Goal: Task Accomplishment & Management: Manage account settings

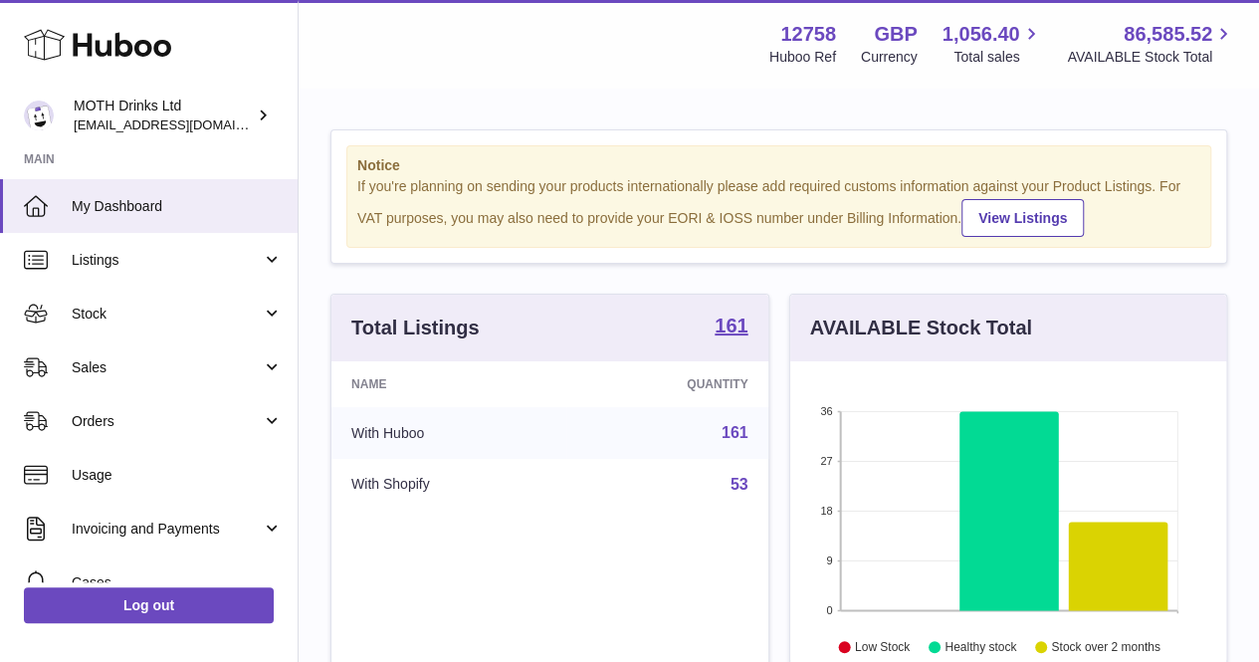
scroll to position [311, 436]
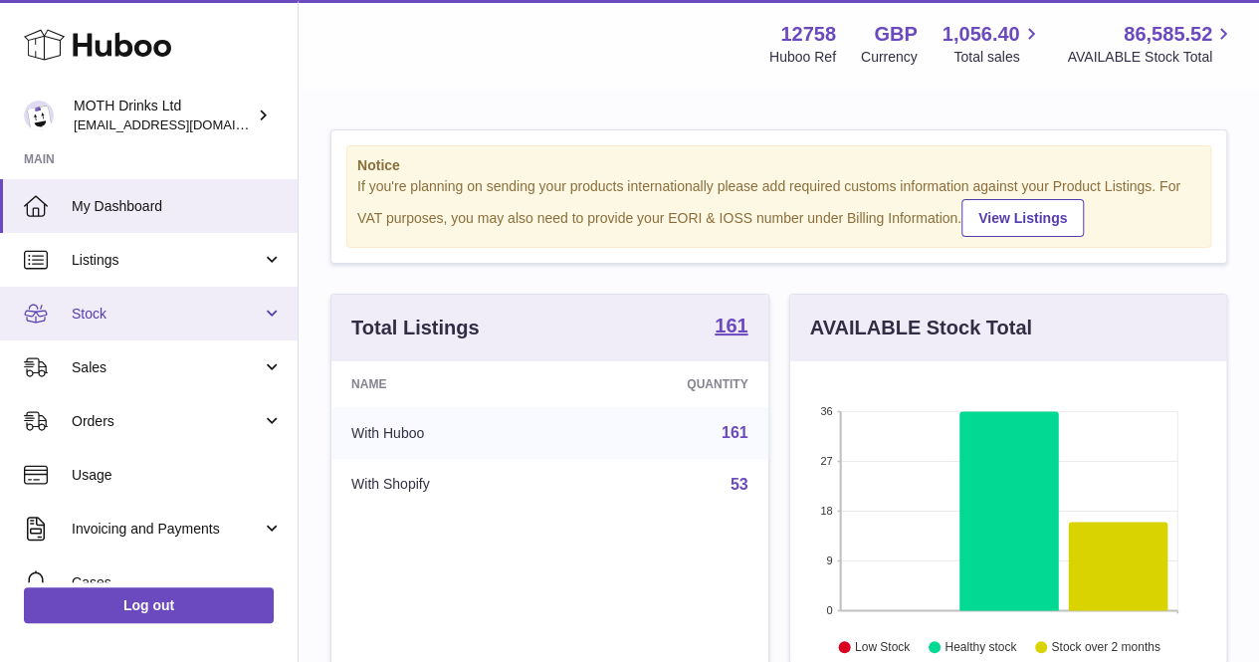
click at [155, 314] on span "Stock" at bounding box center [167, 314] width 190 height 19
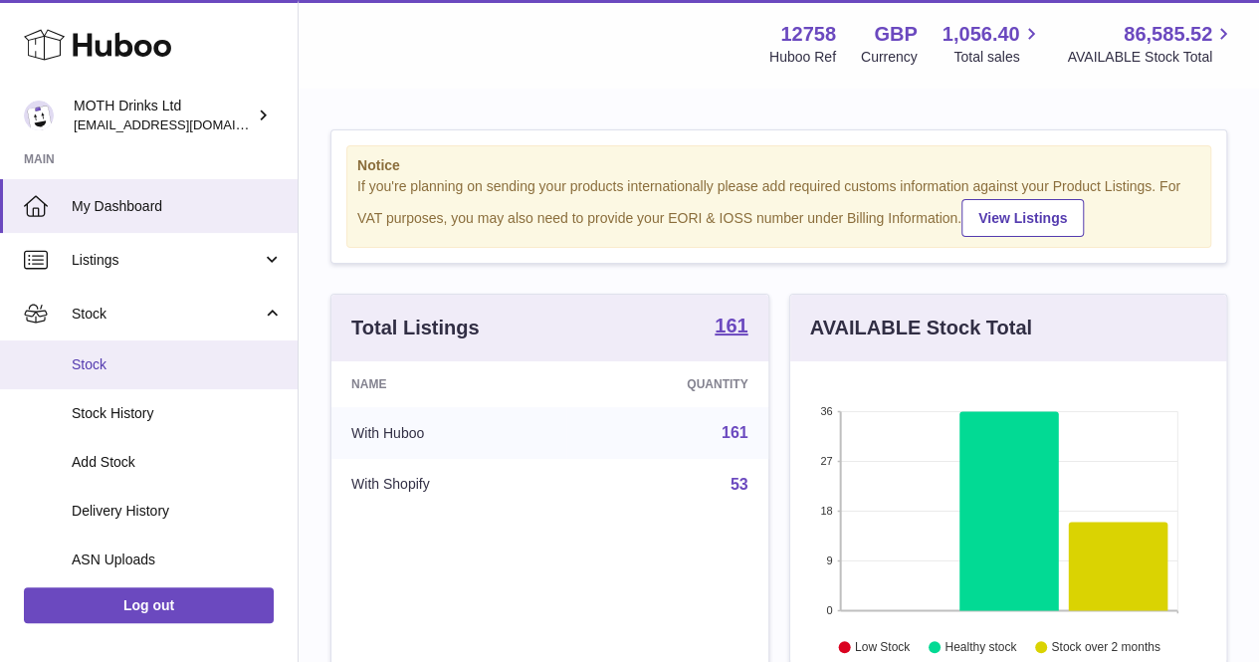
click at [143, 361] on span "Stock" at bounding box center [177, 364] width 211 height 19
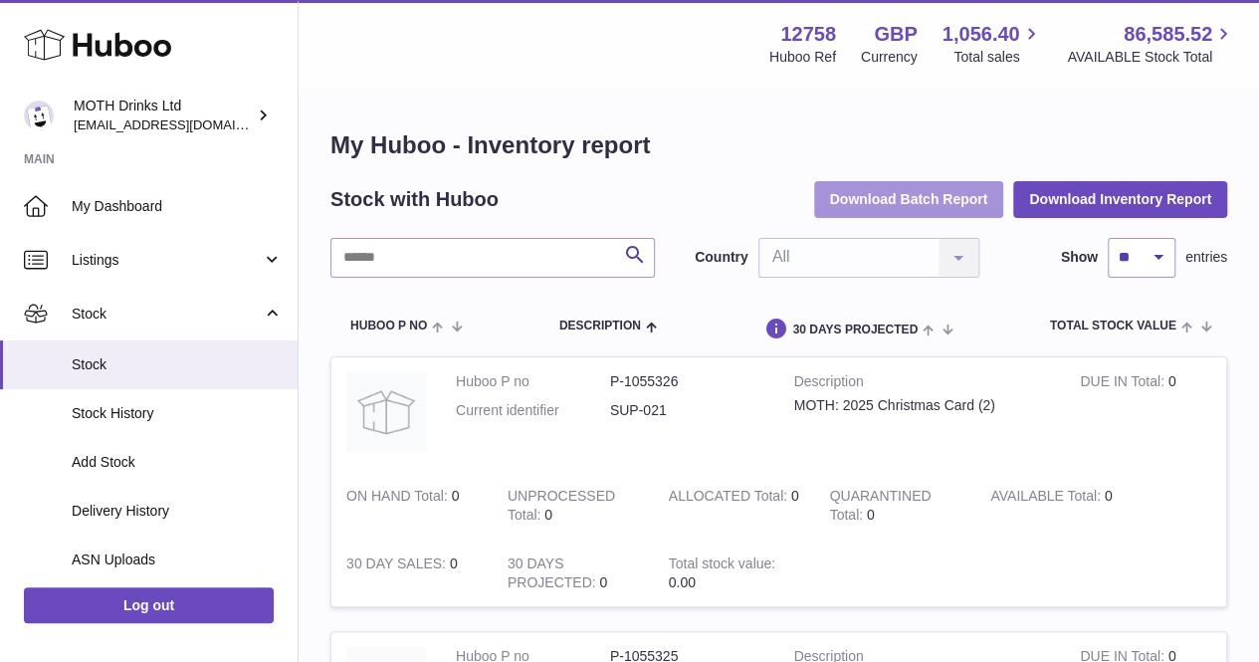
click at [908, 211] on button "Download Batch Report" at bounding box center [909, 199] width 190 height 36
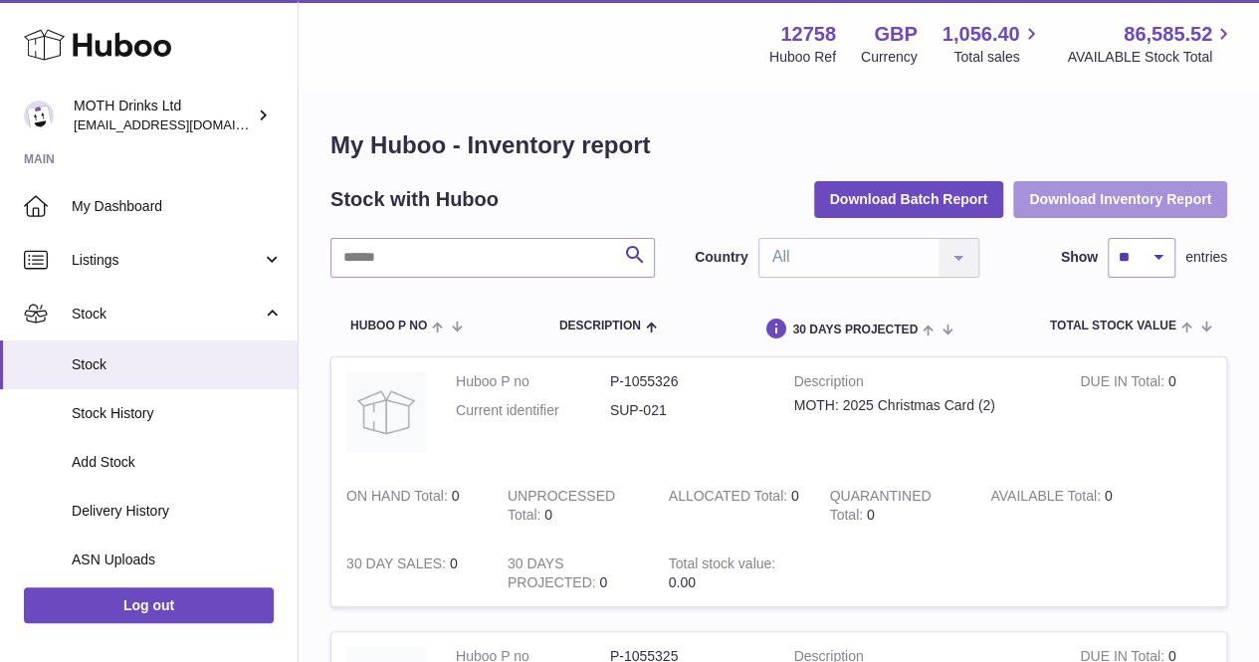
click at [1116, 195] on button "Download Inventory Report" at bounding box center [1120, 199] width 214 height 36
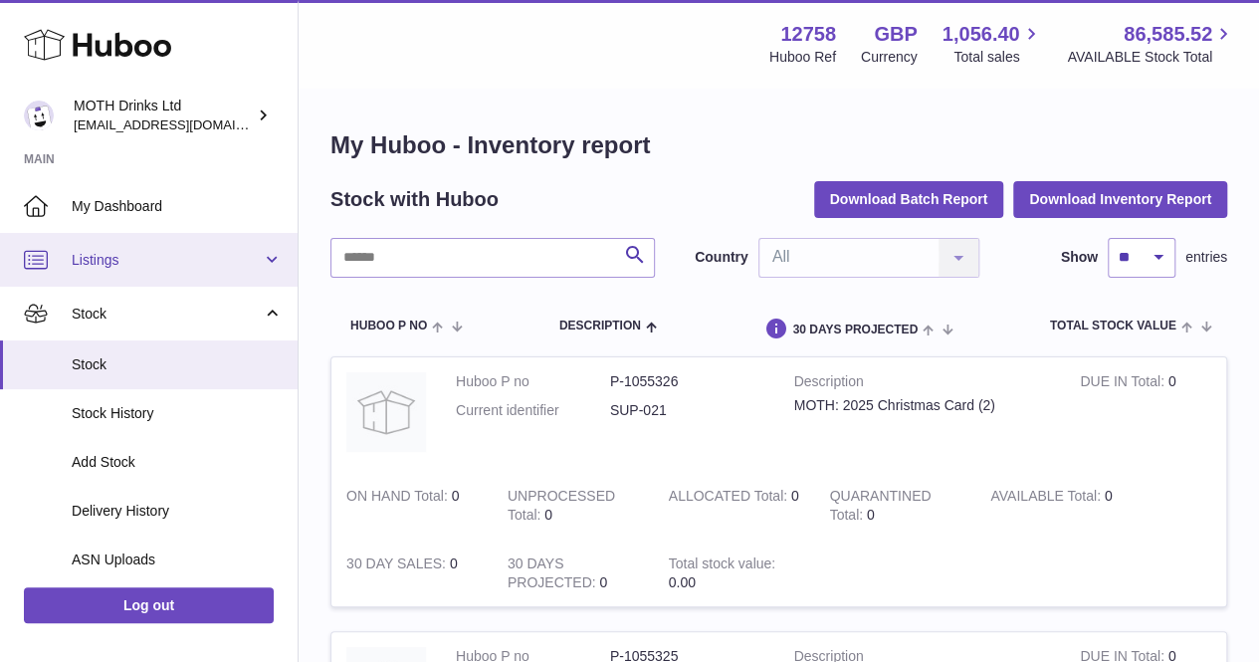
click at [197, 245] on link "Listings" at bounding box center [149, 260] width 298 height 54
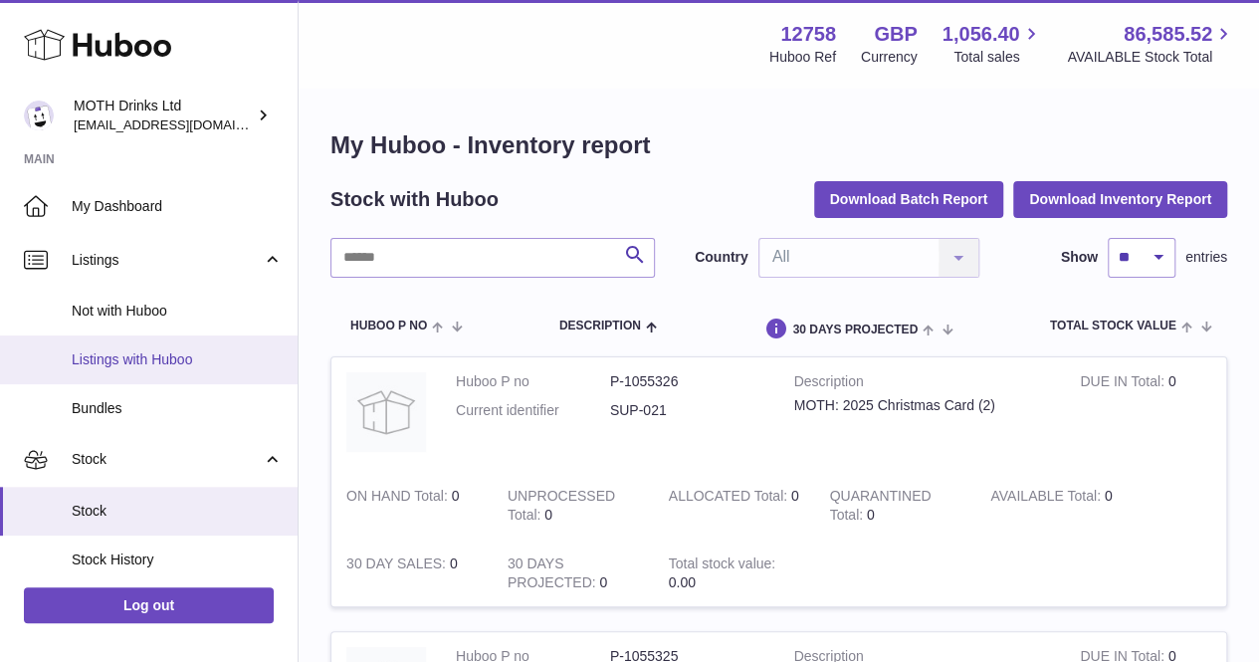
click at [171, 365] on span "Listings with Huboo" at bounding box center [177, 359] width 211 height 19
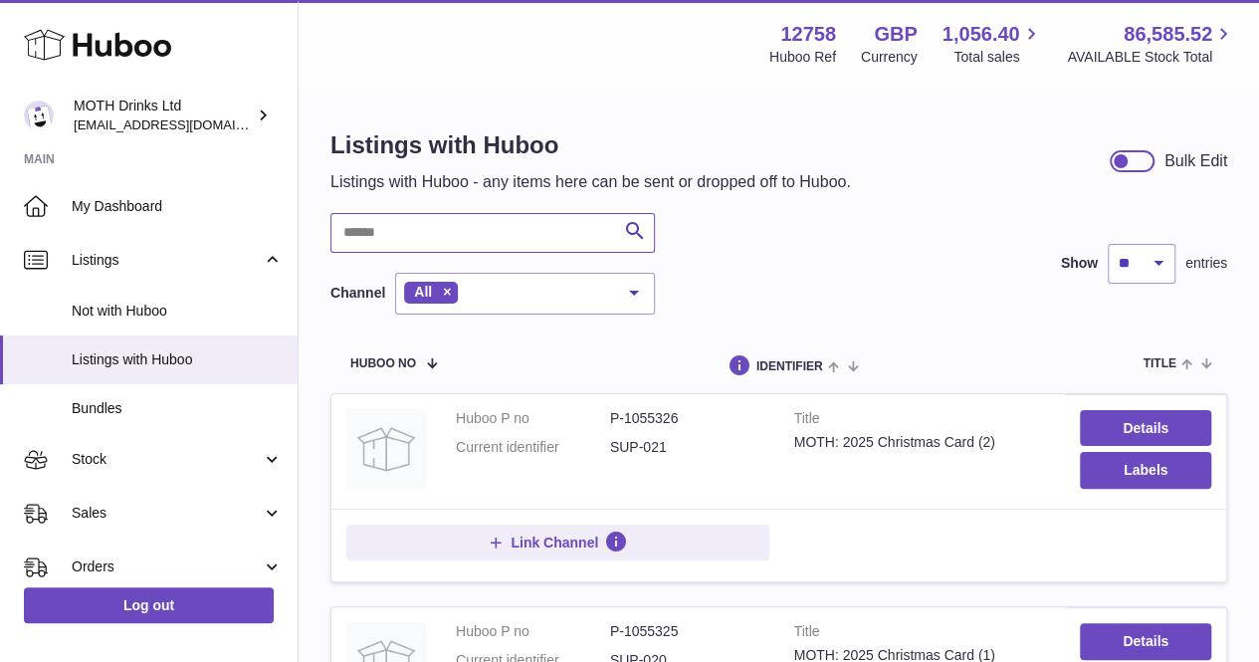
click at [455, 230] on input "text" at bounding box center [492, 233] width 325 height 40
paste input "*********"
type input "*********"
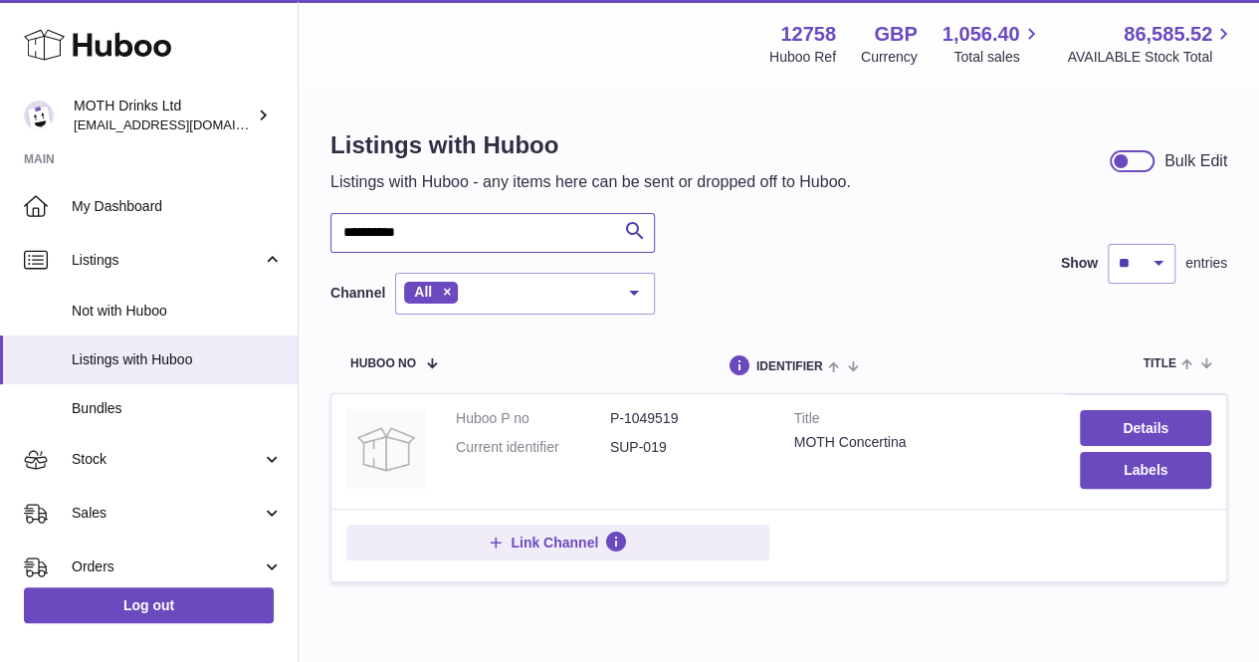
drag, startPoint x: 514, startPoint y: 230, endPoint x: 316, endPoint y: 223, distance: 198.2
click at [316, 223] on div "Listings with Huboo Listings with Huboo - any items here can be sent or dropped…" at bounding box center [779, 368] width 961 height 556
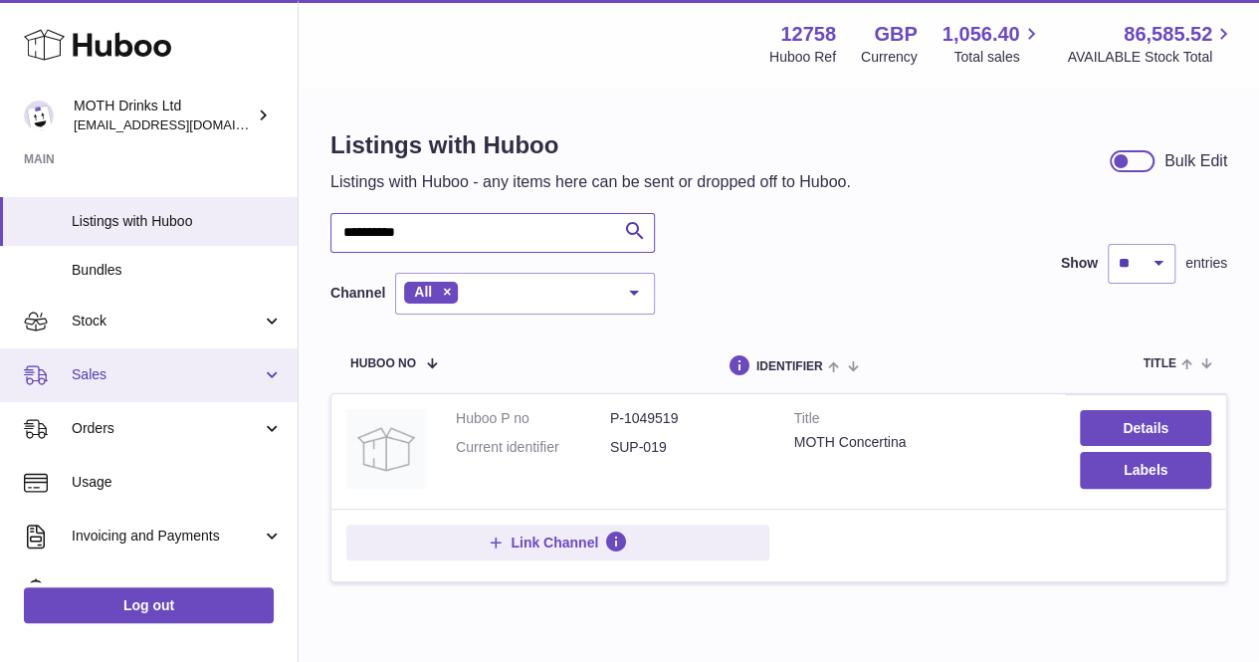
scroll to position [139, 0]
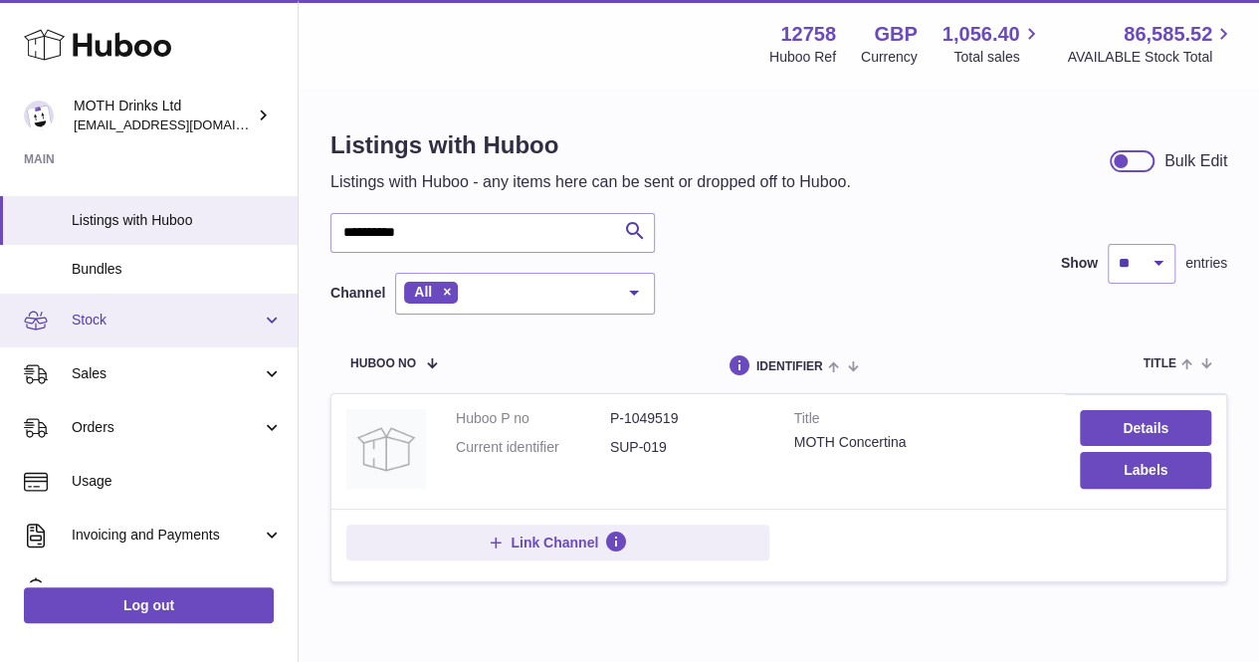
click at [143, 330] on link "Stock" at bounding box center [149, 321] width 298 height 54
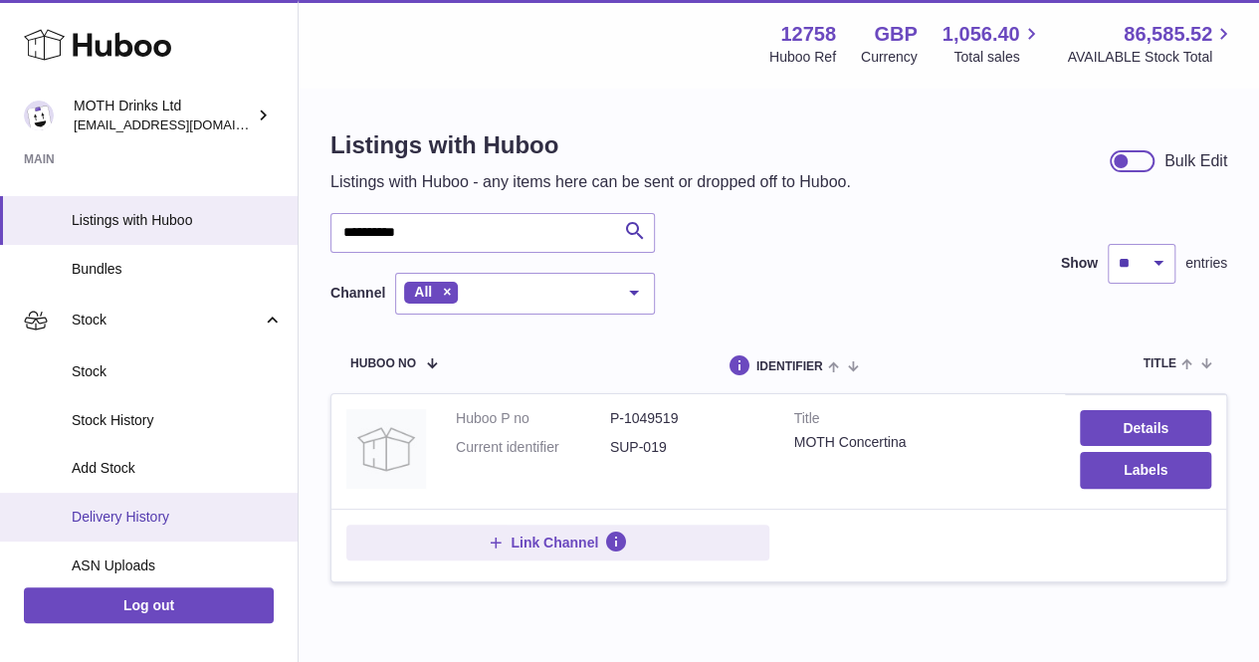
click at [142, 517] on span "Delivery History" at bounding box center [177, 517] width 211 height 19
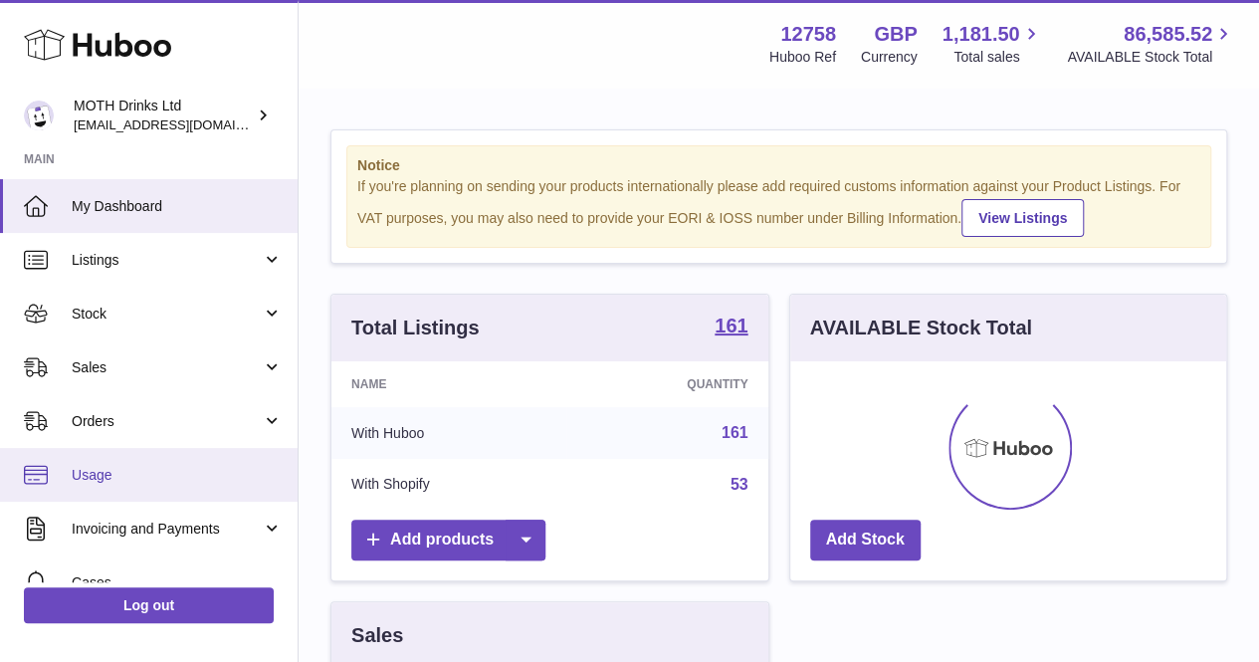
scroll to position [47, 0]
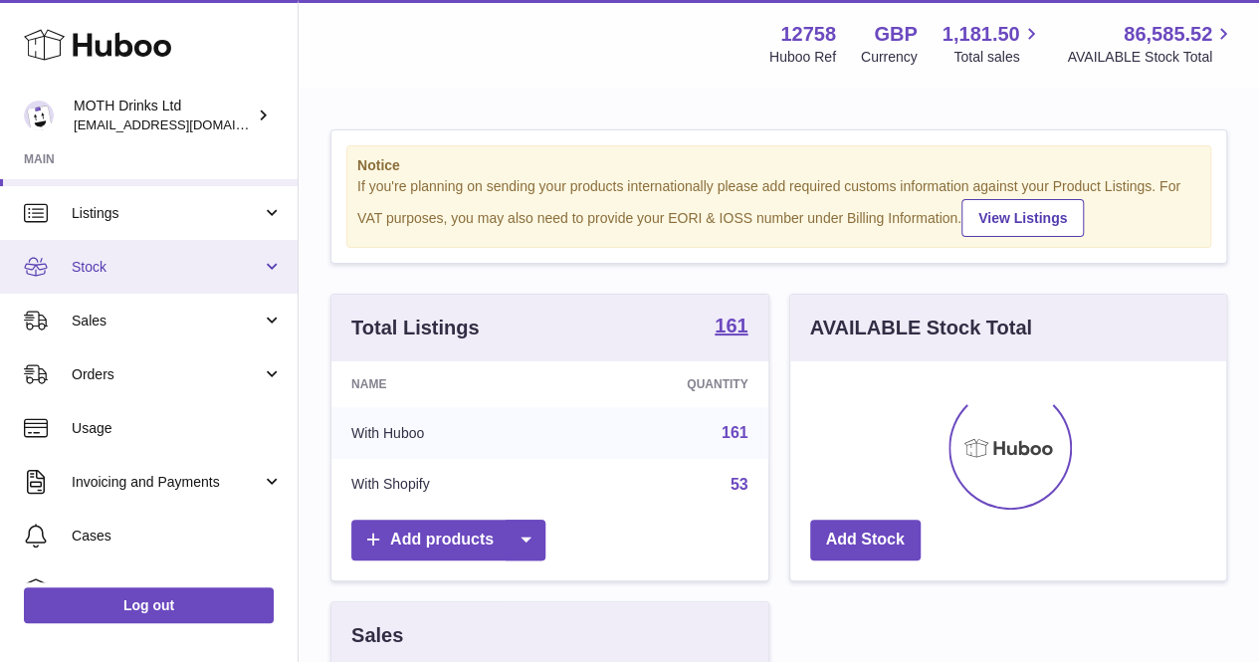
click at [168, 249] on link "Stock" at bounding box center [149, 267] width 298 height 54
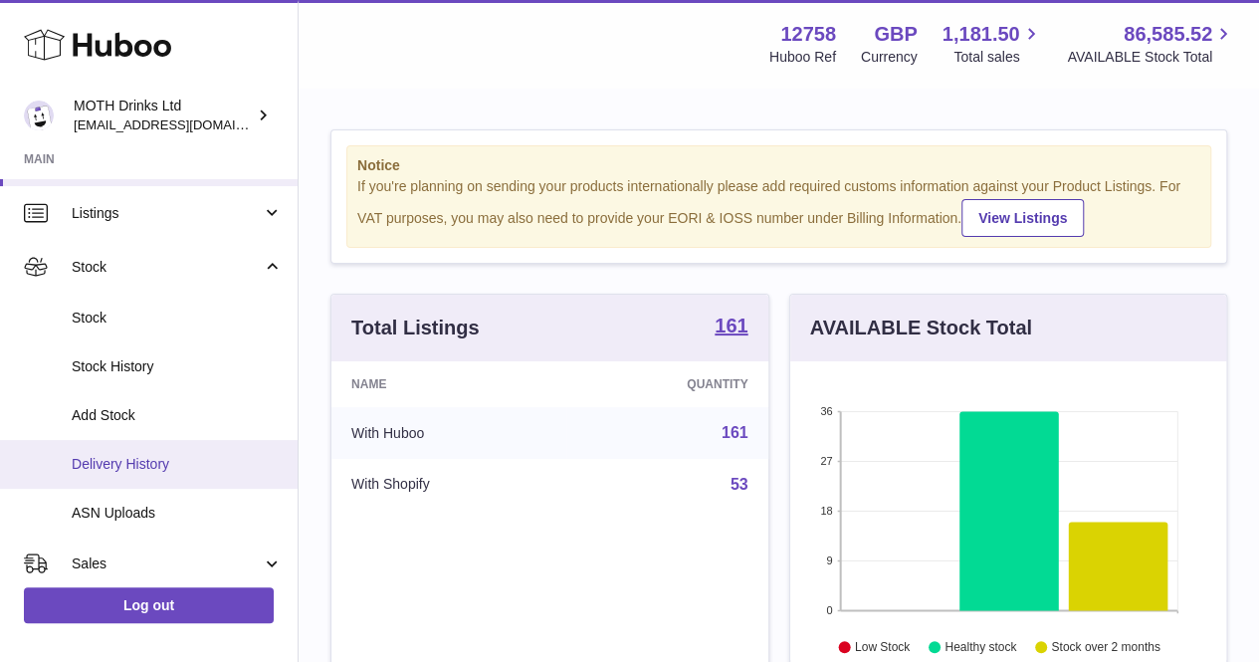
click at [160, 463] on span "Delivery History" at bounding box center [177, 464] width 211 height 19
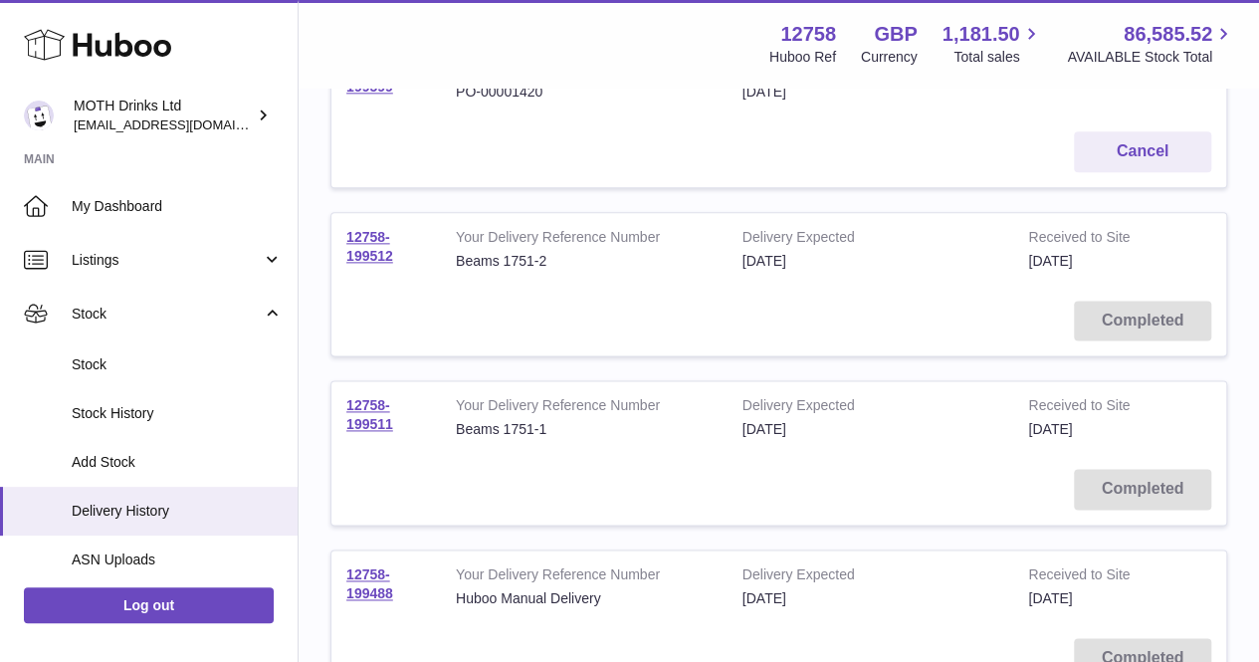
scroll to position [1172, 0]
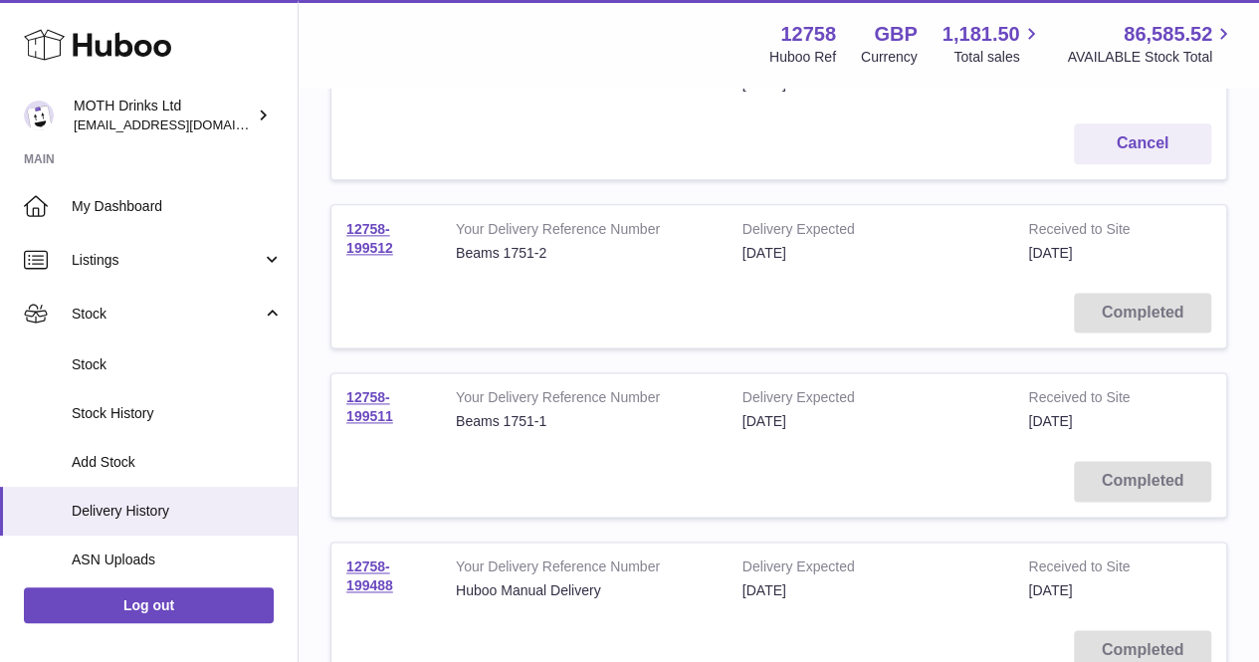
drag, startPoint x: 374, startPoint y: 233, endPoint x: 352, endPoint y: 272, distance: 44.6
click at [352, 272] on tr "12758-199512 Your Delivery Reference Number Beams 1751-2 Delivery Expected 20th…" at bounding box center [778, 276] width 897 height 145
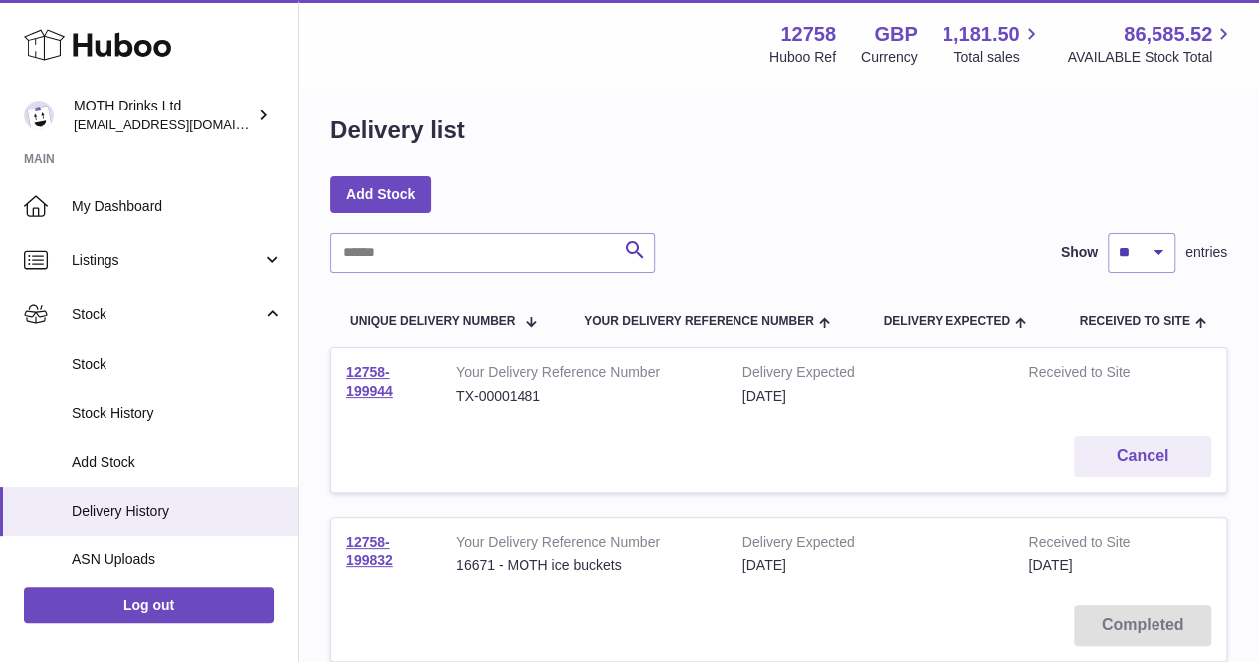
scroll to position [5, 0]
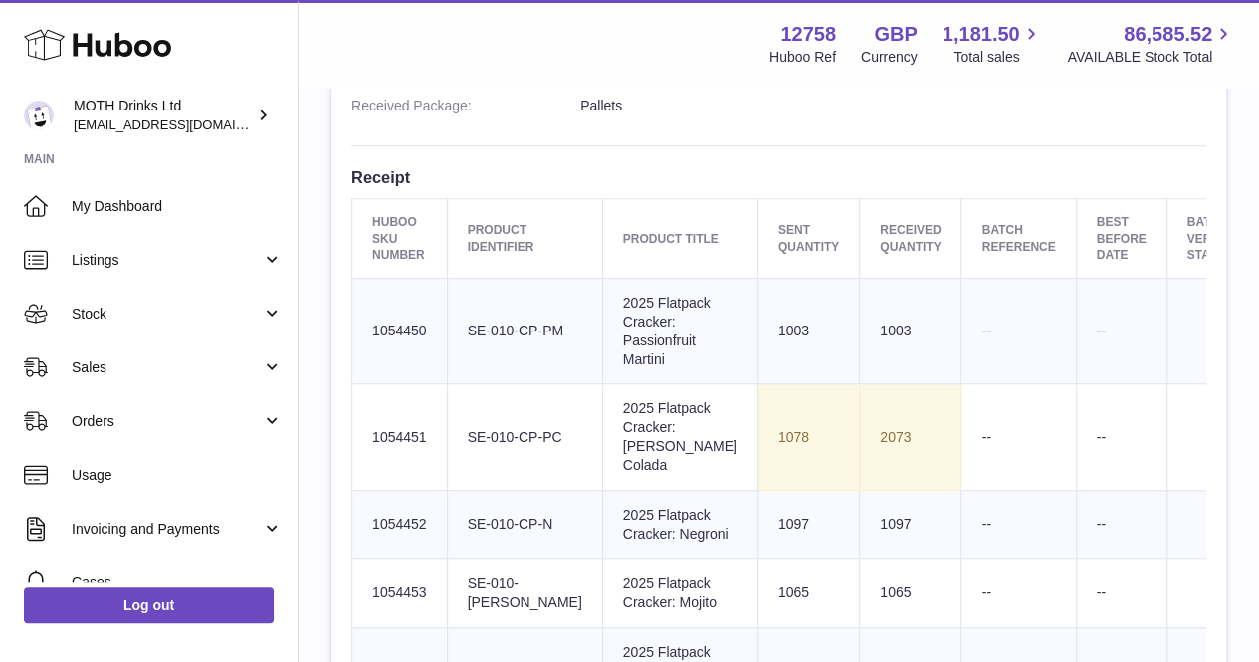
scroll to position [671, 0]
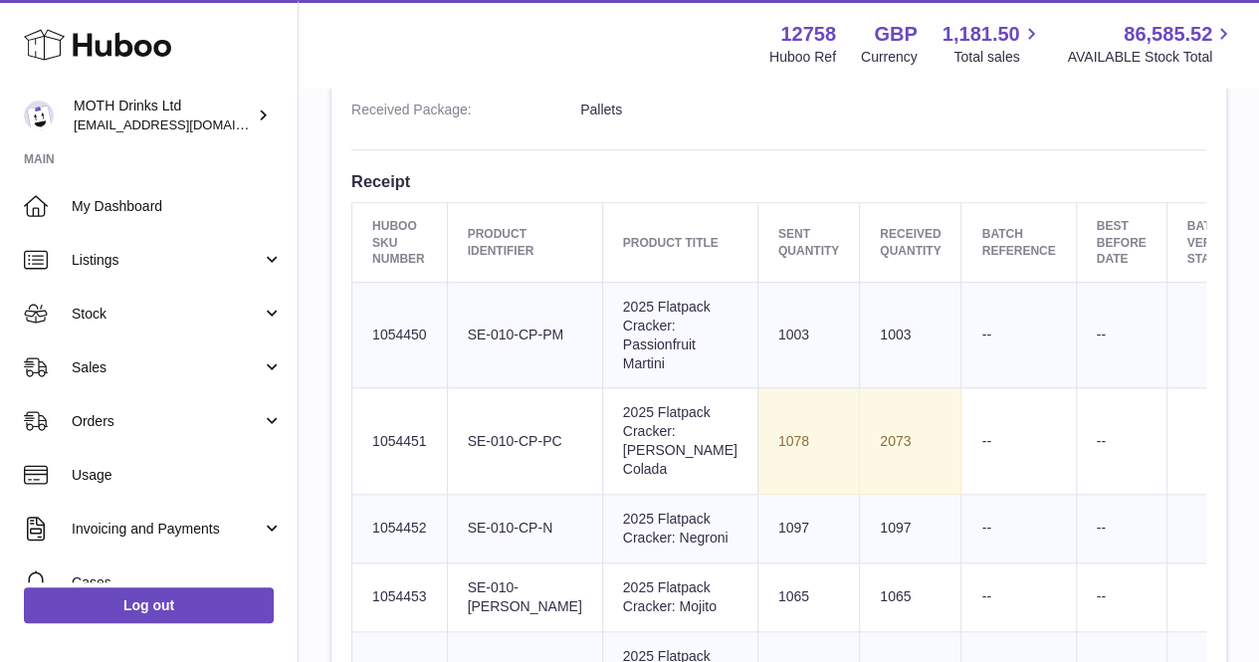
click at [474, 251] on th "Product Identifier" at bounding box center [524, 243] width 155 height 80
drag, startPoint x: 358, startPoint y: 369, endPoint x: 431, endPoint y: 363, distance: 72.9
click at [431, 363] on td "Huboo SKU Number 1054450" at bounding box center [400, 335] width 96 height 107
copy td "1054450"
drag, startPoint x: 431, startPoint y: 480, endPoint x: 356, endPoint y: 474, distance: 74.9
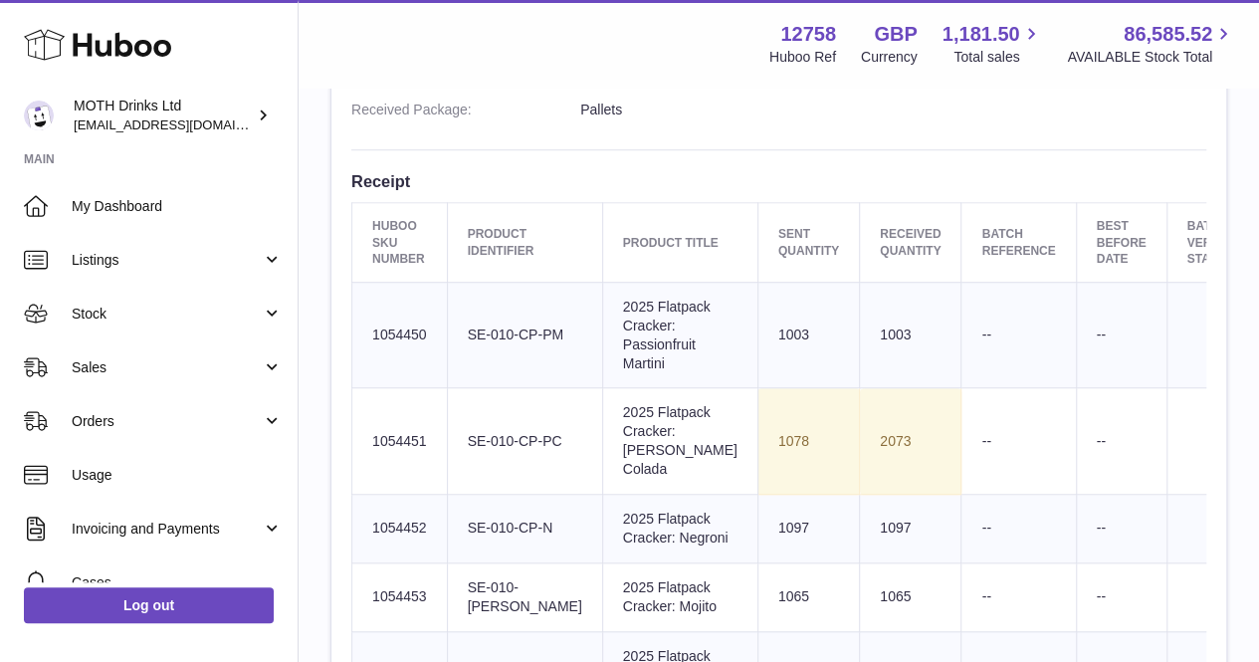
click at [356, 474] on td "Huboo SKU Number 1054451" at bounding box center [400, 441] width 96 height 107
copy td "1054451"
click at [472, 388] on td "Client Identifier SE-010-CP-PM" at bounding box center [524, 335] width 155 height 107
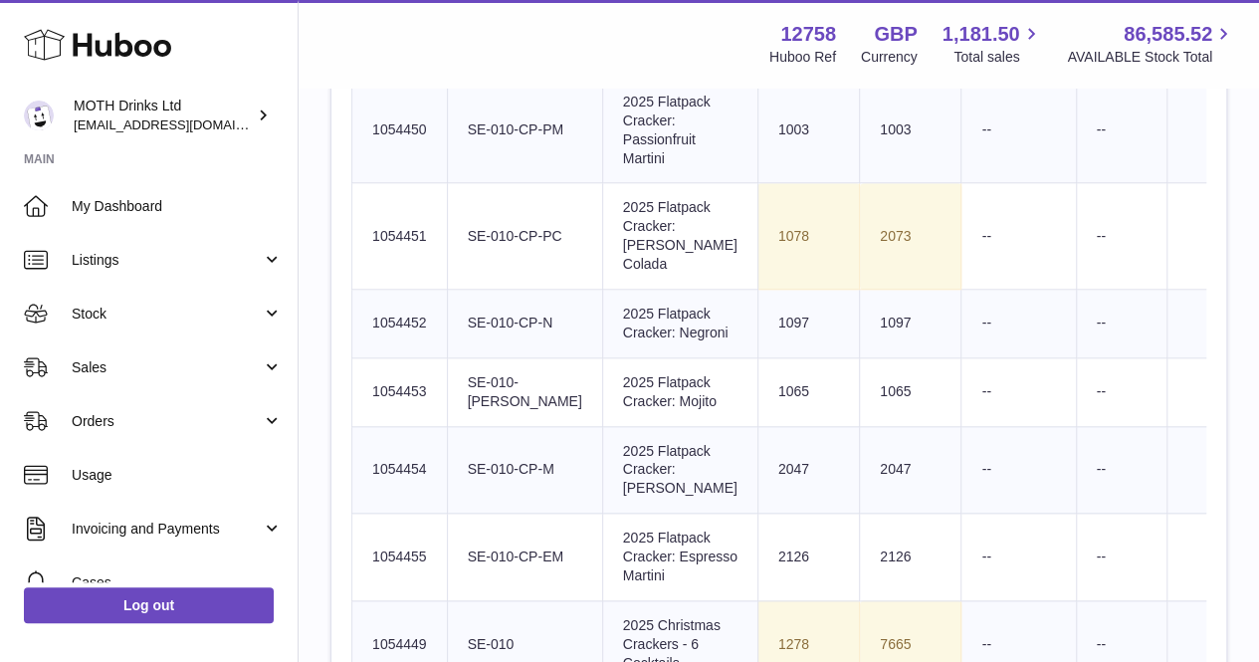
scroll to position [880, 0]
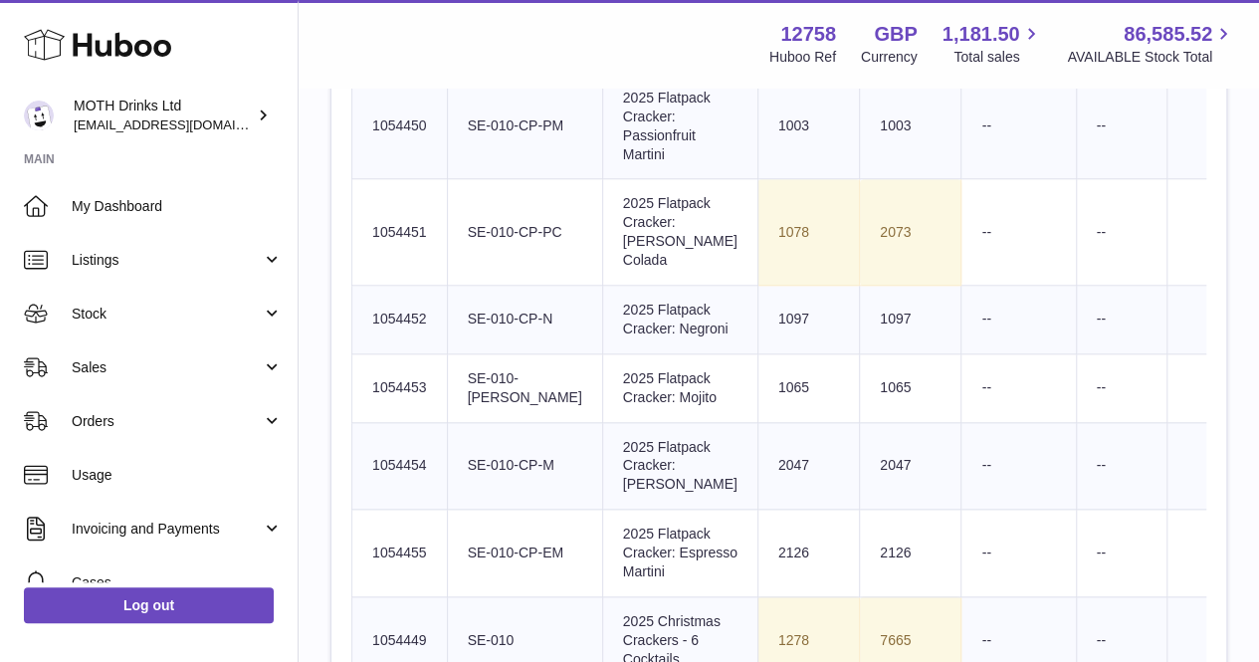
drag, startPoint x: 432, startPoint y: 383, endPoint x: 370, endPoint y: 381, distance: 61.8
click at [370, 354] on td "Huboo SKU Number 1054452" at bounding box center [400, 320] width 96 height 69
copy td "1054452"
drag, startPoint x: 425, startPoint y: 496, endPoint x: 350, endPoint y: 497, distance: 74.7
click at [350, 497] on div "Site Info: 12758-199511 Unit 3 More Plus Central Park Hudson Avenue Severn Beac…" at bounding box center [778, 186] width 895 height 1739
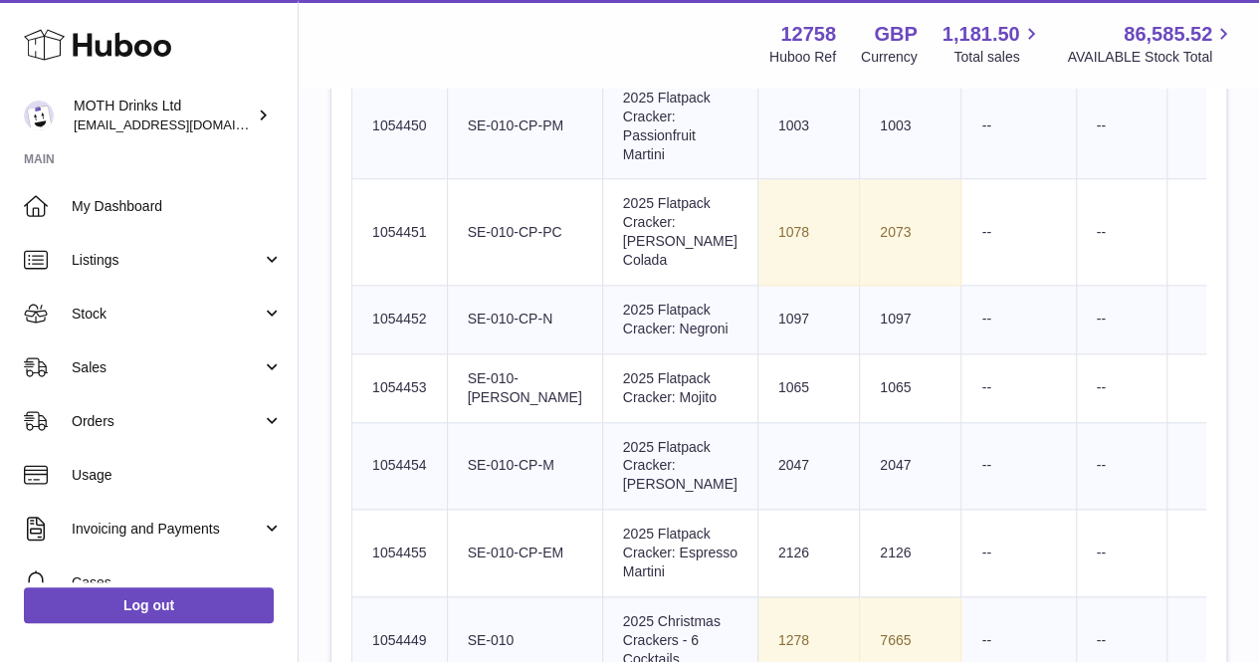
click at [350, 497] on div "Site Info: 12758-199511 Unit 3 More Plus Central Park Hudson Avenue Severn Beac…" at bounding box center [778, 186] width 895 height 1739
drag, startPoint x: 365, startPoint y: 496, endPoint x: 426, endPoint y: 495, distance: 60.7
click at [426, 422] on td "Huboo SKU Number 1054453" at bounding box center [400, 387] width 96 height 69
copy td "1054453"
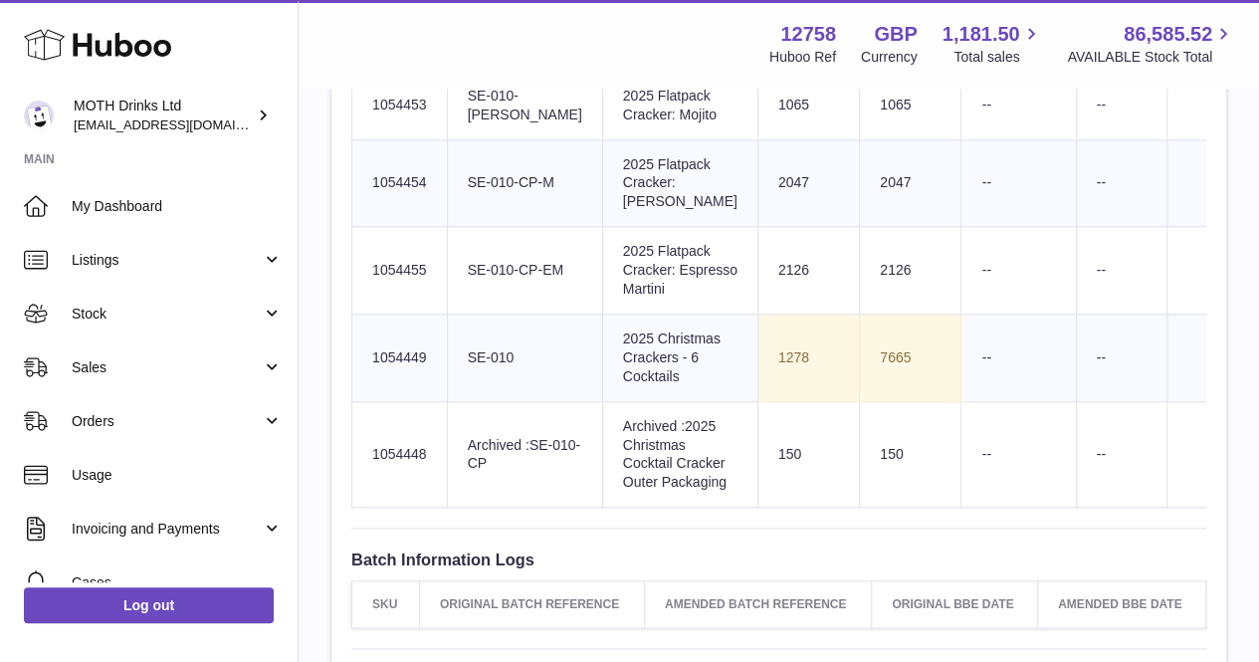
scroll to position [1164, 0]
drag, startPoint x: 430, startPoint y: 321, endPoint x: 368, endPoint y: 318, distance: 61.8
click at [368, 226] on td "Huboo SKU Number 1054454" at bounding box center [400, 182] width 96 height 88
copy td "1054454"
drag, startPoint x: 427, startPoint y: 435, endPoint x: 360, endPoint y: 433, distance: 66.7
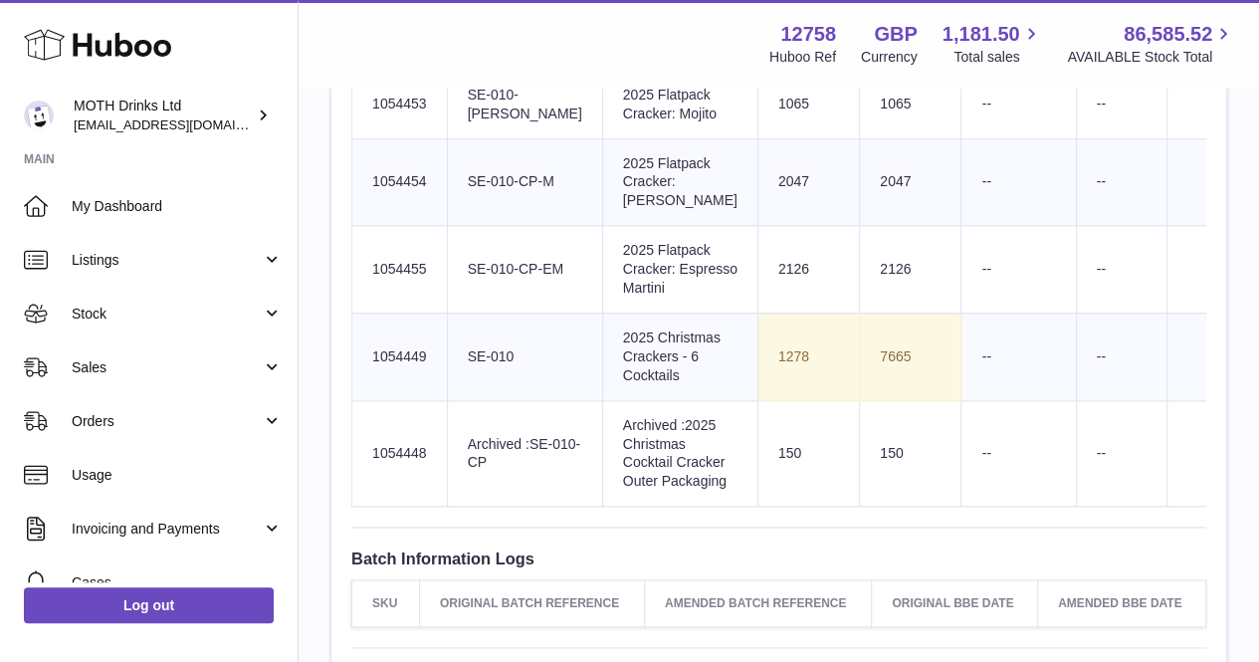
click at [360, 314] on td "Huboo SKU Number 1054455" at bounding box center [400, 270] width 96 height 88
copy td "1054455"
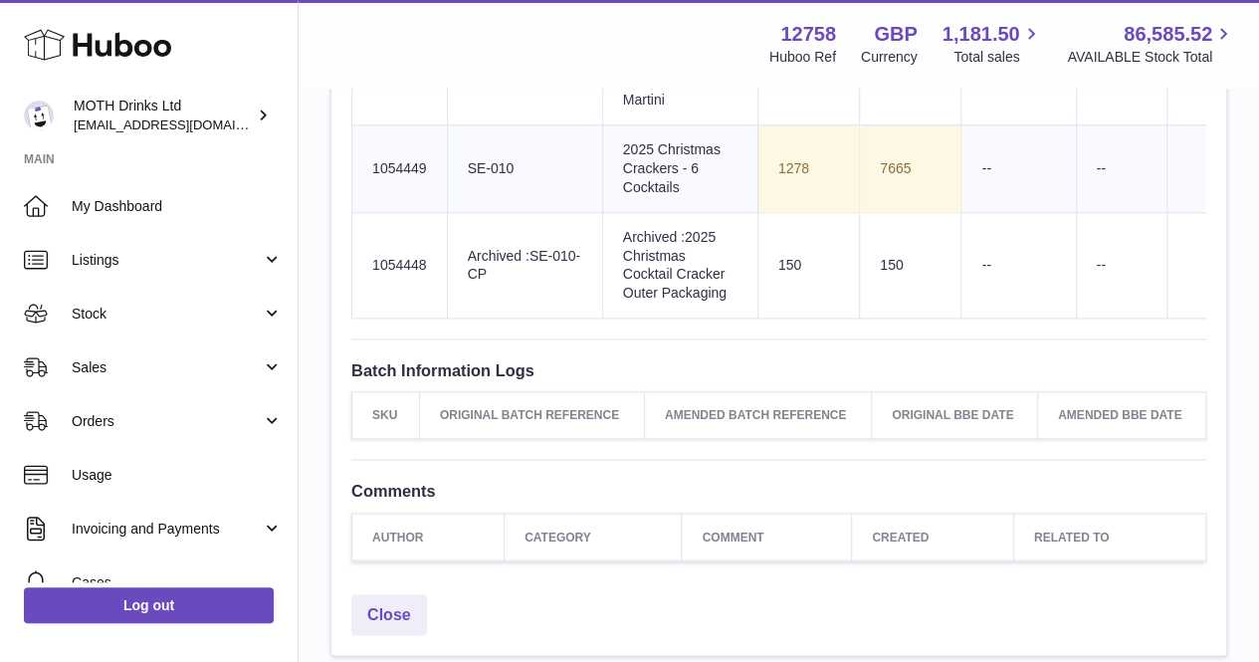
scroll to position [1399, 0]
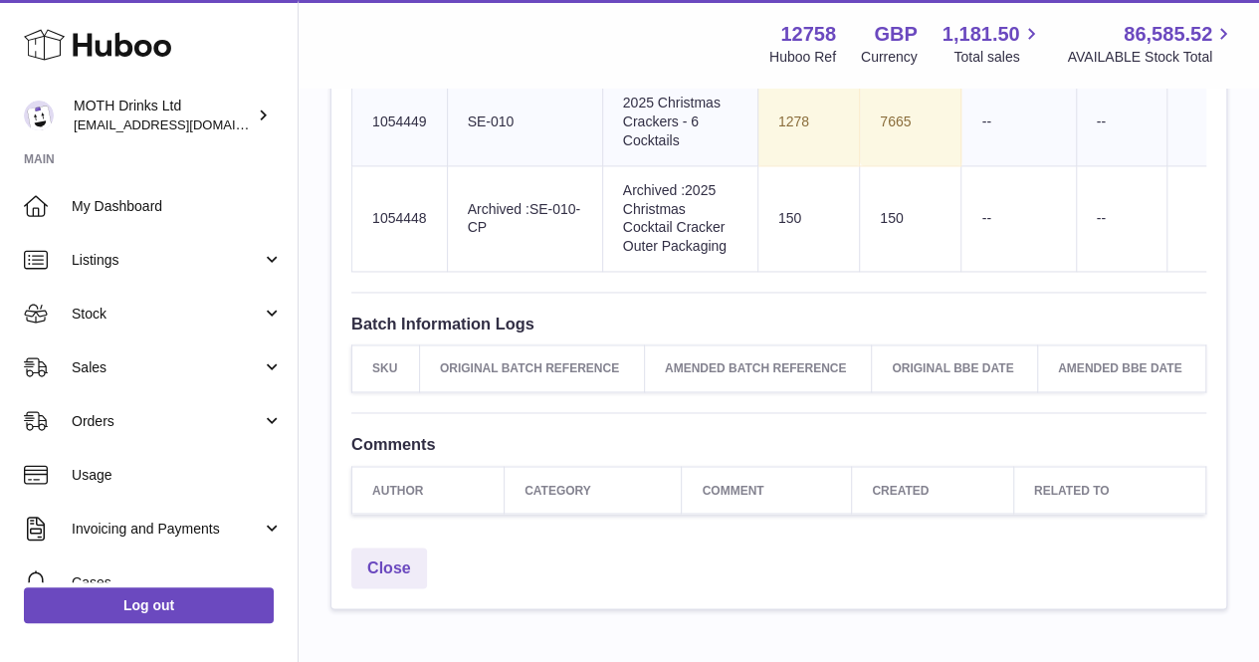
drag, startPoint x: 430, startPoint y: 312, endPoint x: 372, endPoint y: 316, distance: 57.9
click at [372, 165] on td "Huboo SKU Number 1054449" at bounding box center [400, 122] width 96 height 88
copy td "1054449"
drag, startPoint x: 434, startPoint y: 446, endPoint x: 352, endPoint y: 445, distance: 81.6
click at [352, 272] on td "Huboo SKU Number 1054448" at bounding box center [400, 218] width 96 height 107
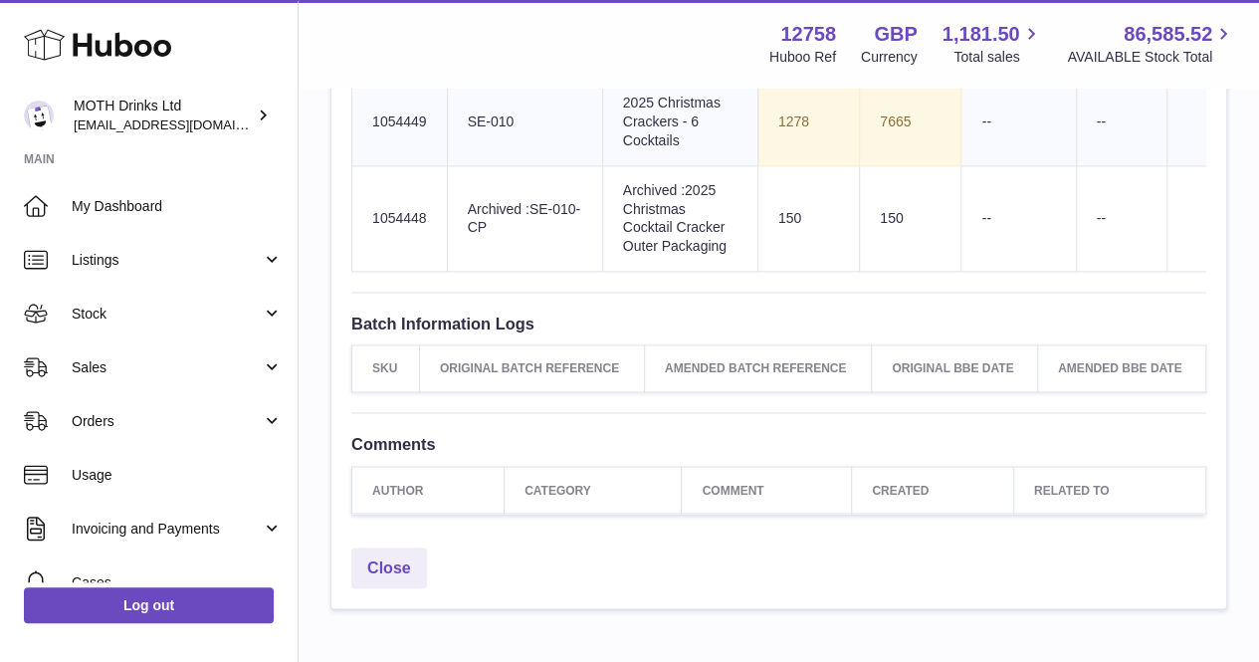
copy td "1054448"
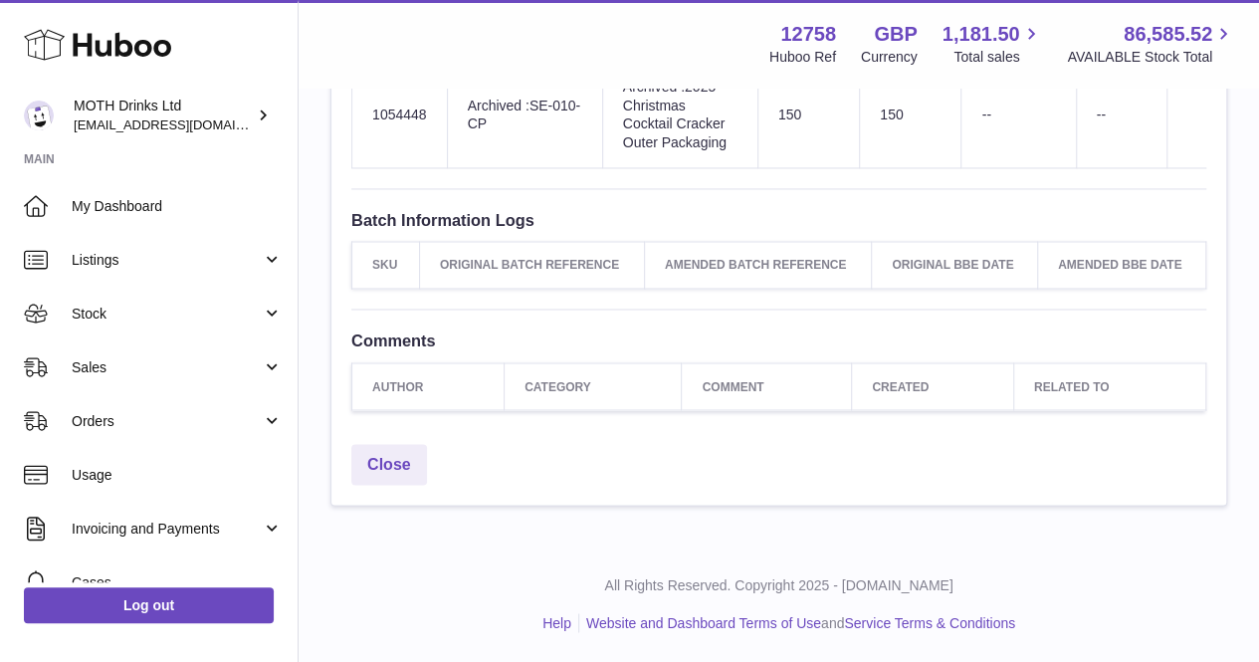
scroll to position [1592, 0]
drag, startPoint x: 643, startPoint y: 313, endPoint x: 567, endPoint y: 200, distance: 135.6
click at [602, 168] on td "Product title Archived :2025 Christmas Cocktail Cracker Outer Packaging" at bounding box center [679, 115] width 155 height 107
copy td "Archived :2025 Christmas Cocktail Cracker Outer Packaging"
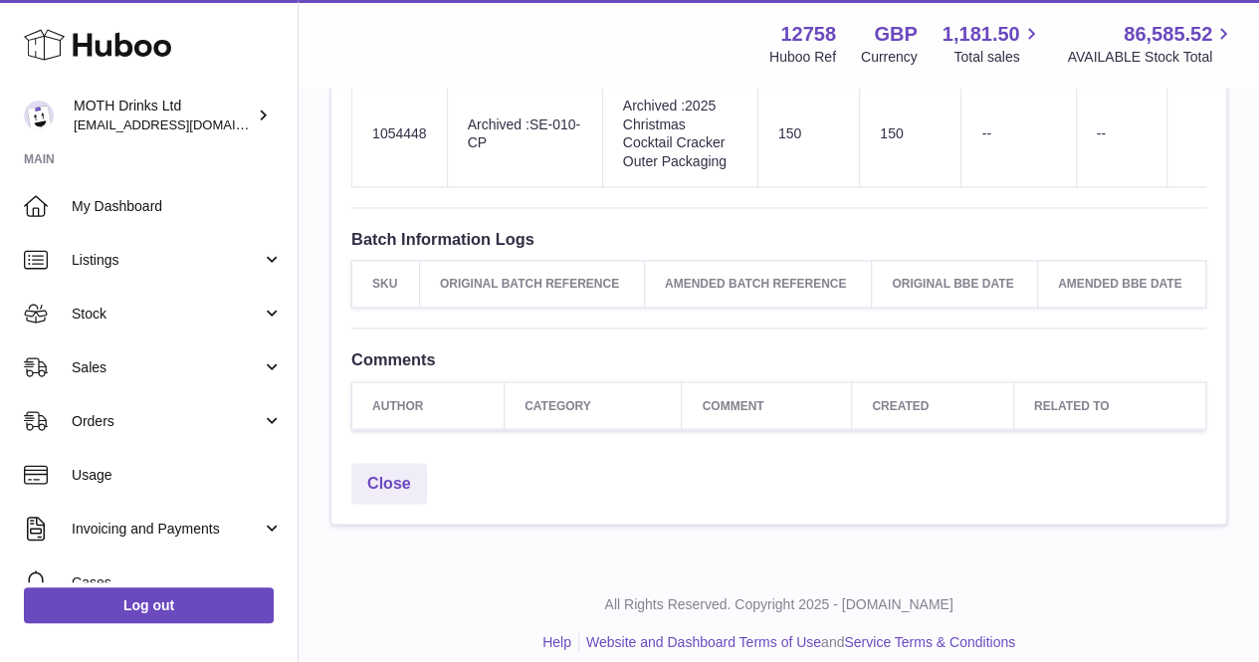
drag, startPoint x: 650, startPoint y: 260, endPoint x: 567, endPoint y: 196, distance: 104.3
click at [602, 81] on td "Product title 2025 Christmas Crackers - 6 Cocktails" at bounding box center [679, 37] width 155 height 88
copy td "2025 Christmas Crackers - 6 Cocktails"
drag, startPoint x: 633, startPoint y: 147, endPoint x: 559, endPoint y: 81, distance: 99.4
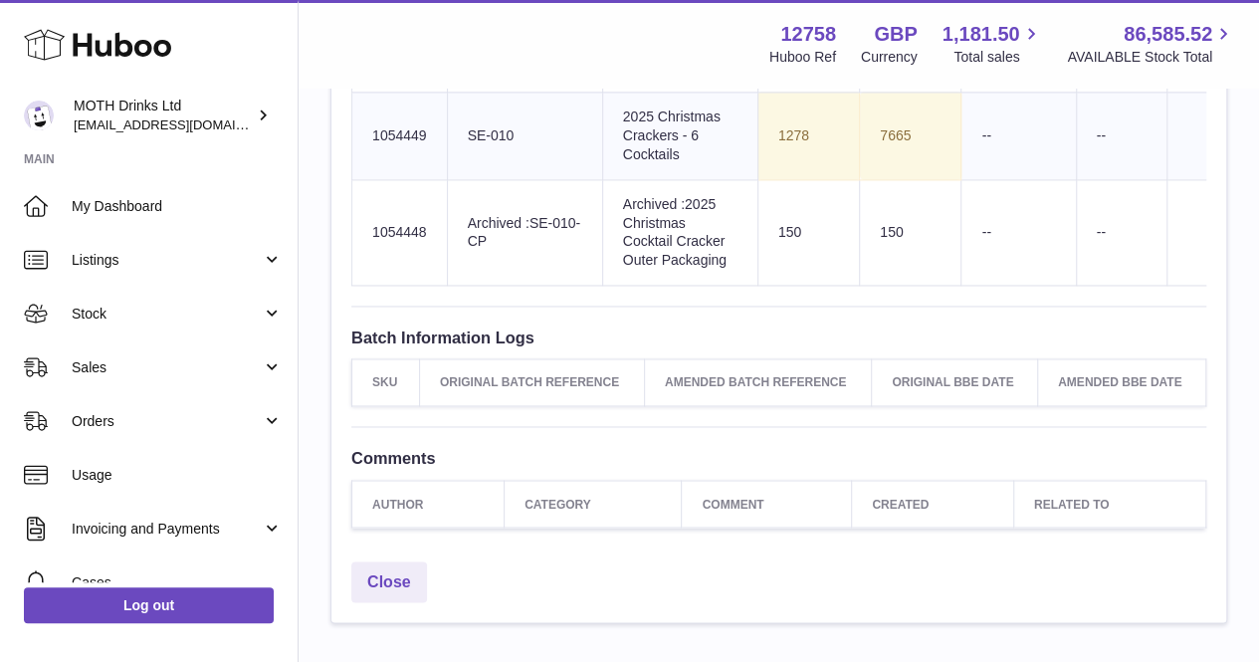
scroll to position [1384, 0]
drag, startPoint x: 619, startPoint y: 260, endPoint x: 571, endPoint y: 180, distance: 92.9
click at [602, 94] on td "Product title 2025 Flatpack Cracker: Espresso Martini" at bounding box center [679, 50] width 155 height 88
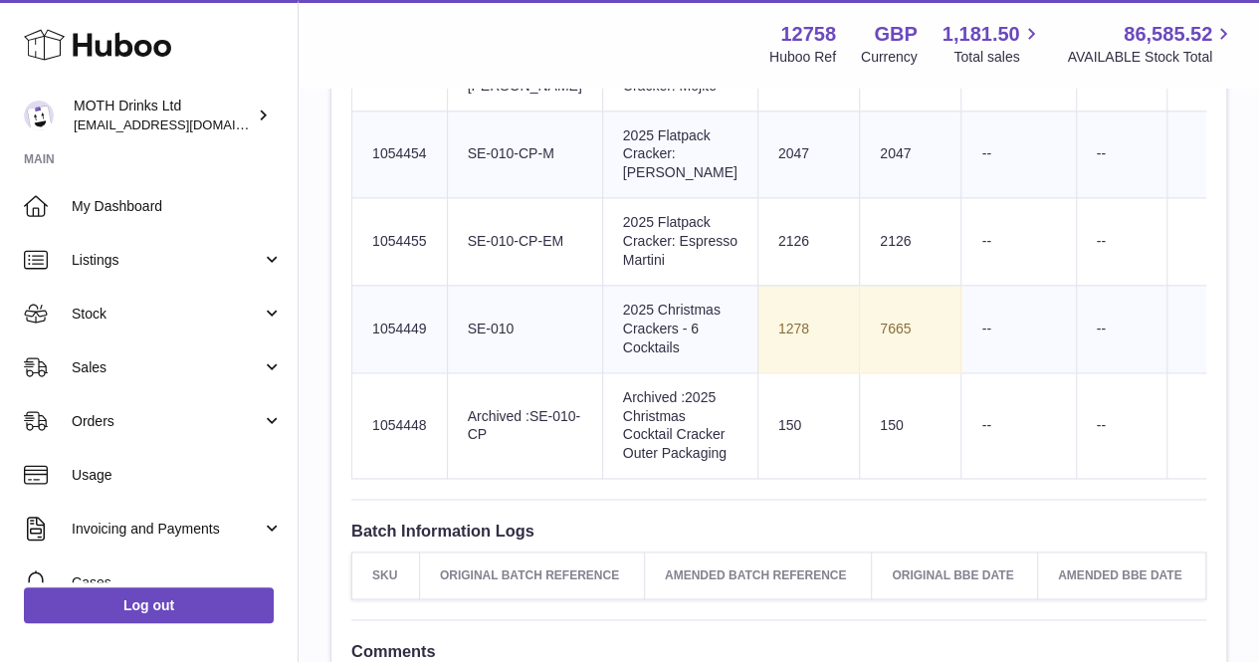
scroll to position [1190, 0]
drag, startPoint x: 643, startPoint y: 322, endPoint x: 556, endPoint y: 253, distance: 110.5
click at [602, 200] on td "Product title 2025 Flatpack Cracker: Margarita" at bounding box center [679, 156] width 155 height 88
drag, startPoint x: 608, startPoint y: 209, endPoint x: 563, endPoint y: 143, distance: 79.5
click at [602, 112] on td "Product title 2025 Flatpack Cracker: Mojito" at bounding box center [679, 78] width 155 height 69
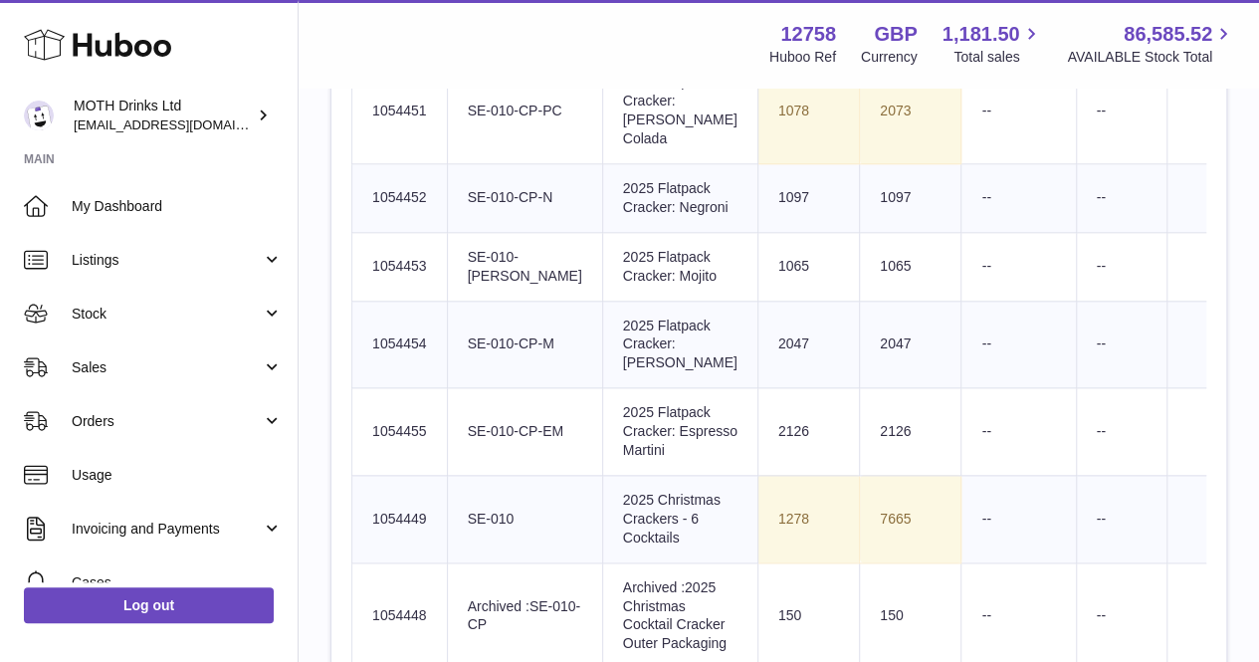
scroll to position [1002, 0]
drag, startPoint x: 639, startPoint y: 299, endPoint x: 570, endPoint y: 232, distance: 95.7
click at [602, 232] on td "Product title 2025 Flatpack Cracker: Negroni" at bounding box center [679, 197] width 155 height 69
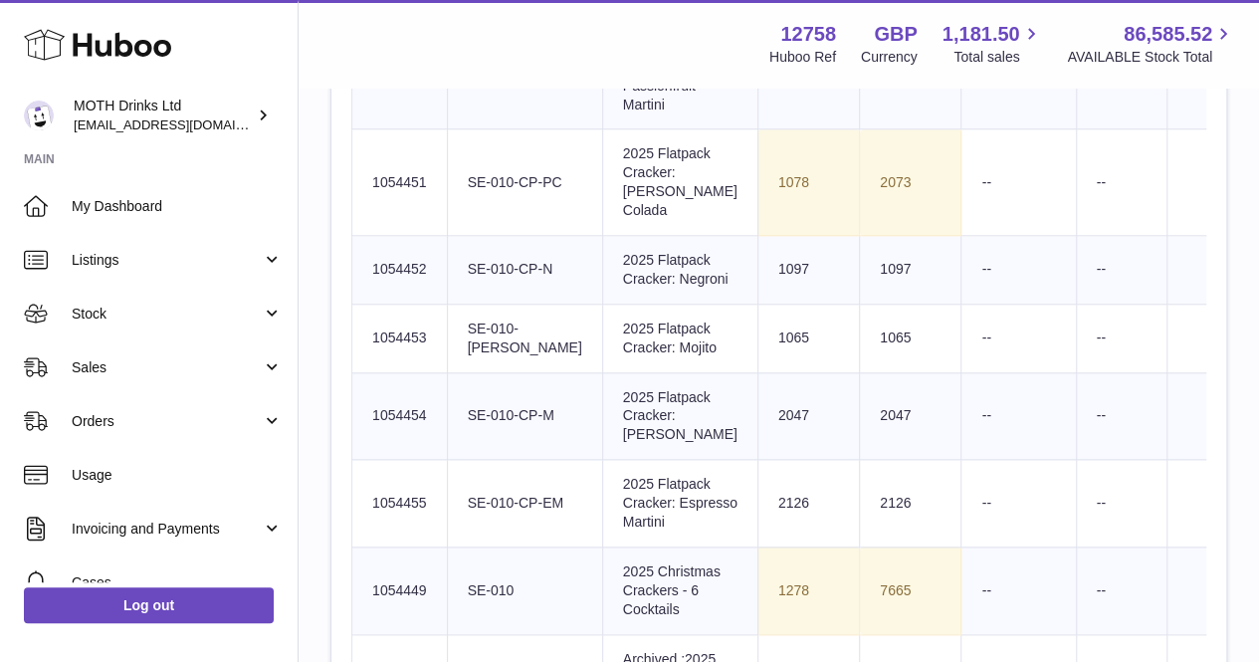
scroll to position [929, 0]
drag, startPoint x: 625, startPoint y: 266, endPoint x: 567, endPoint y: 182, distance: 101.6
click at [602, 182] on td "Product title 2025 Flatpack Cracker: Pina Colada" at bounding box center [679, 183] width 155 height 107
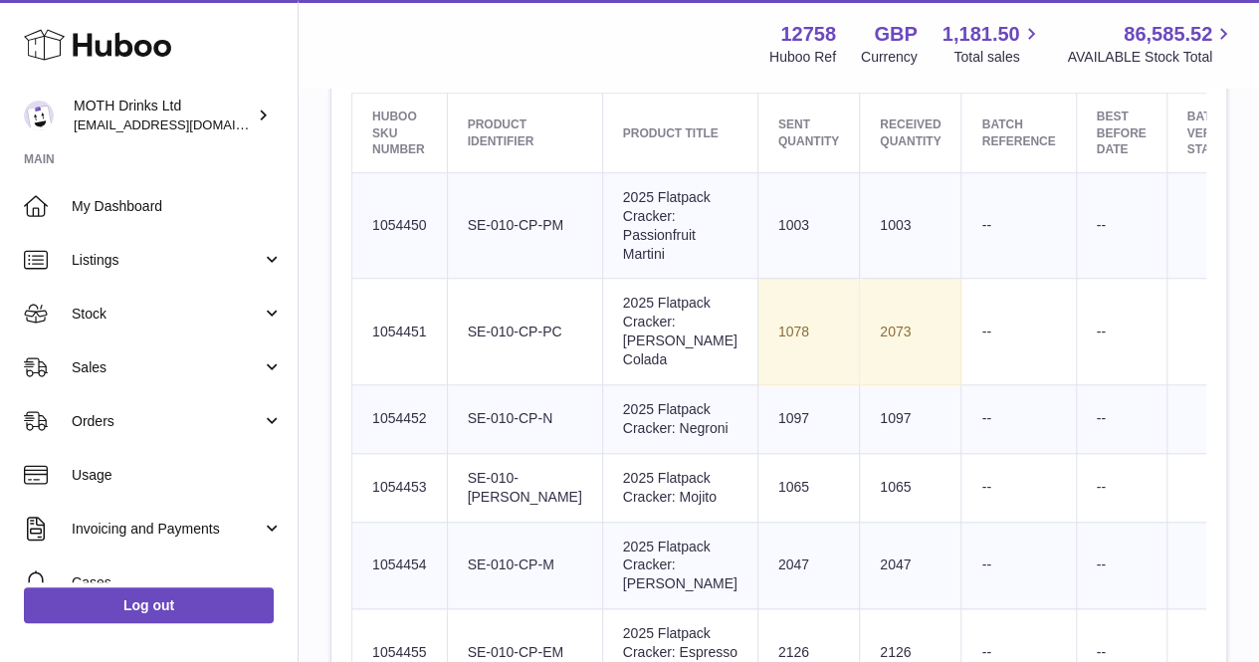
scroll to position [783, 0]
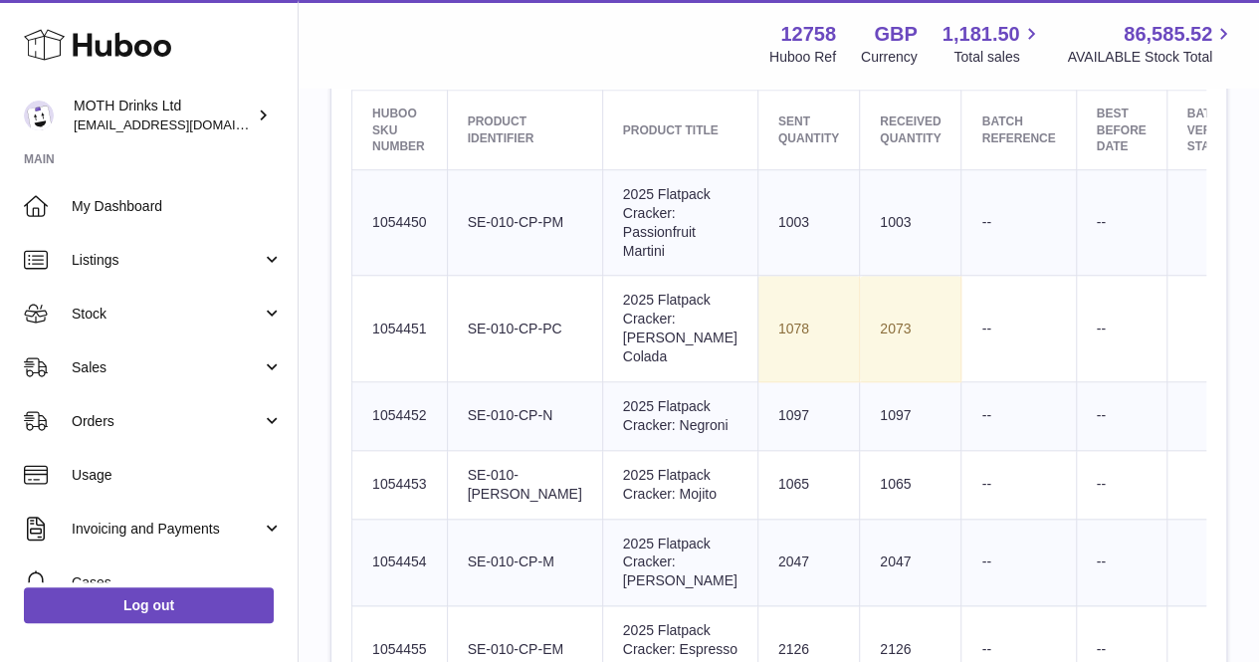
drag, startPoint x: 636, startPoint y: 287, endPoint x: 553, endPoint y: 204, distance: 116.8
click at [602, 204] on td "Product title 2025 Flatpack Cracker: Passionfruit Martini" at bounding box center [679, 222] width 155 height 107
click at [602, 252] on td "Product title 2025 Flatpack Cracker: Passionfruit Martini" at bounding box center [679, 222] width 155 height 107
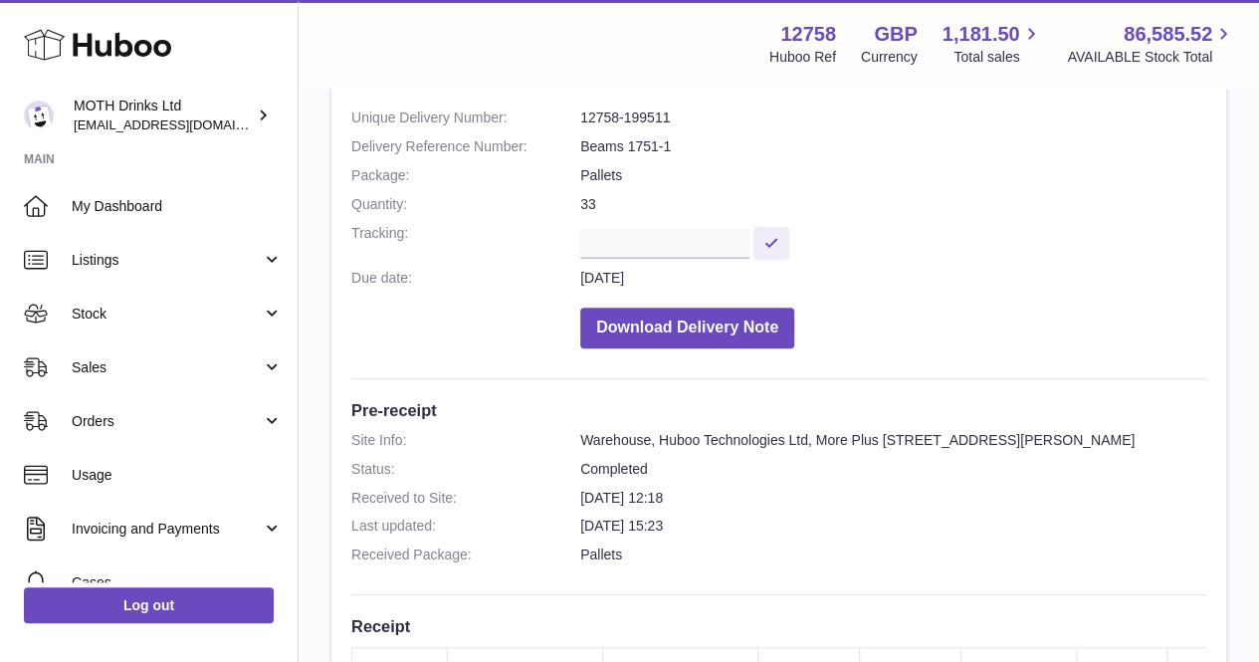
scroll to position [192, 0]
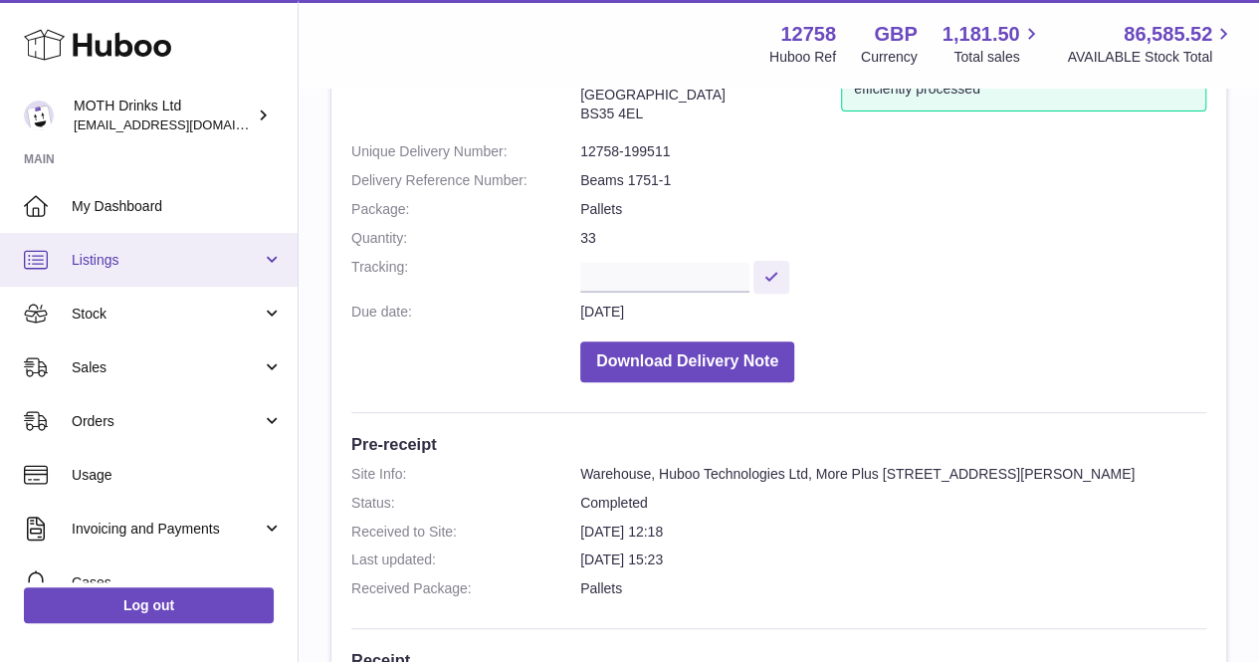
click at [125, 279] on link "Listings" at bounding box center [149, 260] width 298 height 54
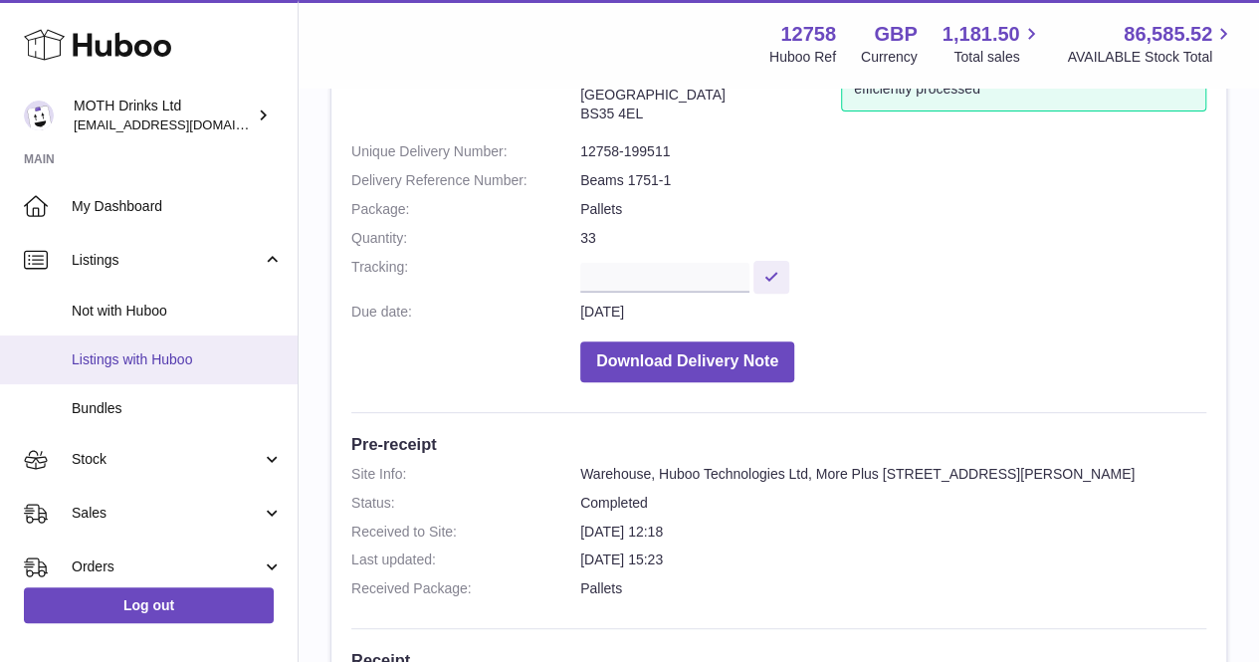
click at [129, 357] on span "Listings with Huboo" at bounding box center [177, 359] width 211 height 19
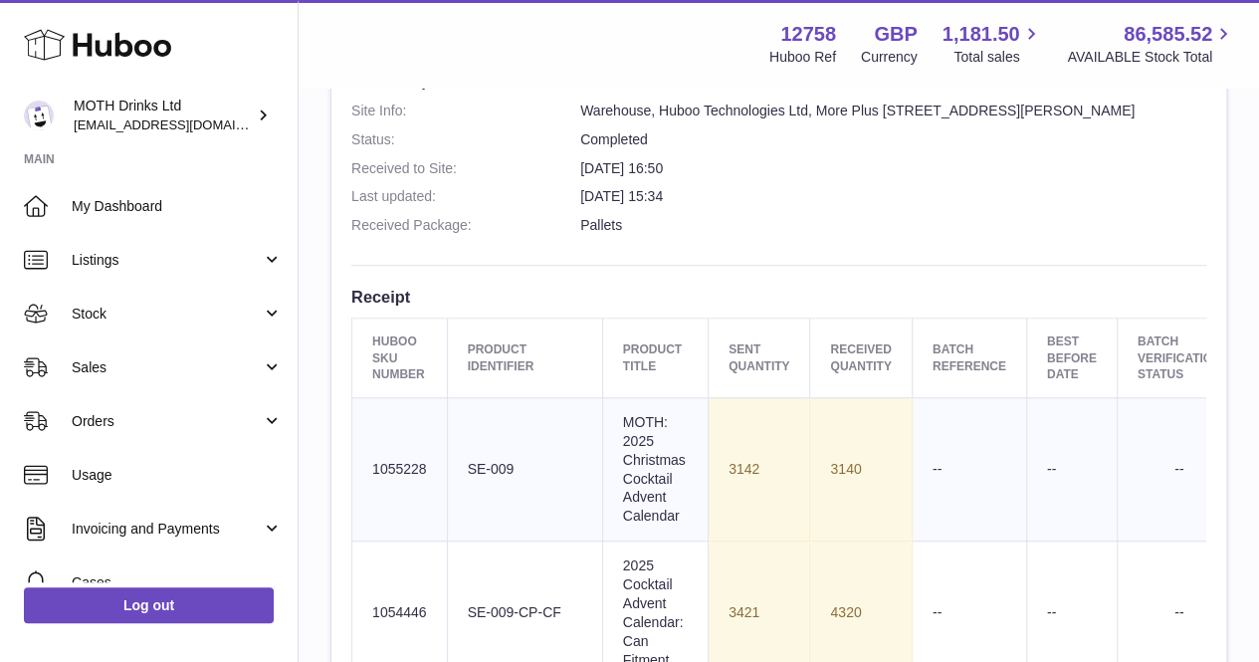
scroll to position [496, 0]
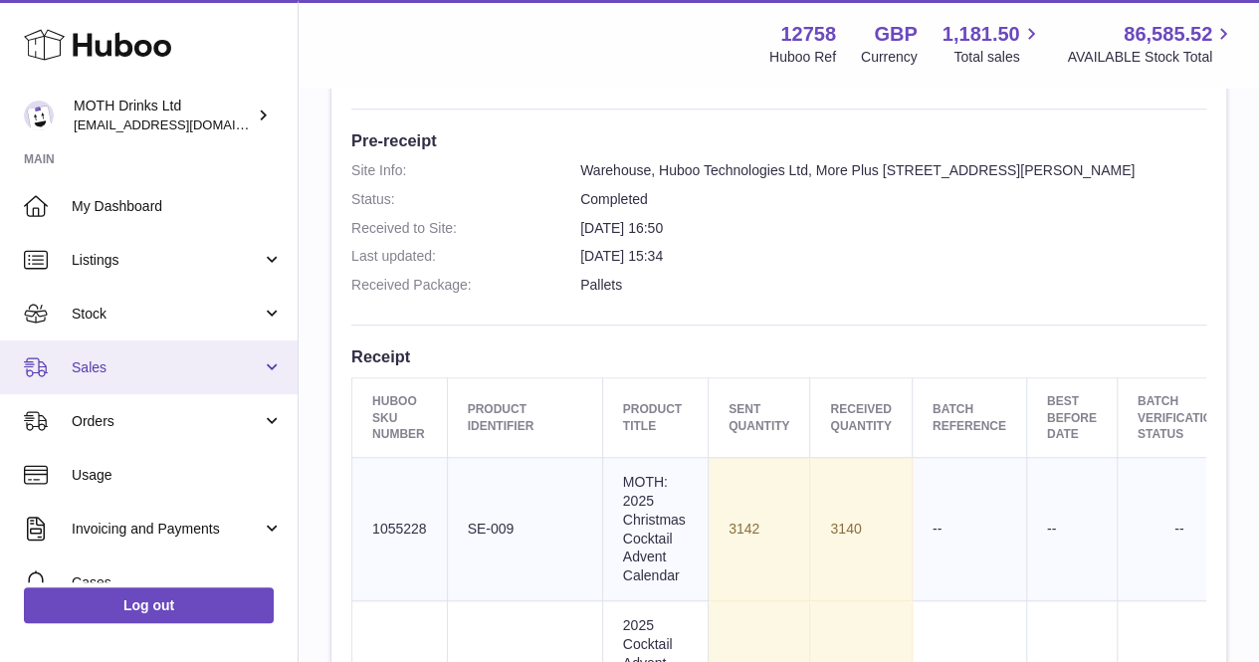
click at [161, 343] on link "Sales" at bounding box center [149, 367] width 298 height 54
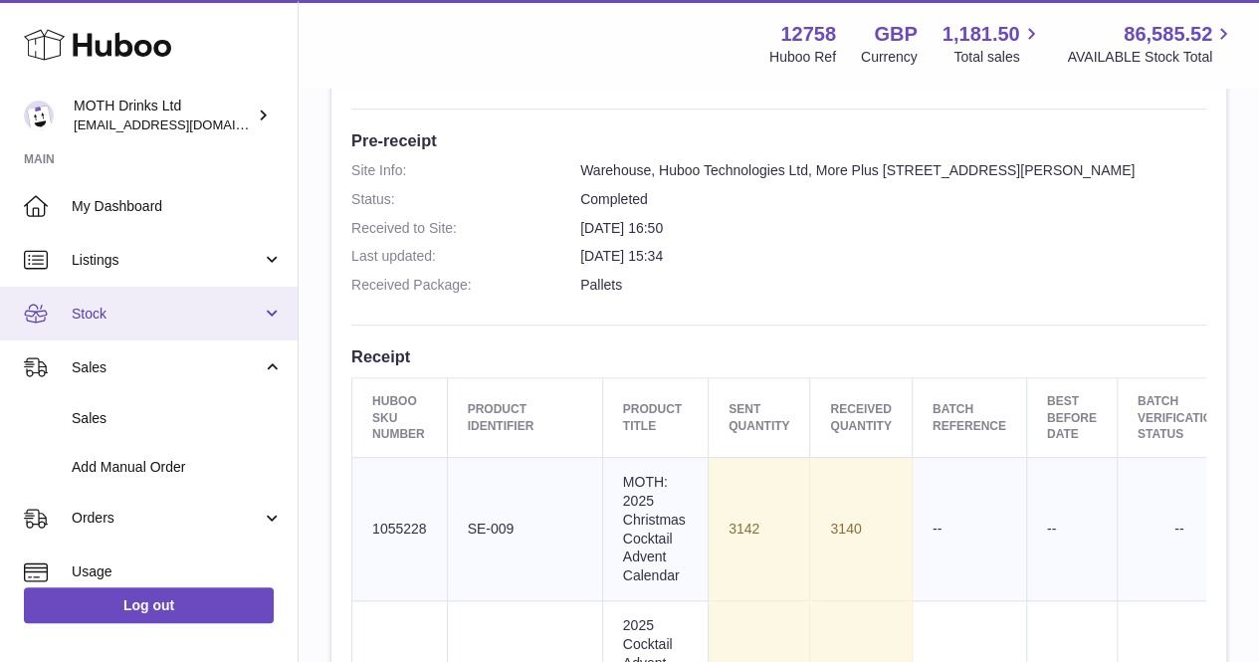
click at [157, 314] on span "Stock" at bounding box center [167, 314] width 190 height 19
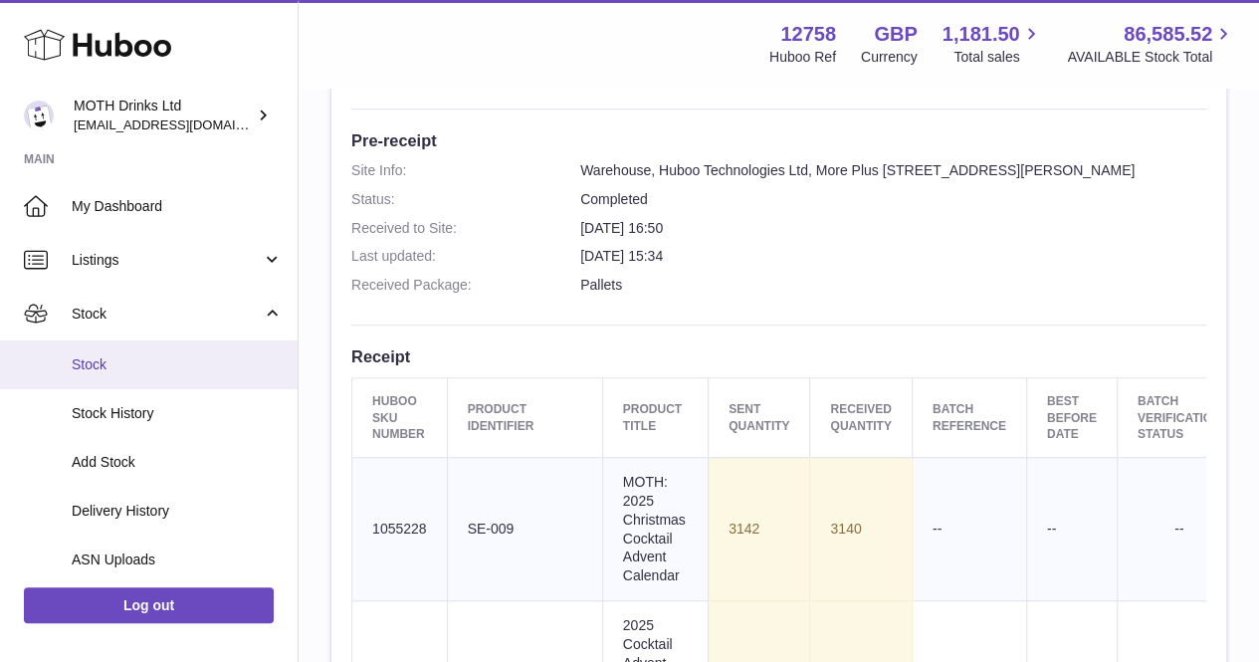
click at [133, 346] on link "Stock" at bounding box center [149, 364] width 298 height 49
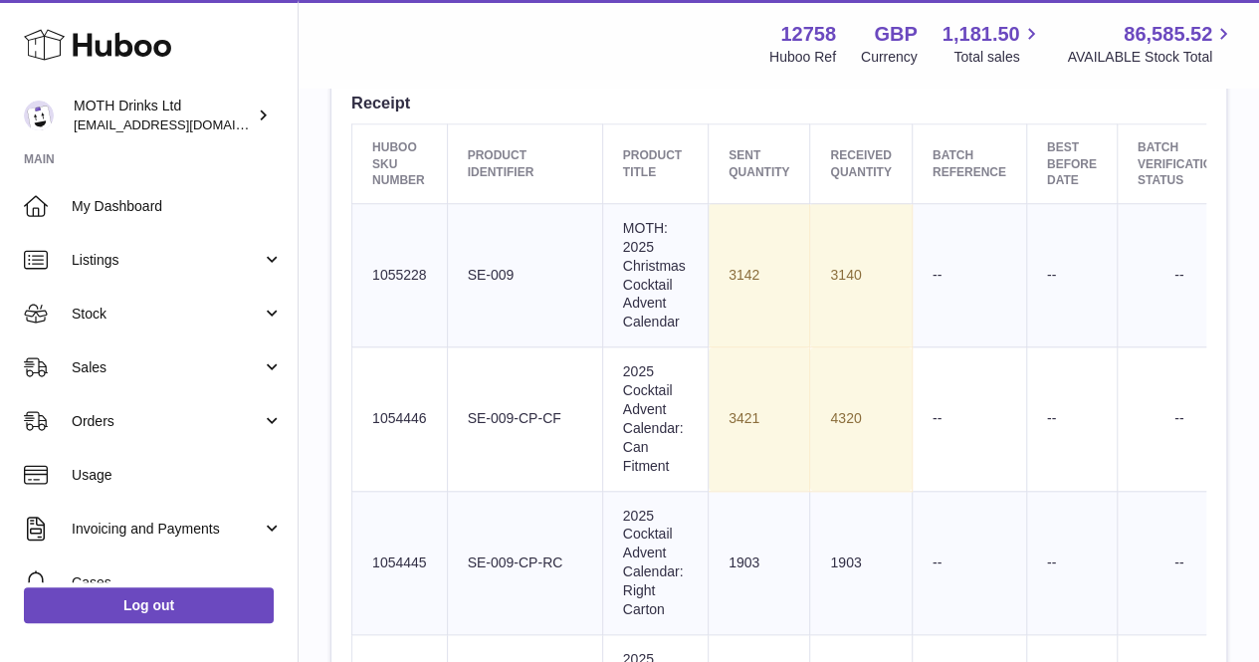
scroll to position [752, 0]
drag, startPoint x: 430, startPoint y: 288, endPoint x: 373, endPoint y: 285, distance: 56.8
click at [373, 285] on td "Huboo SKU Number 1055228" at bounding box center [400, 272] width 96 height 143
copy td "1055228"
drag, startPoint x: 373, startPoint y: 425, endPoint x: 419, endPoint y: 435, distance: 46.9
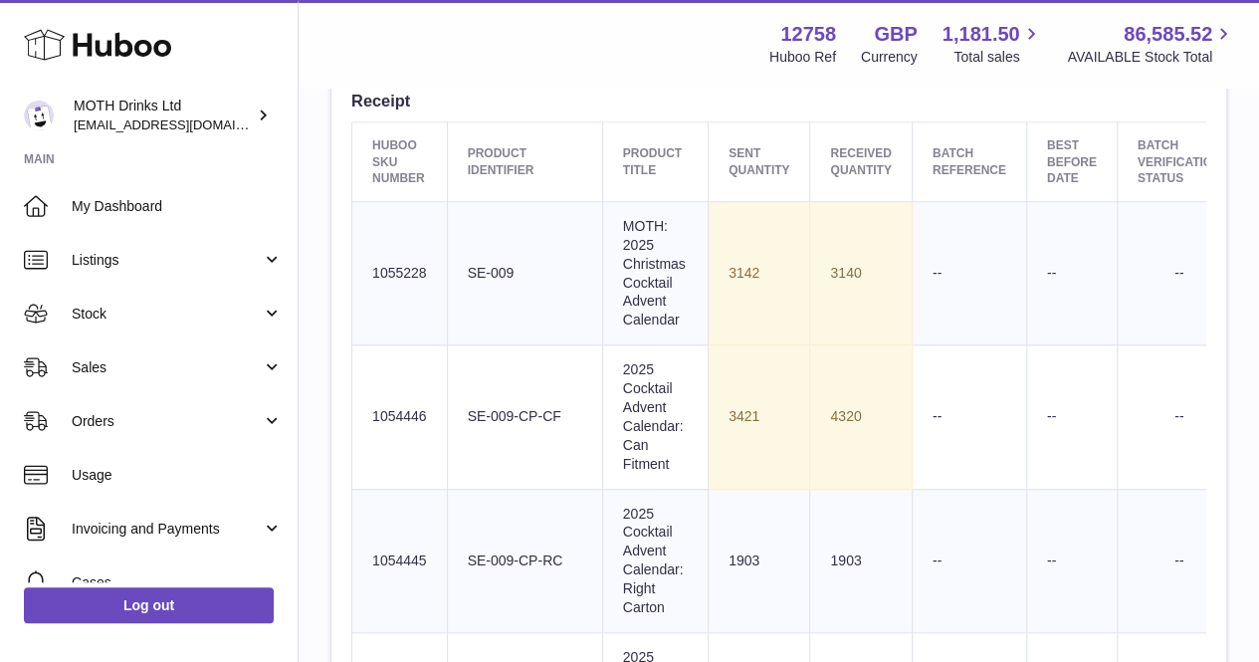
click at [419, 435] on td "Huboo SKU Number 1054446" at bounding box center [400, 416] width 96 height 143
drag, startPoint x: 430, startPoint y: 435, endPoint x: 361, endPoint y: 439, distance: 68.8
click at [361, 439] on td "Huboo SKU Number 1054446" at bounding box center [400, 416] width 96 height 143
copy td "1054446"
click at [602, 429] on td "Product title 2025 Cocktail Advent Calendar: Can Fitment" at bounding box center [655, 416] width 106 height 143
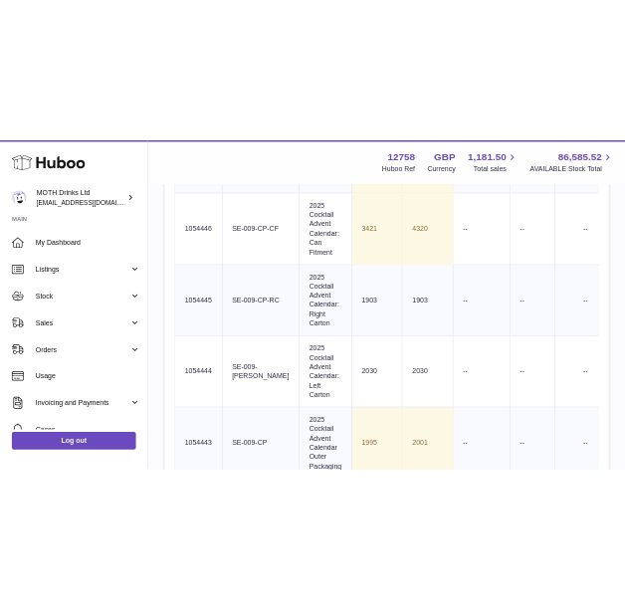
scroll to position [991, 0]
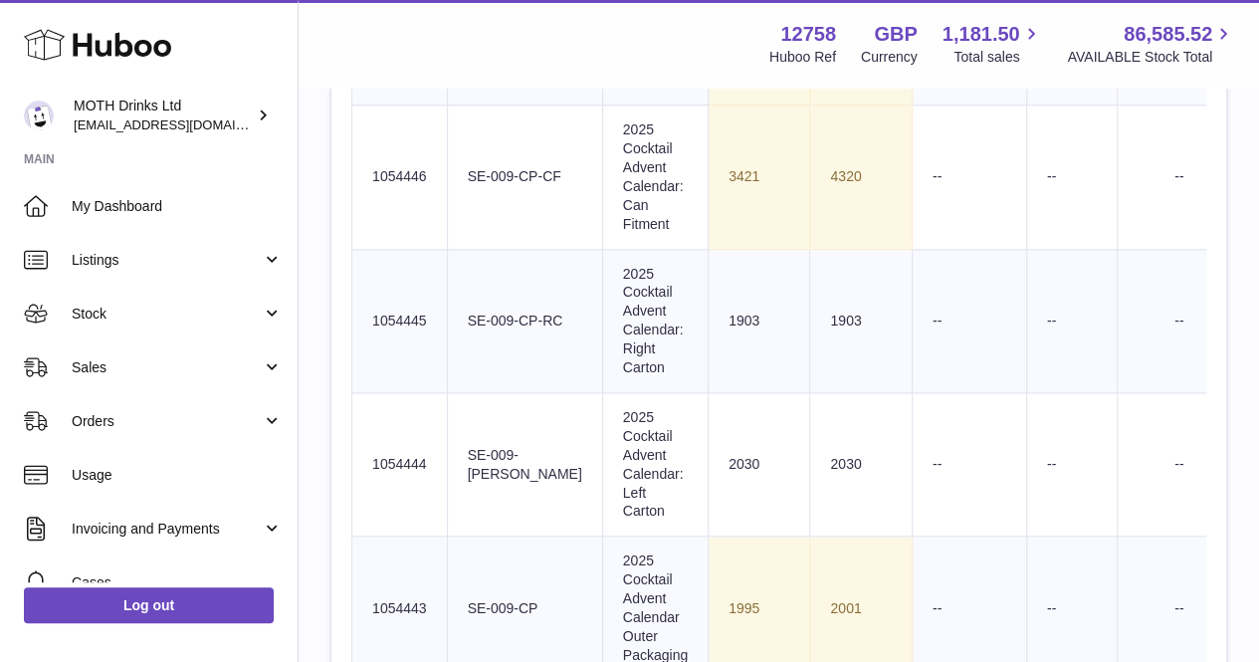
drag, startPoint x: 429, startPoint y: 333, endPoint x: 367, endPoint y: 329, distance: 61.9
click at [367, 329] on td "Huboo SKU Number 1054445" at bounding box center [400, 320] width 96 height 143
copy td "1054445"
click at [810, 182] on td "4320" at bounding box center [861, 177] width 102 height 143
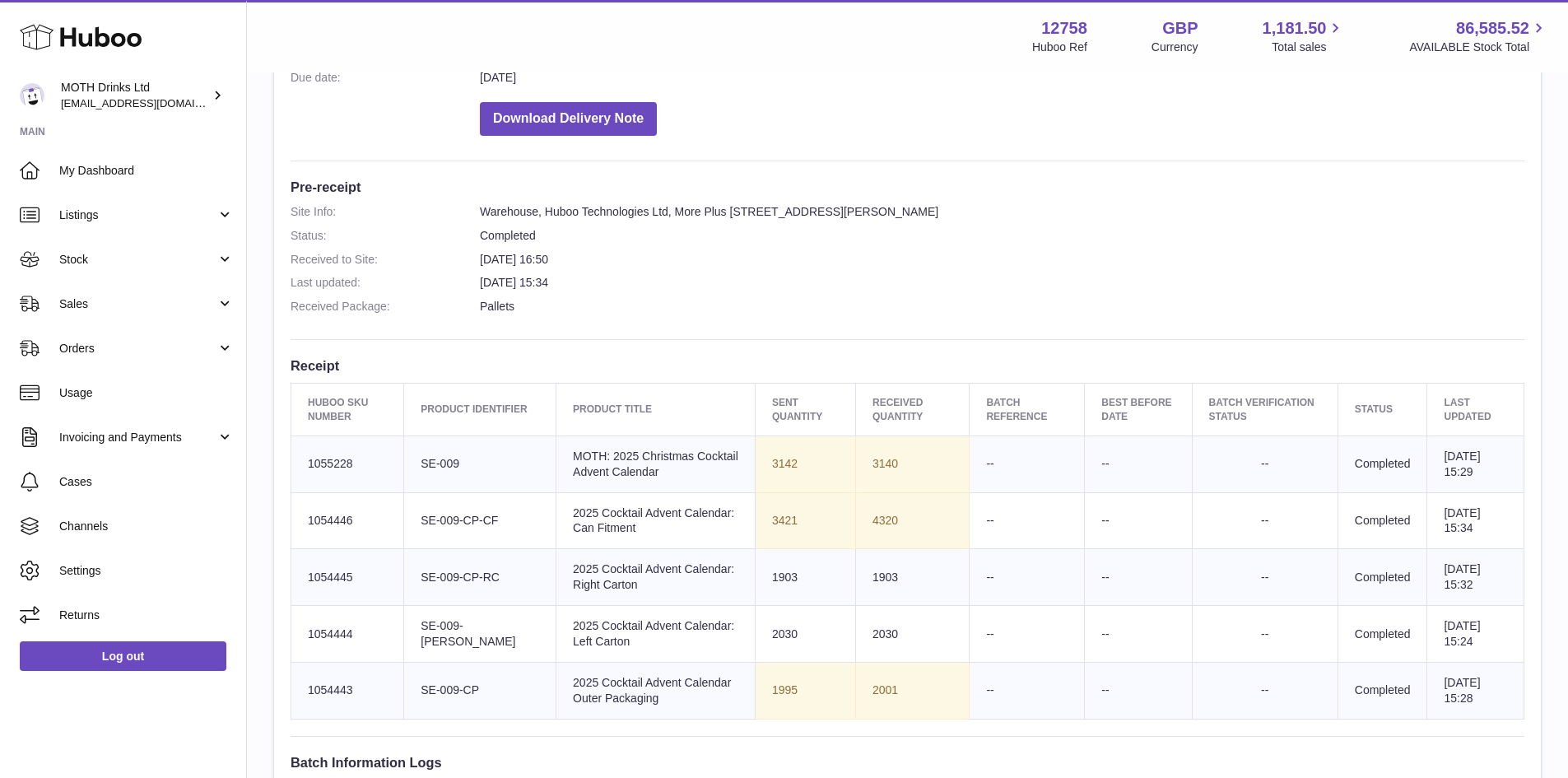
scroll to position [340, 0]
drag, startPoint x: 358, startPoint y: 457, endPoint x: 304, endPoint y: 452, distance: 54.2
click at [304, 452] on td "Huboo SKU Number 1055228" at bounding box center [347, 463] width 112 height 57
copy td "1055228"
drag, startPoint x: 364, startPoint y: 513, endPoint x: 300, endPoint y: 519, distance: 64.3
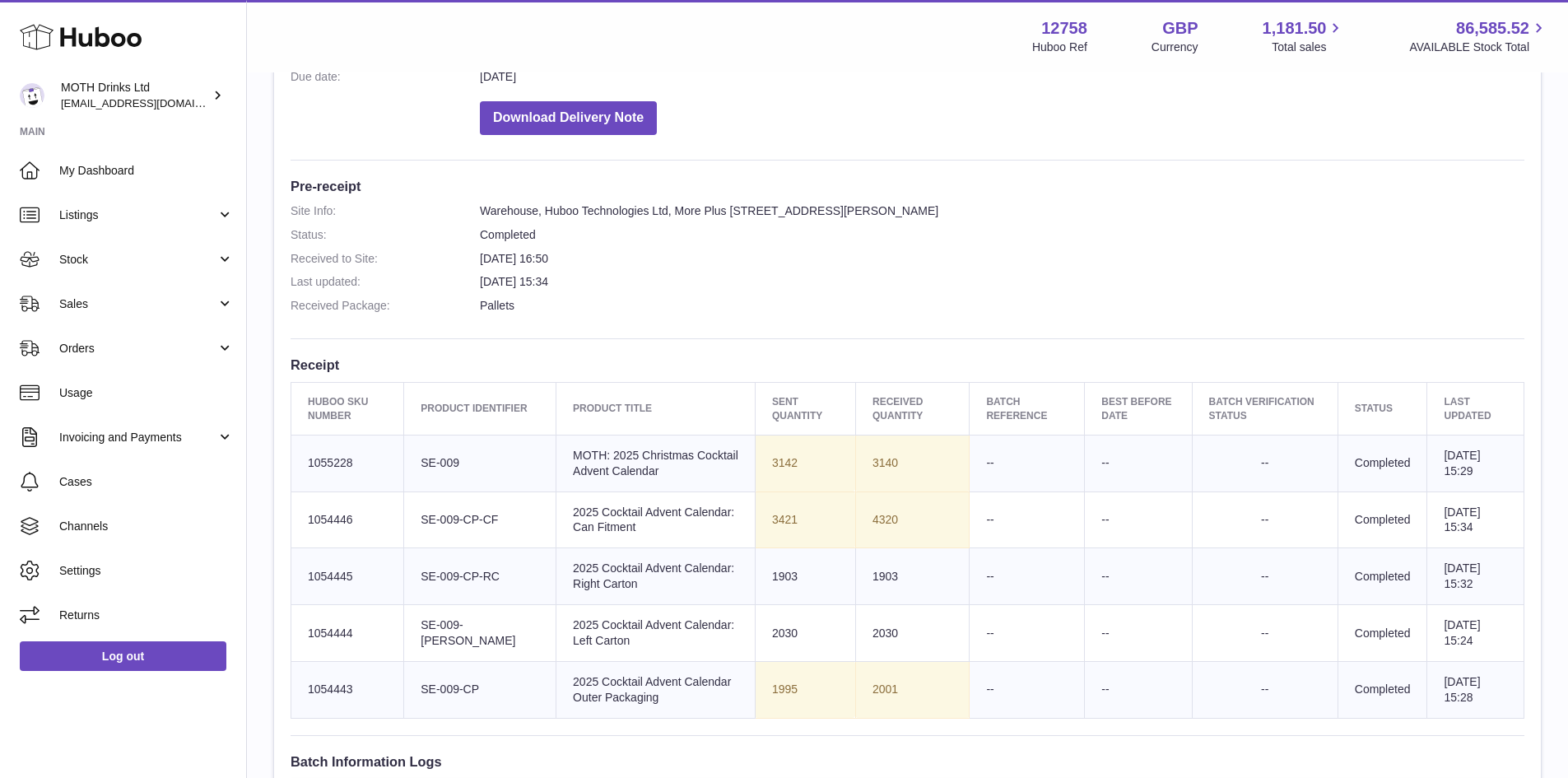
click at [300, 519] on td "Huboo SKU Number 1054446" at bounding box center [347, 519] width 112 height 57
copy td "1054446"
drag, startPoint x: 350, startPoint y: 573, endPoint x: 303, endPoint y: 576, distance: 47.1
click at [303, 547] on td "Huboo SKU Number 1054445" at bounding box center [347, 576] width 112 height 57
copy td "1054445"
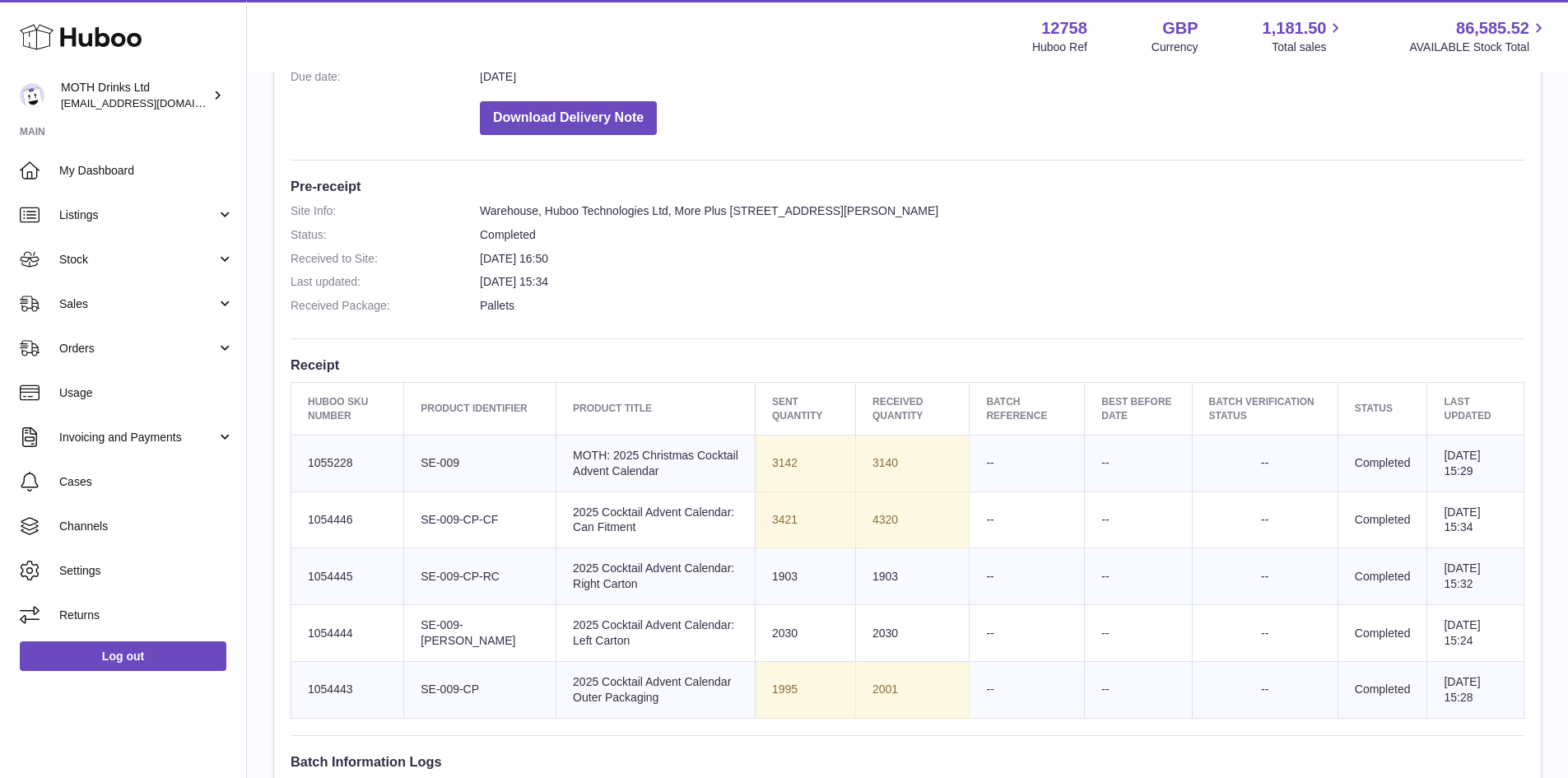
drag, startPoint x: 372, startPoint y: 633, endPoint x: 293, endPoint y: 636, distance: 79.1
click at [293, 547] on td "Huboo SKU Number 1054444" at bounding box center [347, 633] width 112 height 57
copy td "1054444"
drag, startPoint x: 370, startPoint y: 681, endPoint x: 299, endPoint y: 697, distance: 72.8
click at [299, 547] on td "Huboo SKU Number 1054443" at bounding box center [347, 689] width 112 height 57
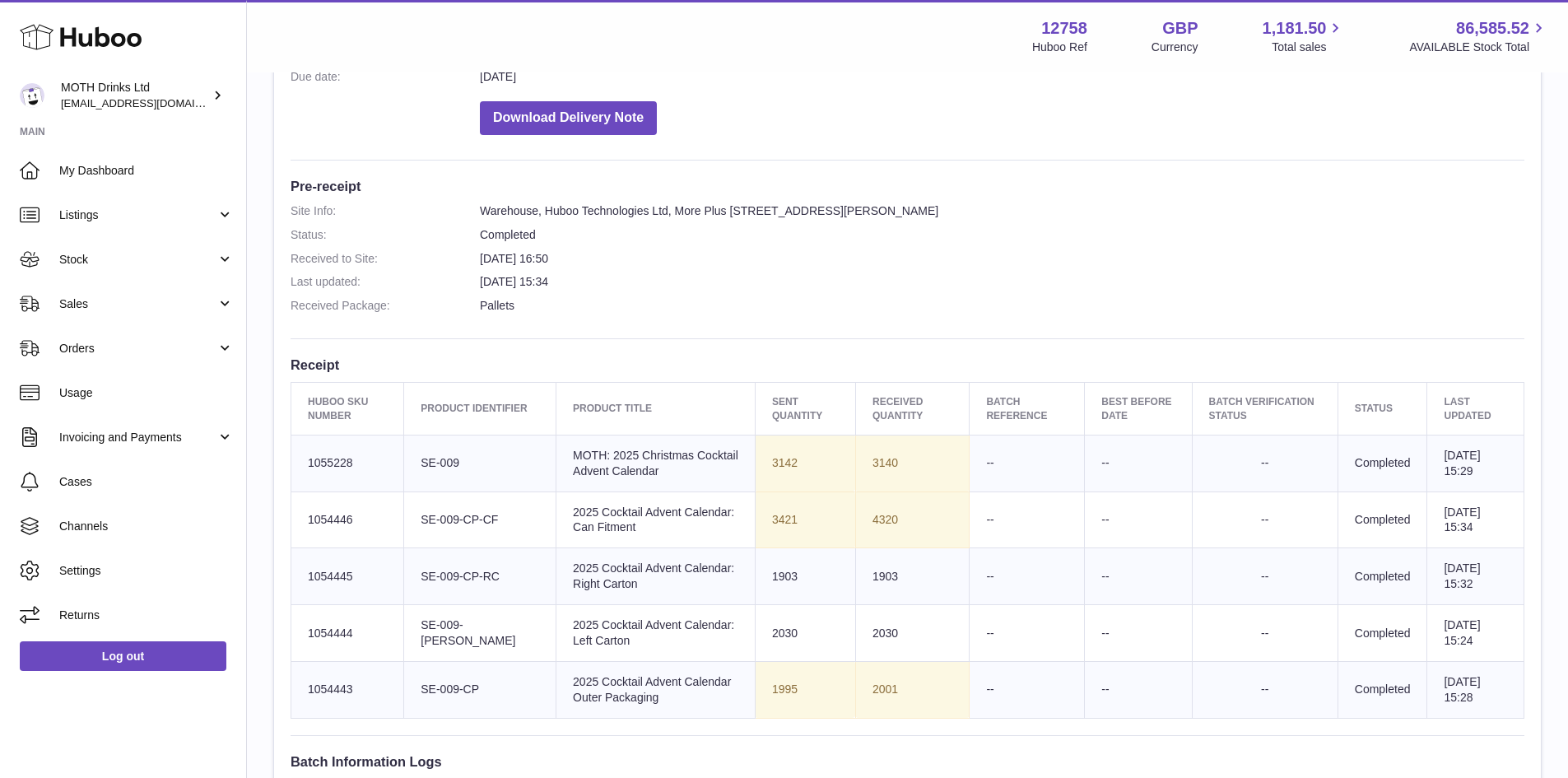
copy td "1054443"
drag, startPoint x: 538, startPoint y: 446, endPoint x: 641, endPoint y: 475, distance: 107.0
click at [641, 475] on td "Product title MOTH: 2025 Christmas Cocktail Advent Calendar" at bounding box center [656, 463] width 199 height 57
copy td "MOTH: 2025 Christmas Cocktail Advent Calendar"
drag, startPoint x: 610, startPoint y: 530, endPoint x: 538, endPoint y: 507, distance: 75.6
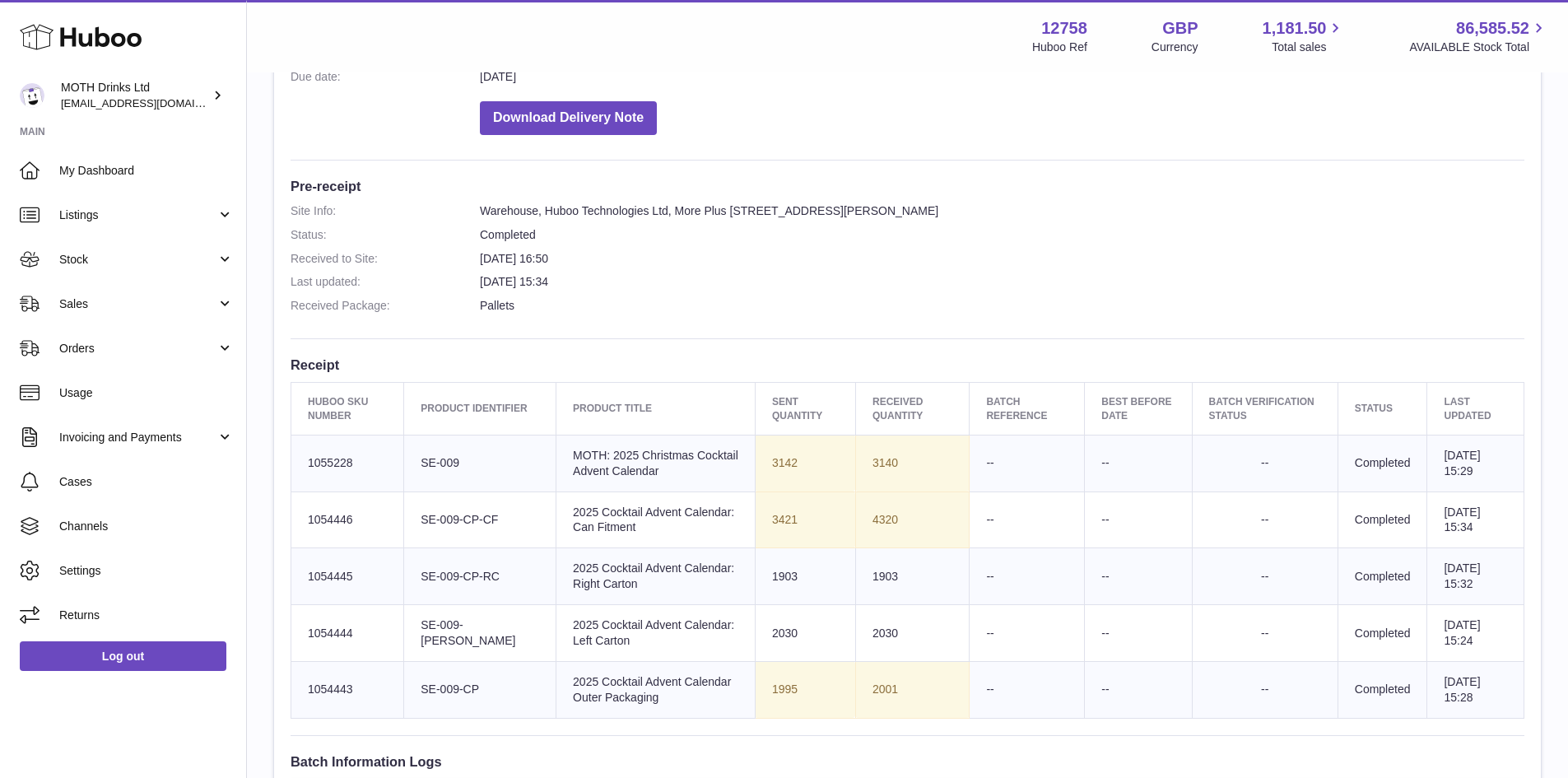
click at [557, 507] on td "Product title 2025 Cocktail Advent Calendar: Can Fitment" at bounding box center [656, 519] width 199 height 57
copy td "2025 Cocktail Advent Calendar: Can Fitment"
drag, startPoint x: 641, startPoint y: 583, endPoint x: 530, endPoint y: 564, distance: 112.6
click at [557, 547] on td "Product title 2025 Cocktail Advent Calendar: Right Carton" at bounding box center [656, 576] width 199 height 57
drag, startPoint x: 622, startPoint y: 634, endPoint x: 533, endPoint y: 622, distance: 89.8
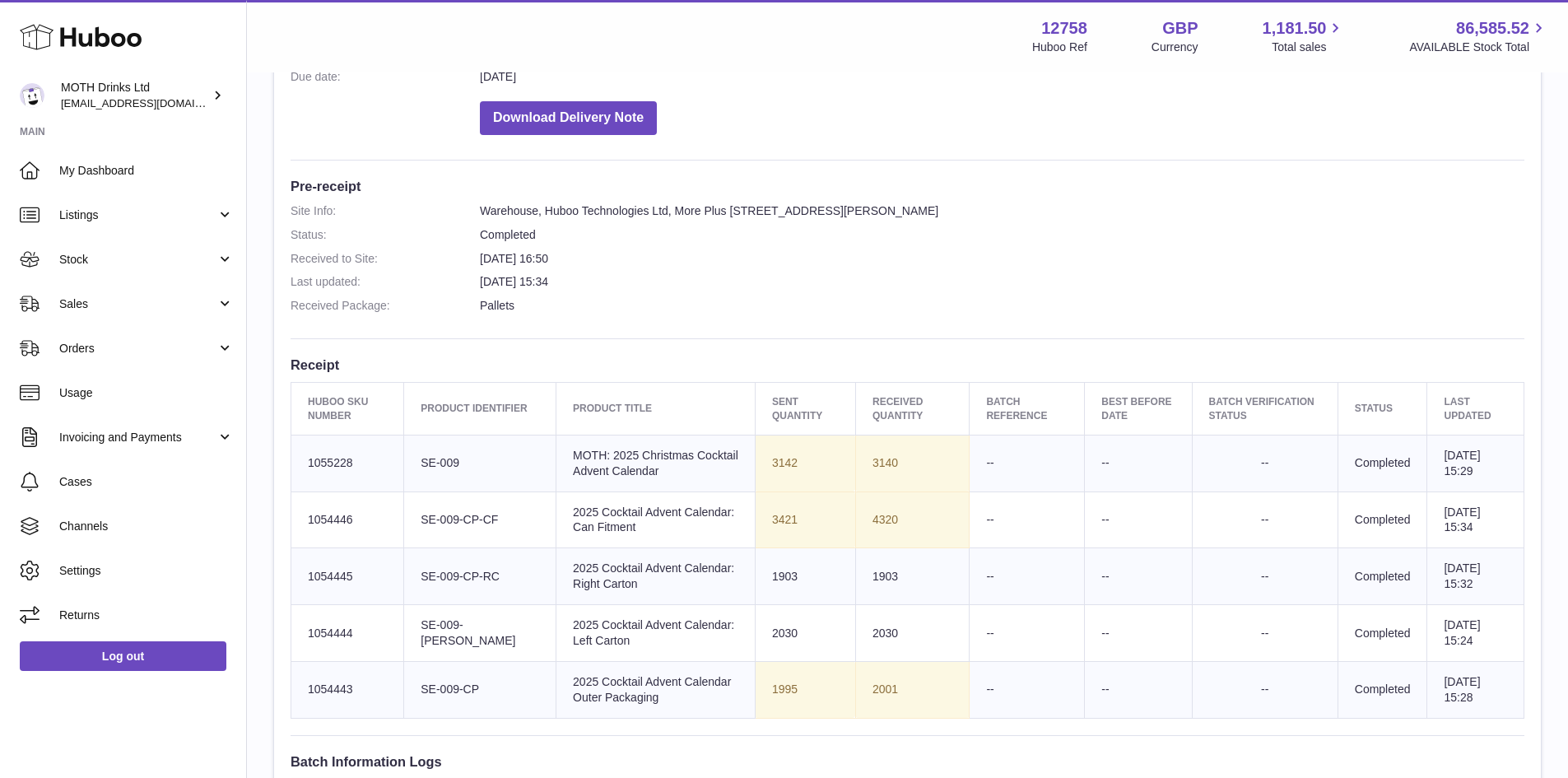
click at [557, 547] on td "Product title 2025 Cocktail Advent Calendar: Left Carton" at bounding box center [656, 633] width 199 height 57
drag, startPoint x: 630, startPoint y: 701, endPoint x: 535, endPoint y: 676, distance: 98.2
click at [557, 547] on td "Product title 2025 Cocktail Advent Calendar Outer Packaging" at bounding box center [656, 689] width 199 height 57
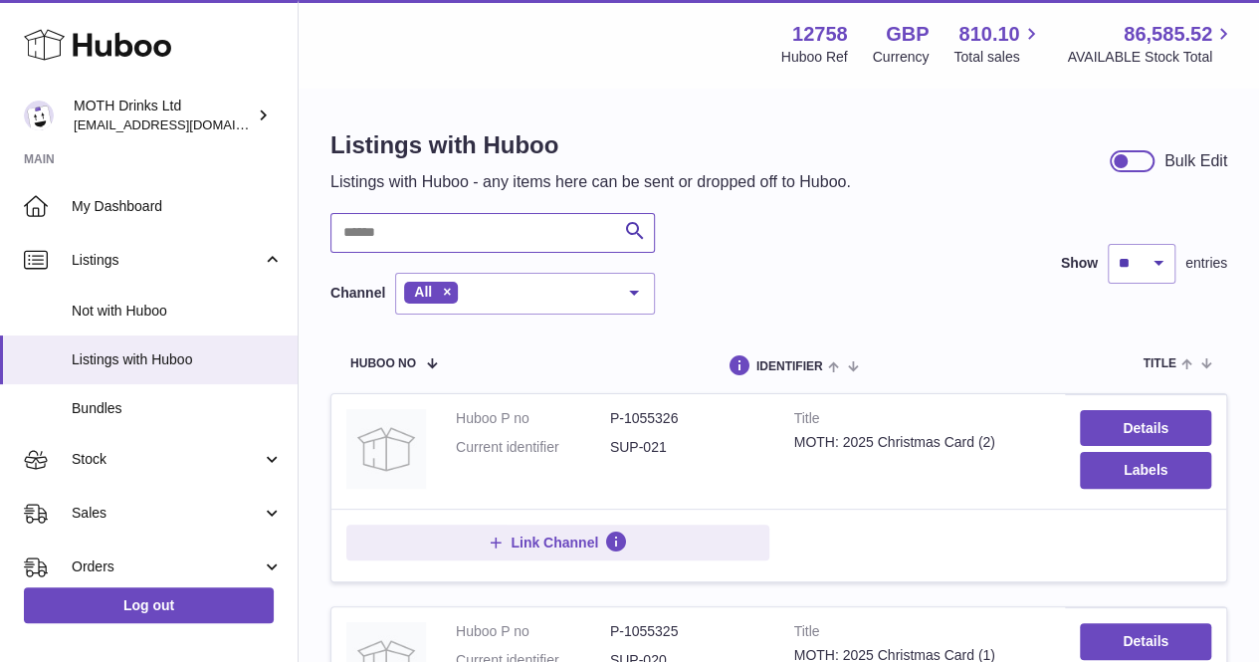
click at [442, 245] on input "text" at bounding box center [492, 233] width 325 height 40
type input "****"
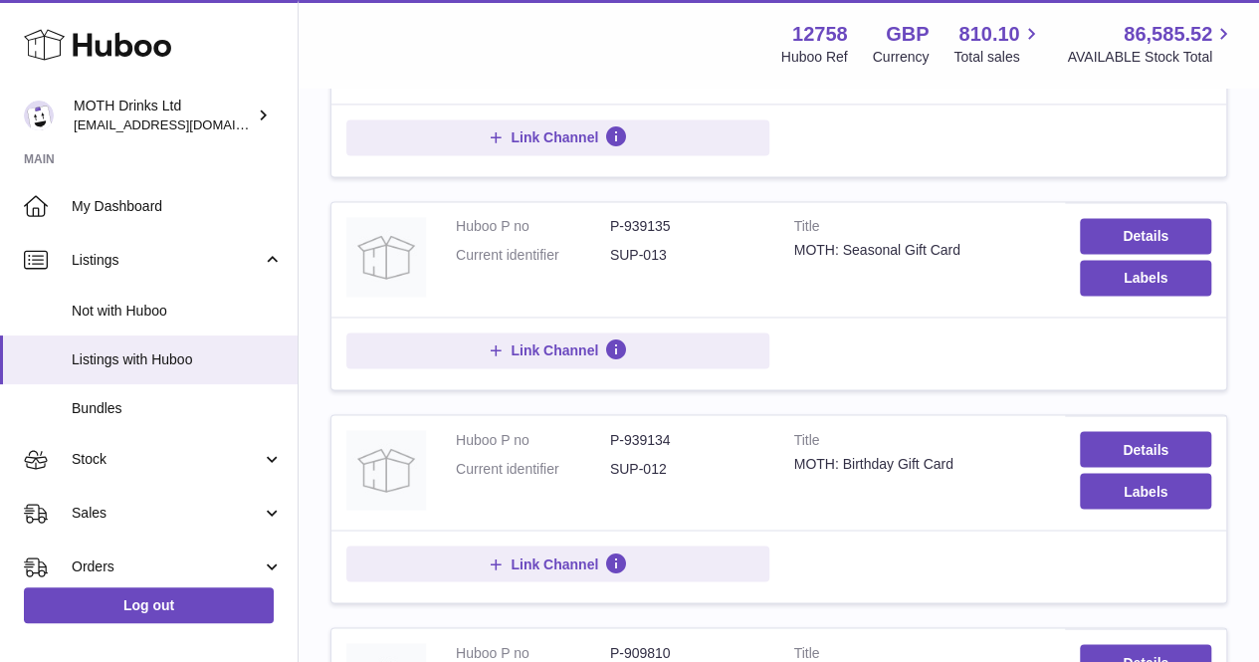
scroll to position [2060, 0]
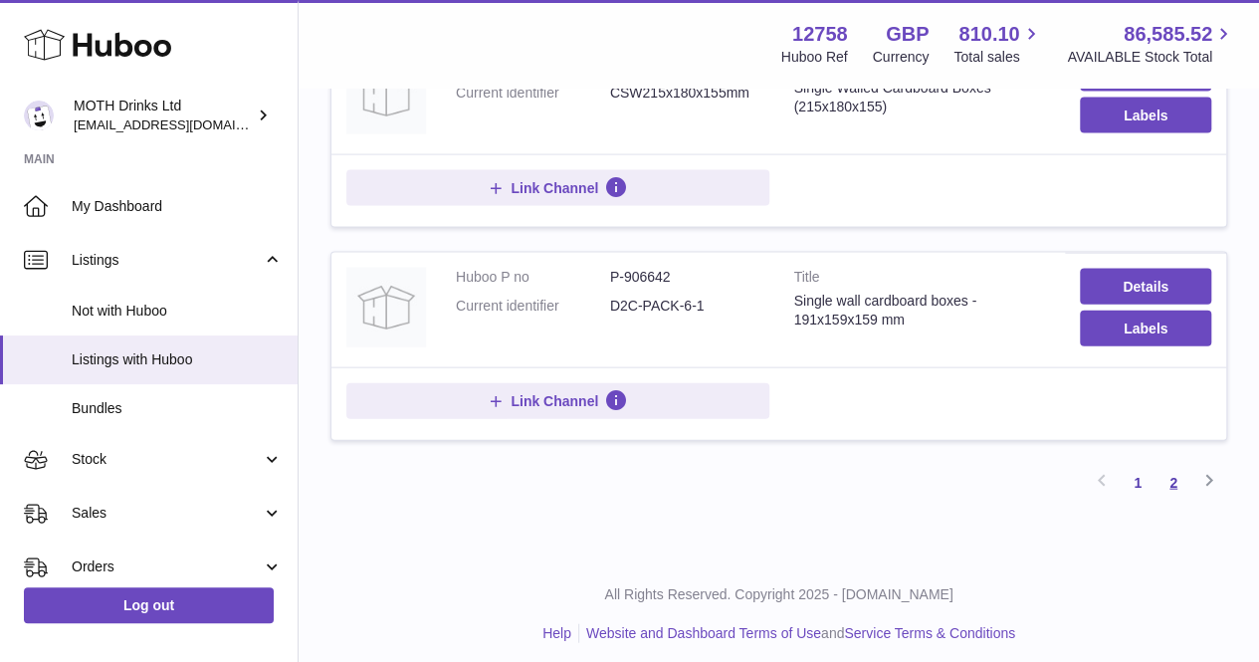
click at [1171, 477] on link "2" at bounding box center [1174, 483] width 36 height 36
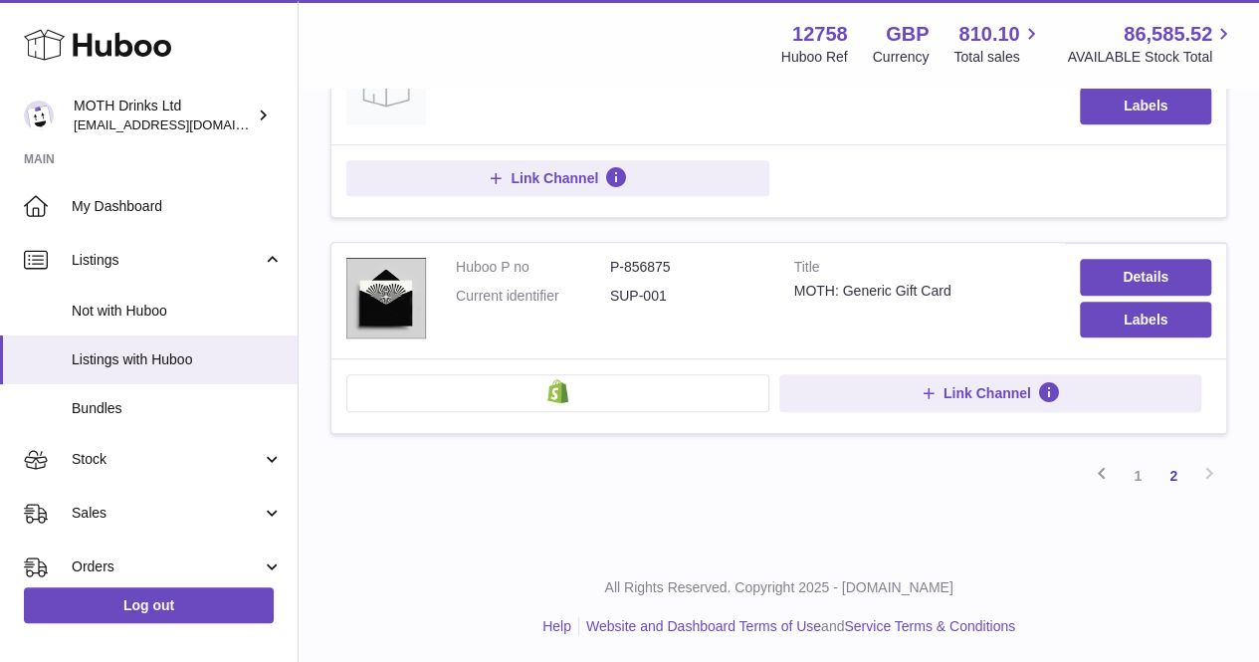
scroll to position [245, 0]
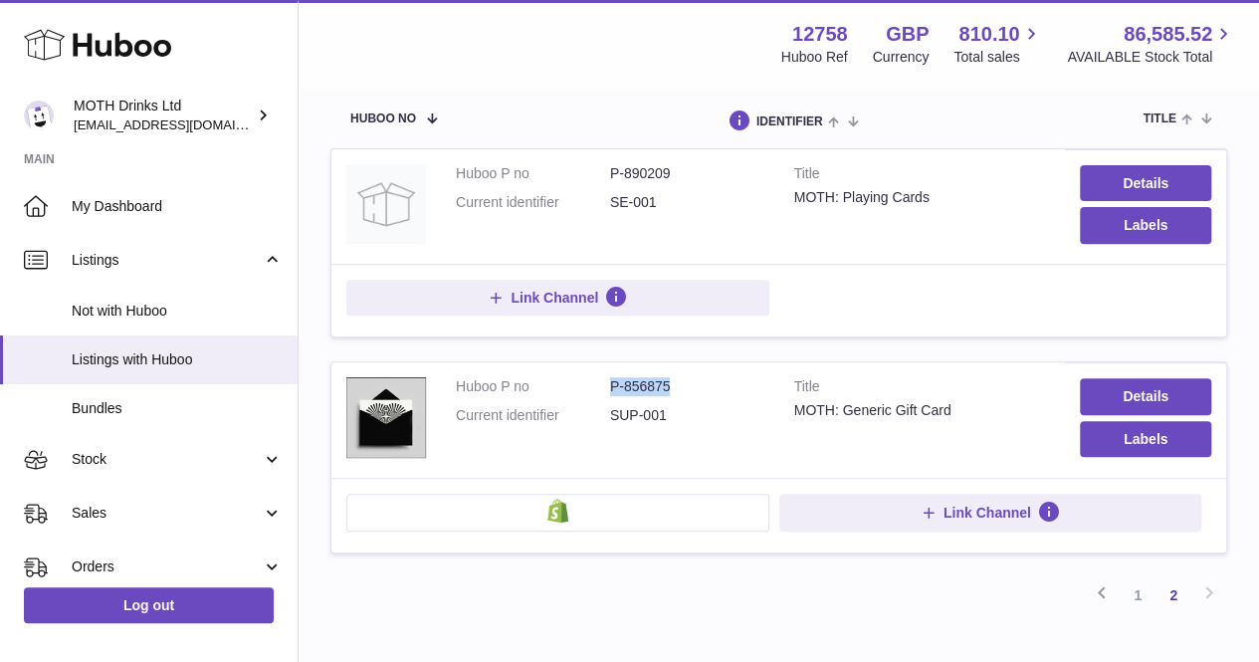
drag, startPoint x: 594, startPoint y: 383, endPoint x: 715, endPoint y: 381, distance: 120.5
click at [715, 381] on dl "Huboo P no P-856875 Current identifier SUP-001" at bounding box center [610, 406] width 309 height 58
copy dl "P-856875"
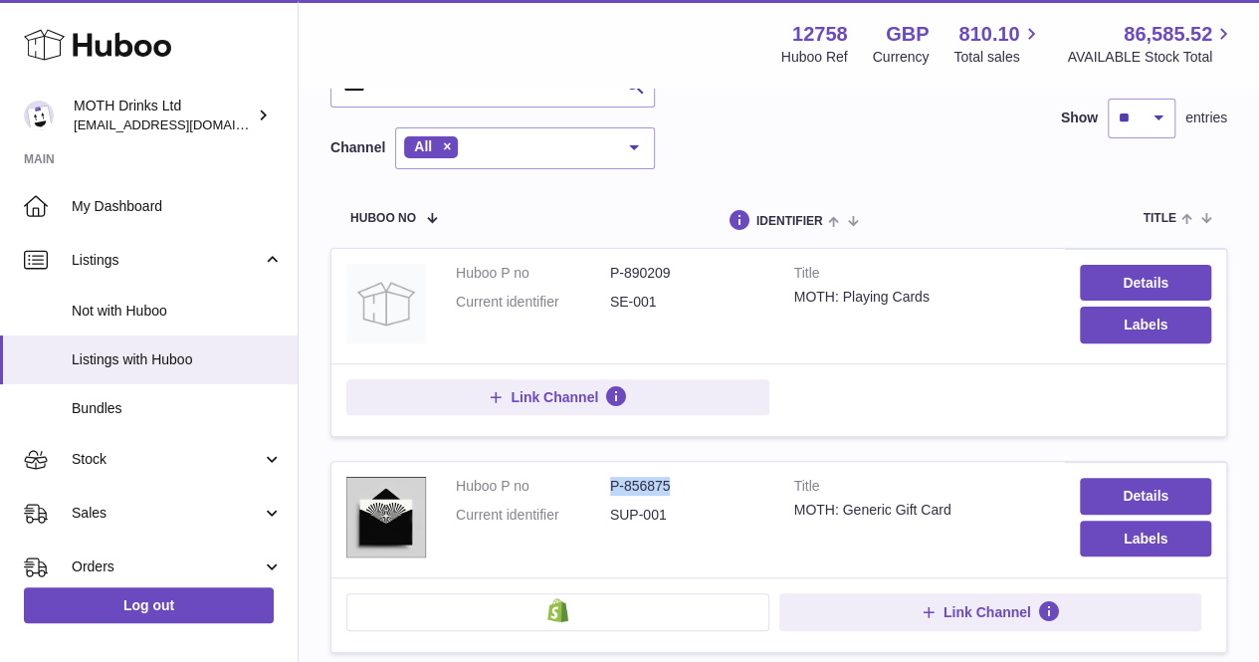
scroll to position [145, 0]
click at [1111, 262] on td "Details Labels" at bounding box center [1145, 306] width 161 height 114
click at [1111, 274] on link "Details" at bounding box center [1145, 283] width 131 height 36
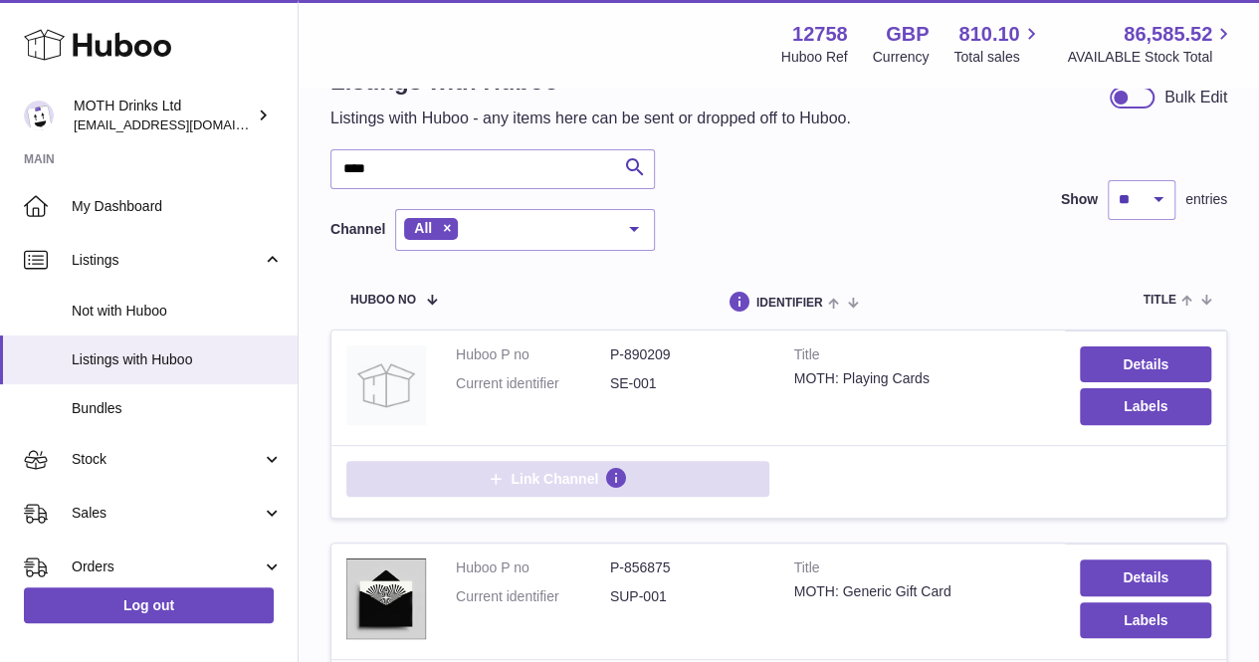
scroll to position [187, 0]
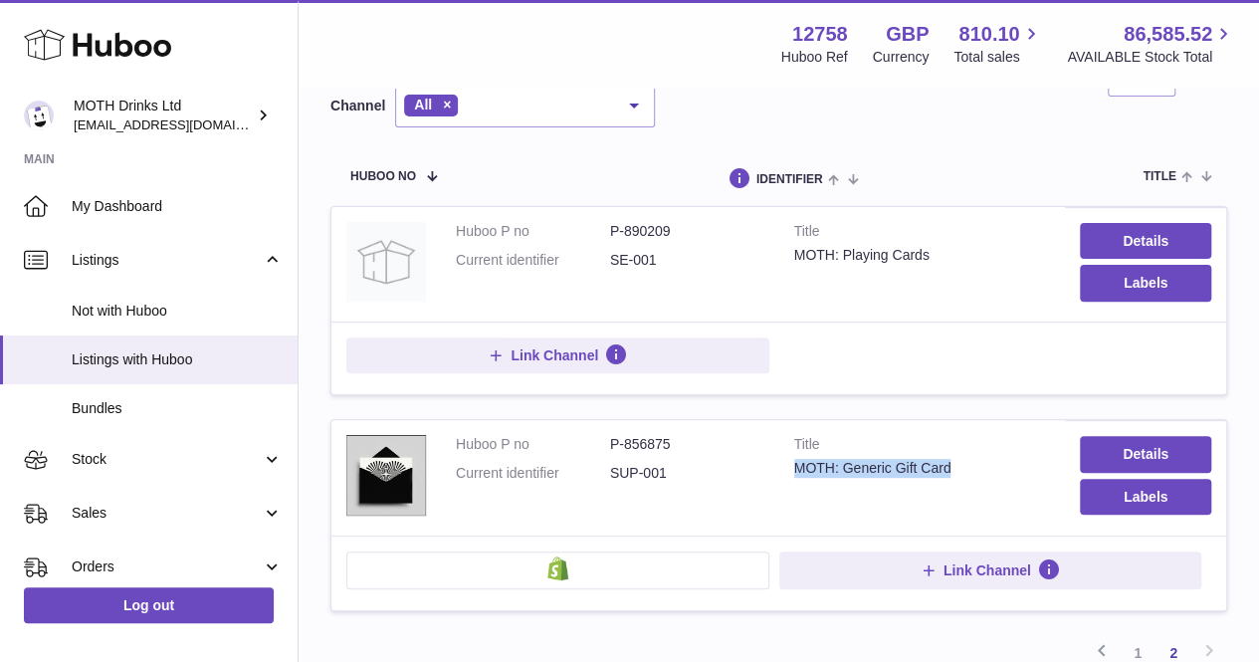
drag, startPoint x: 954, startPoint y: 465, endPoint x: 788, endPoint y: 465, distance: 165.2
click at [788, 465] on td "Title MOTH: Generic Gift Card" at bounding box center [922, 477] width 287 height 115
copy div "MOTH: Generic Gift Card"
click at [1111, 444] on link "Details" at bounding box center [1145, 454] width 131 height 36
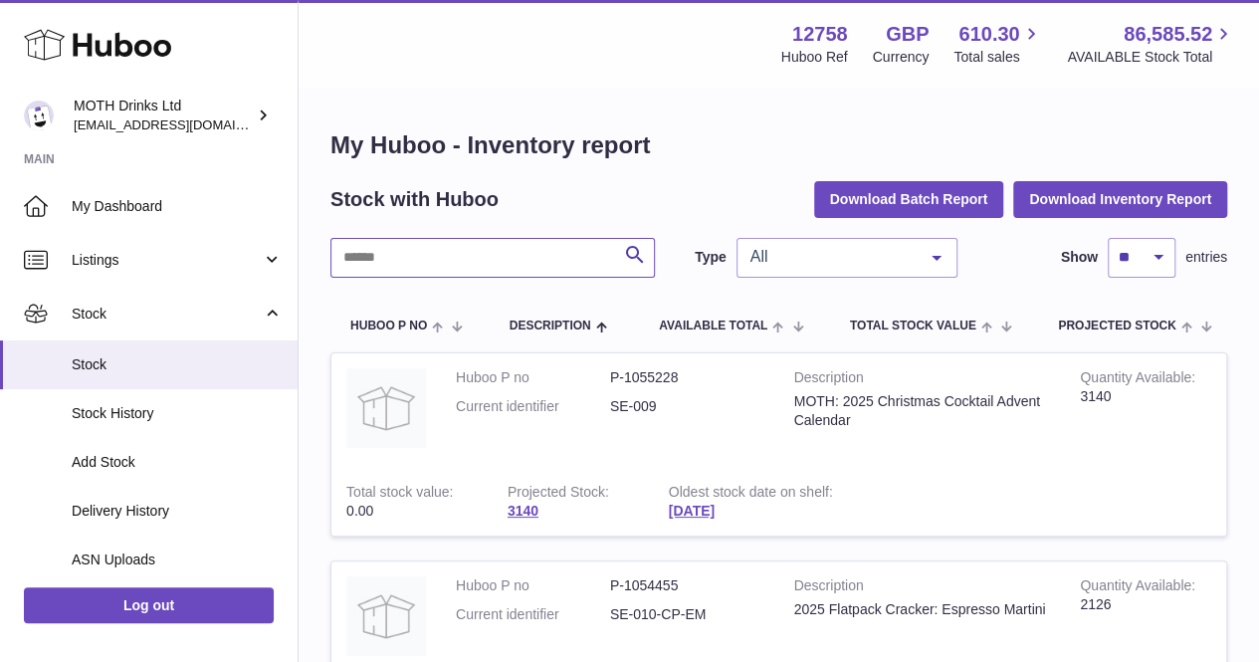
click at [459, 261] on input "text" at bounding box center [492, 258] width 325 height 40
paste input "********"
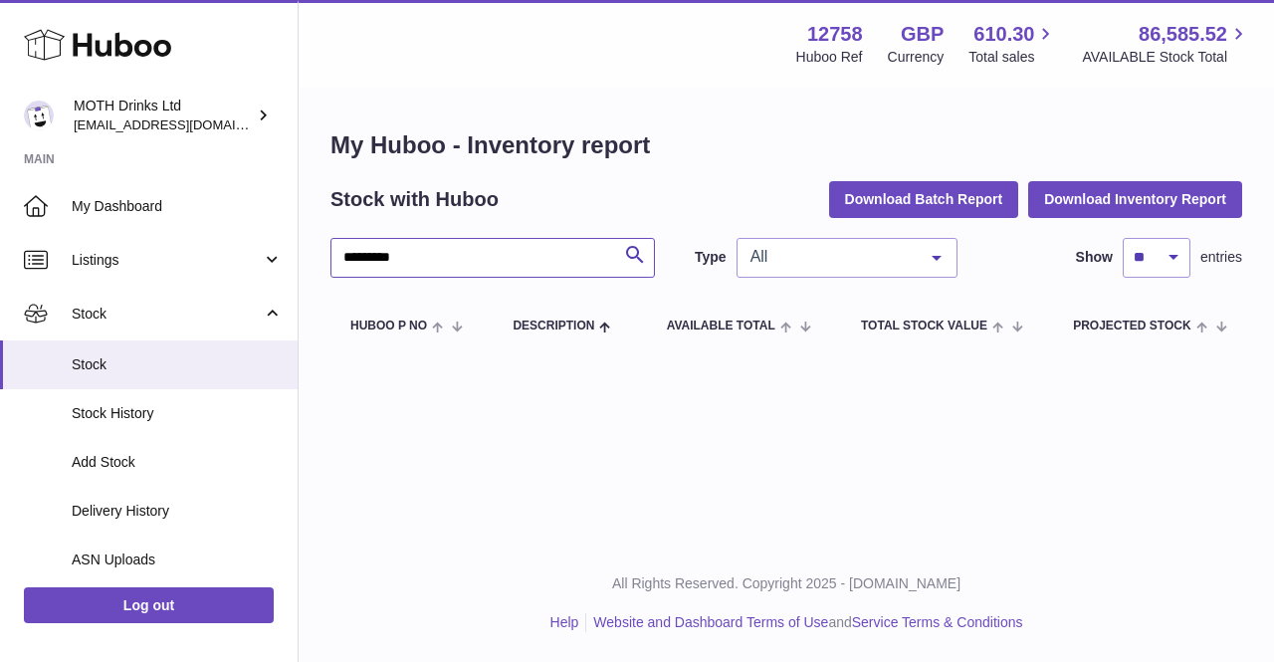
drag, startPoint x: 448, startPoint y: 264, endPoint x: 315, endPoint y: 260, distance: 133.5
click at [315, 260] on div "My Huboo - Inventory report Stock with Huboo Download Batch Report Download Inv…" at bounding box center [787, 241] width 976 height 303
click at [342, 258] on input "********" at bounding box center [492, 258] width 325 height 40
click at [410, 250] on input "********" at bounding box center [492, 258] width 325 height 40
type input "*"
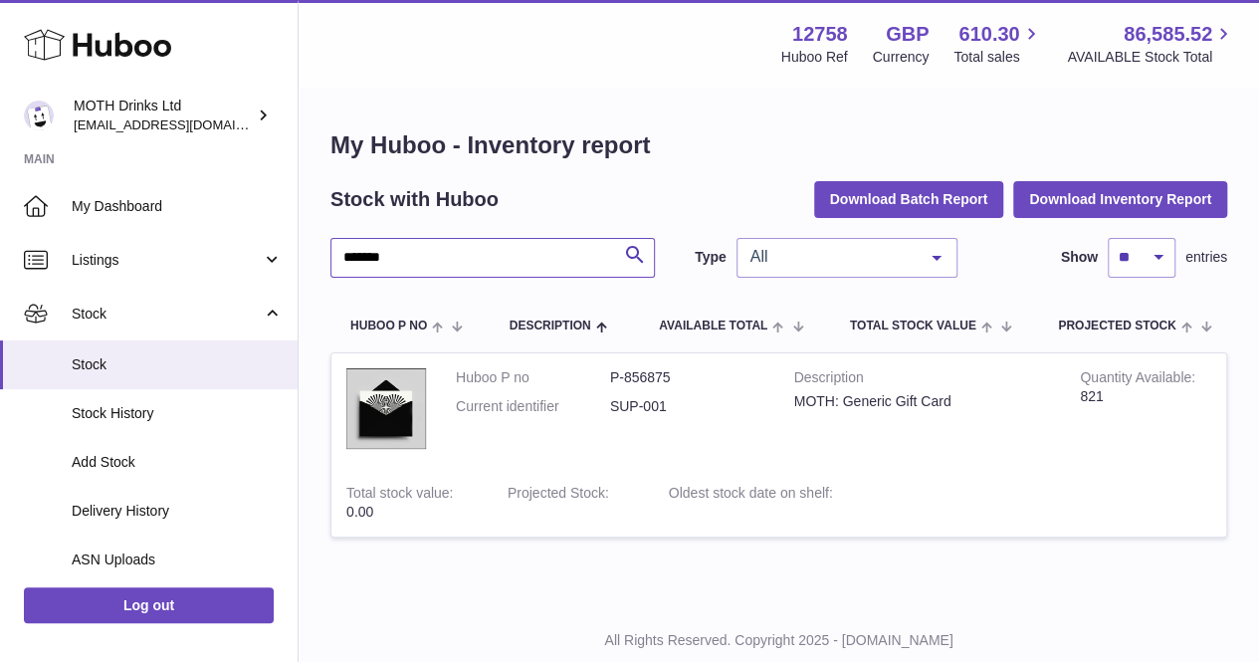
drag, startPoint x: 412, startPoint y: 265, endPoint x: 319, endPoint y: 263, distance: 93.6
click at [319, 263] on div "My Huboo - Inventory report Stock with Huboo Download Batch Report Download Inv…" at bounding box center [779, 346] width 961 height 512
type input "******"
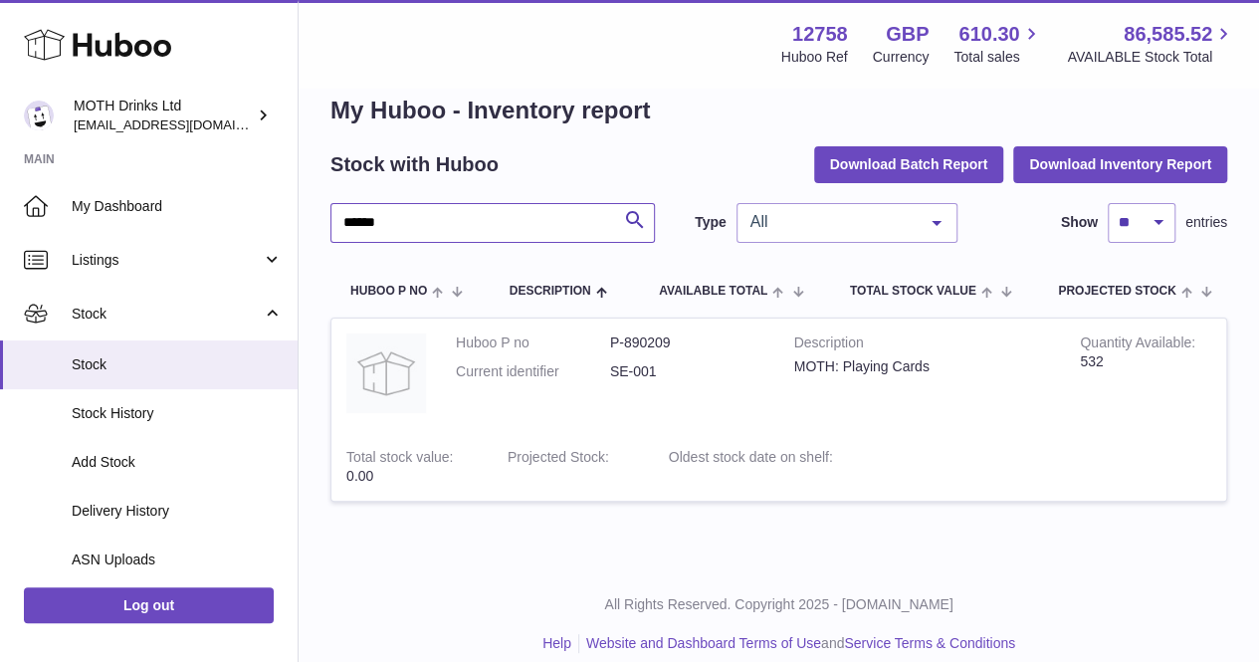
scroll to position [54, 0]
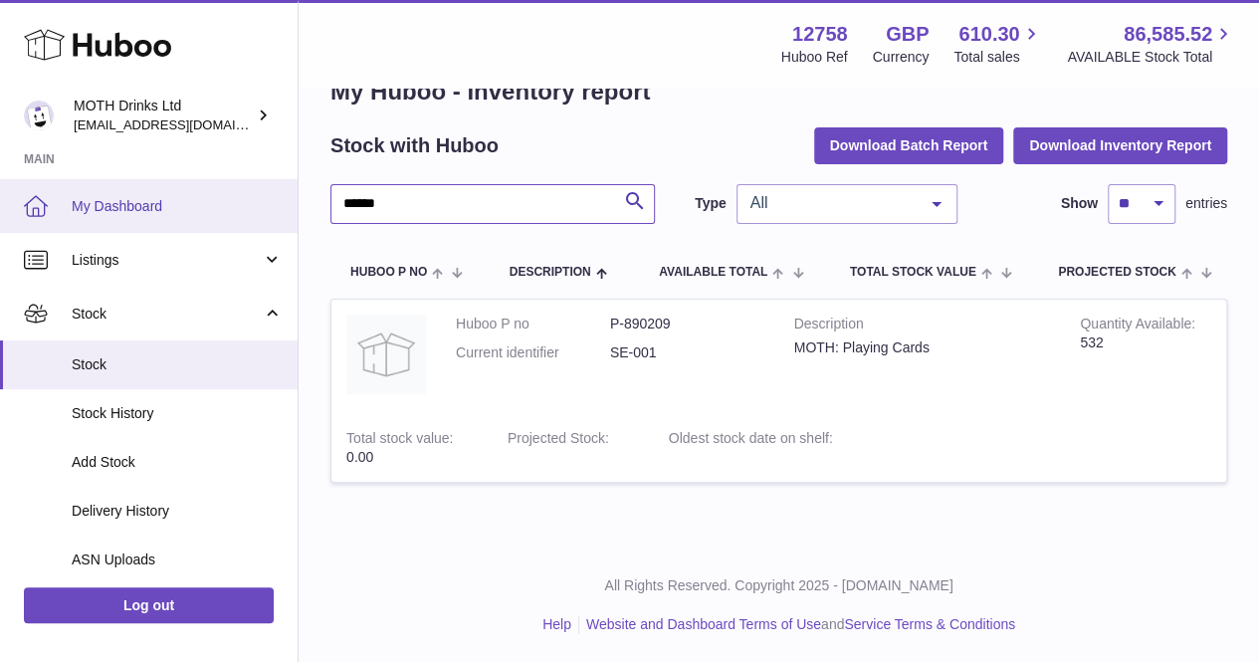
drag, startPoint x: 435, startPoint y: 212, endPoint x: 292, endPoint y: 180, distance: 146.8
click at [292, 180] on div "Huboo MOTH Drinks Ltd [EMAIL_ADDRESS][DOMAIN_NAME] Main My Dashboard Listings N…" at bounding box center [629, 305] width 1259 height 718
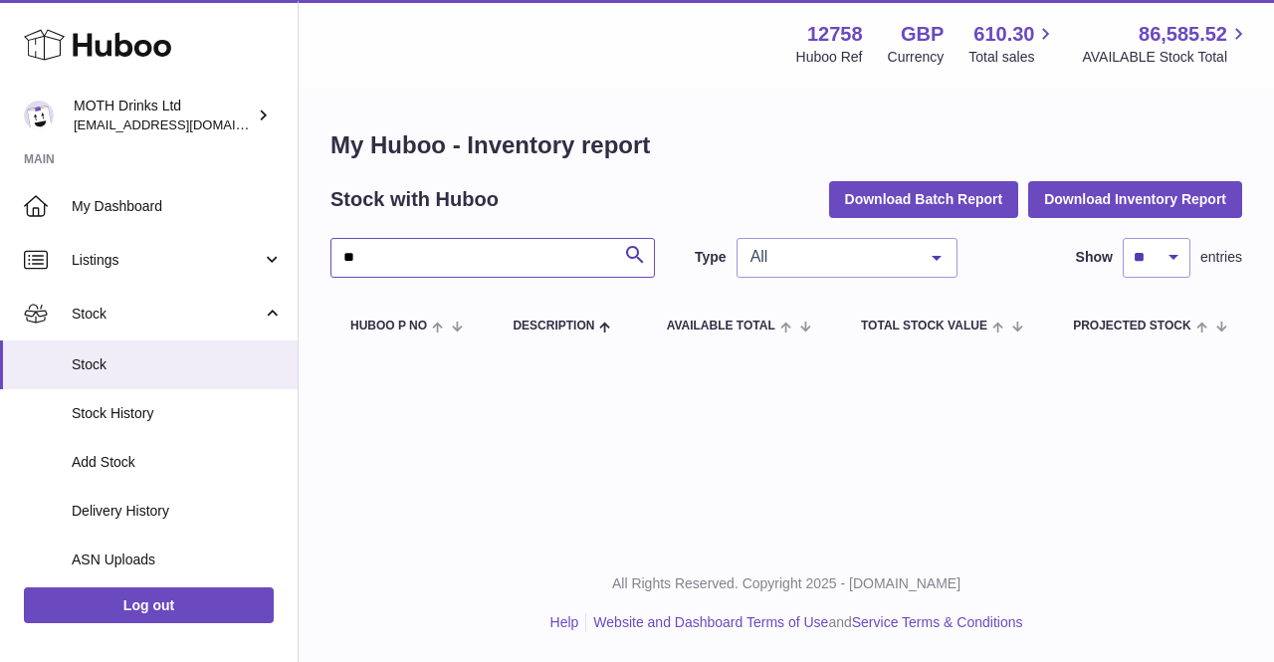
type input "*"
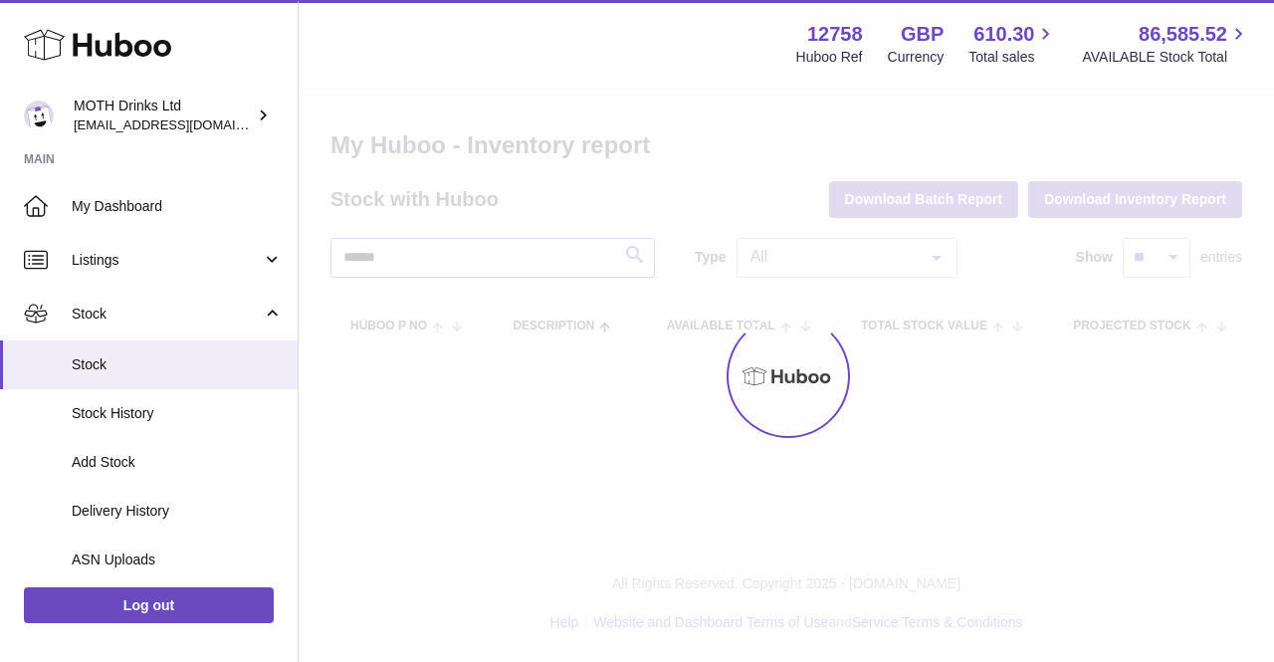
type input "******"
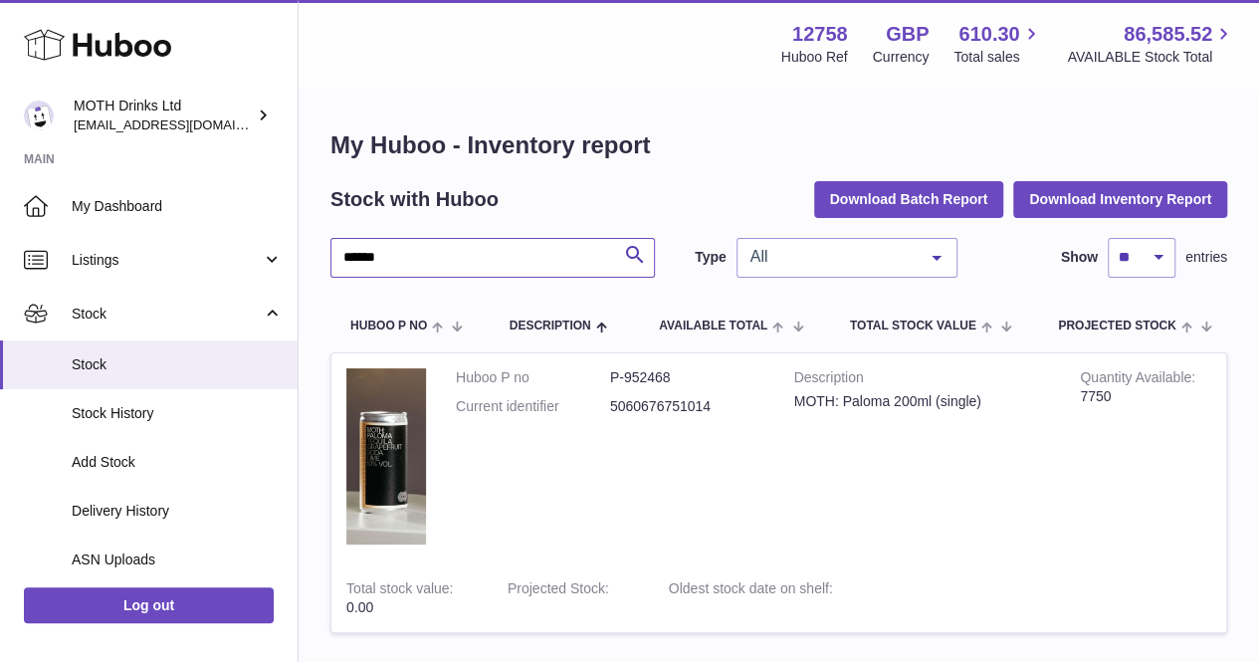
scroll to position [97, 0]
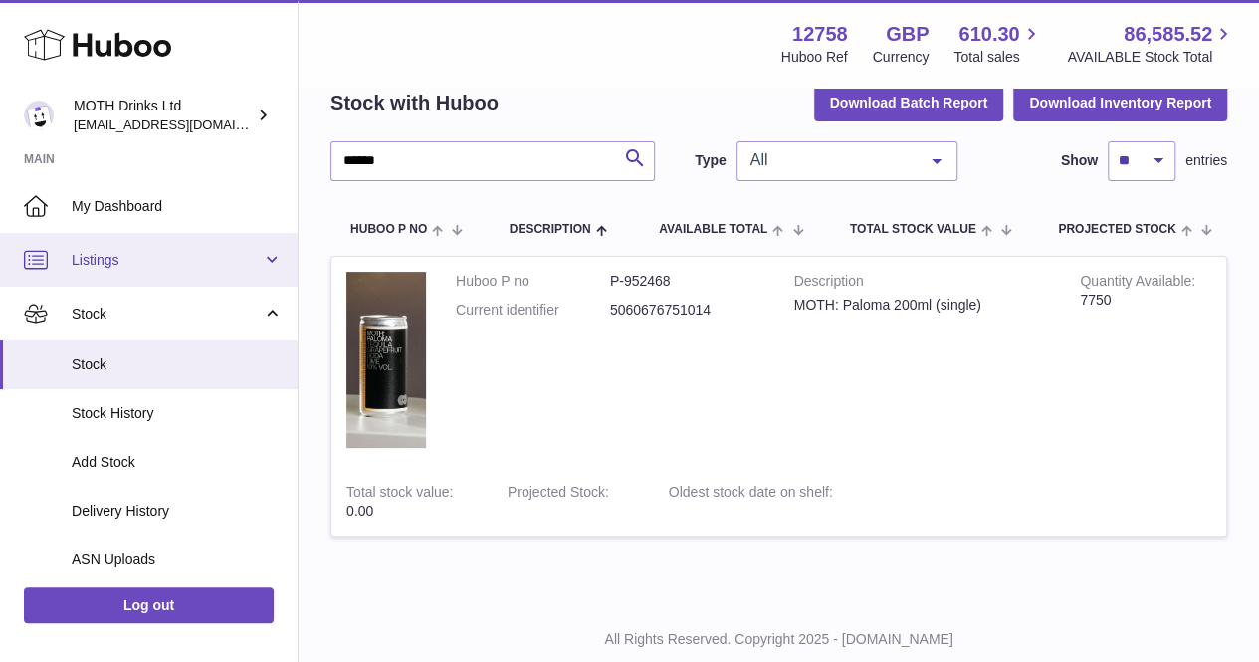
click at [198, 264] on span "Listings" at bounding box center [167, 260] width 190 height 19
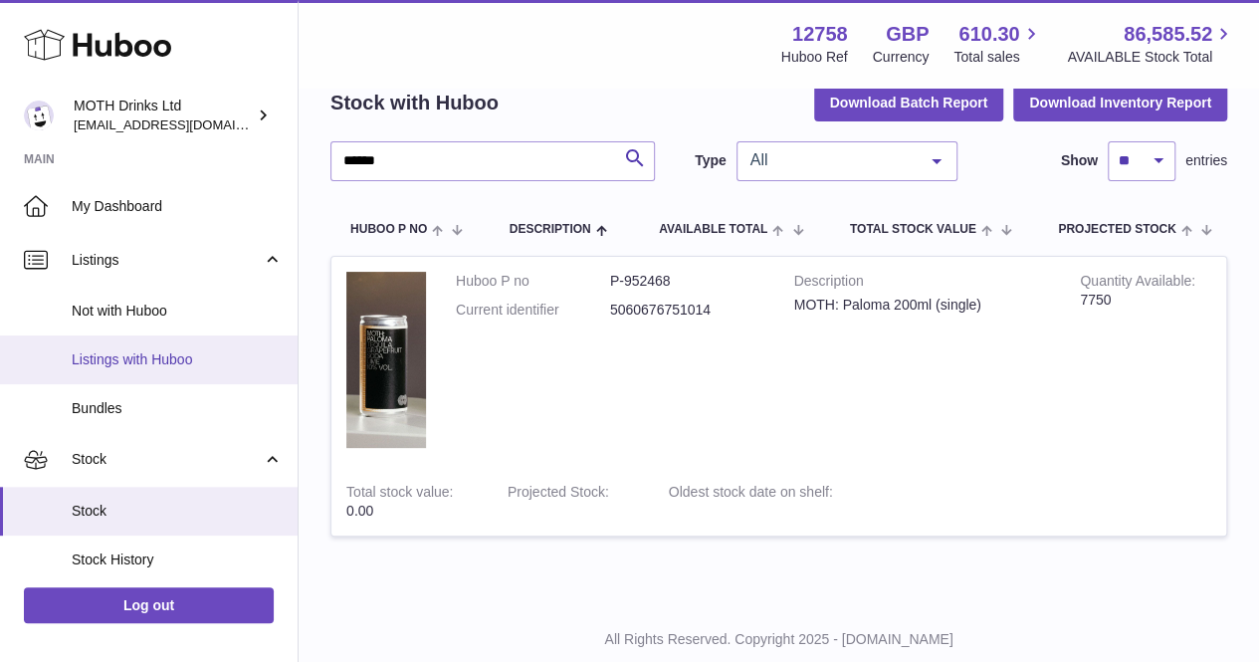
click at [175, 345] on link "Listings with Huboo" at bounding box center [149, 359] width 298 height 49
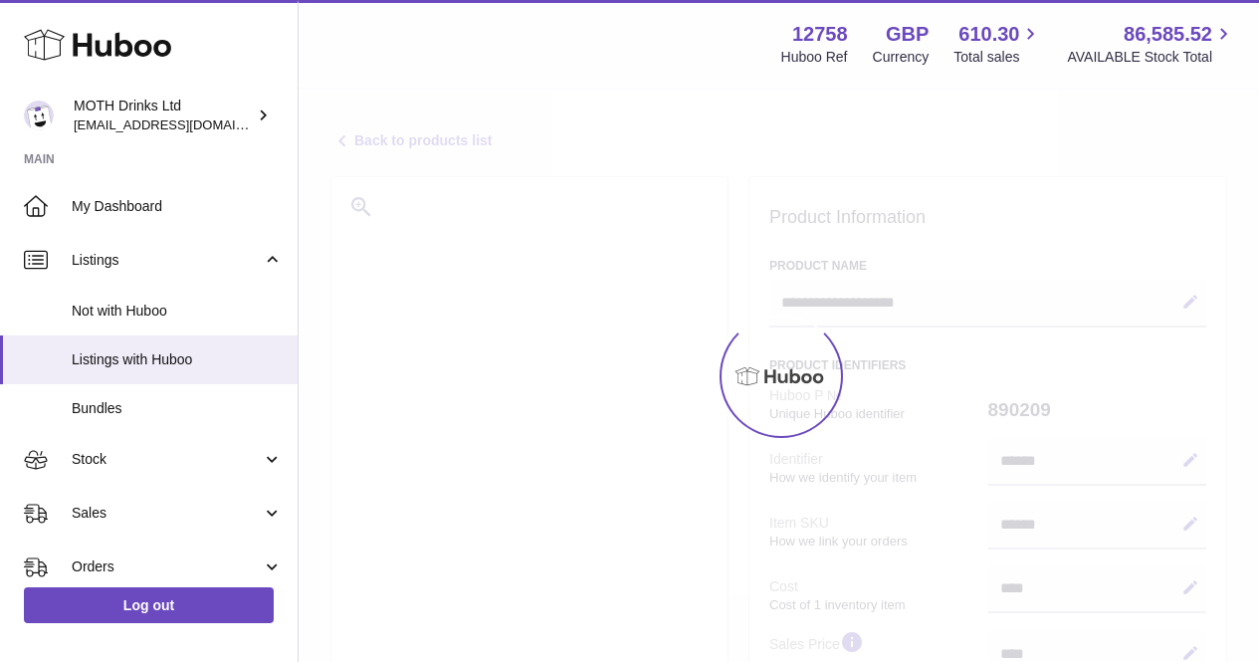
select select
select select "****"
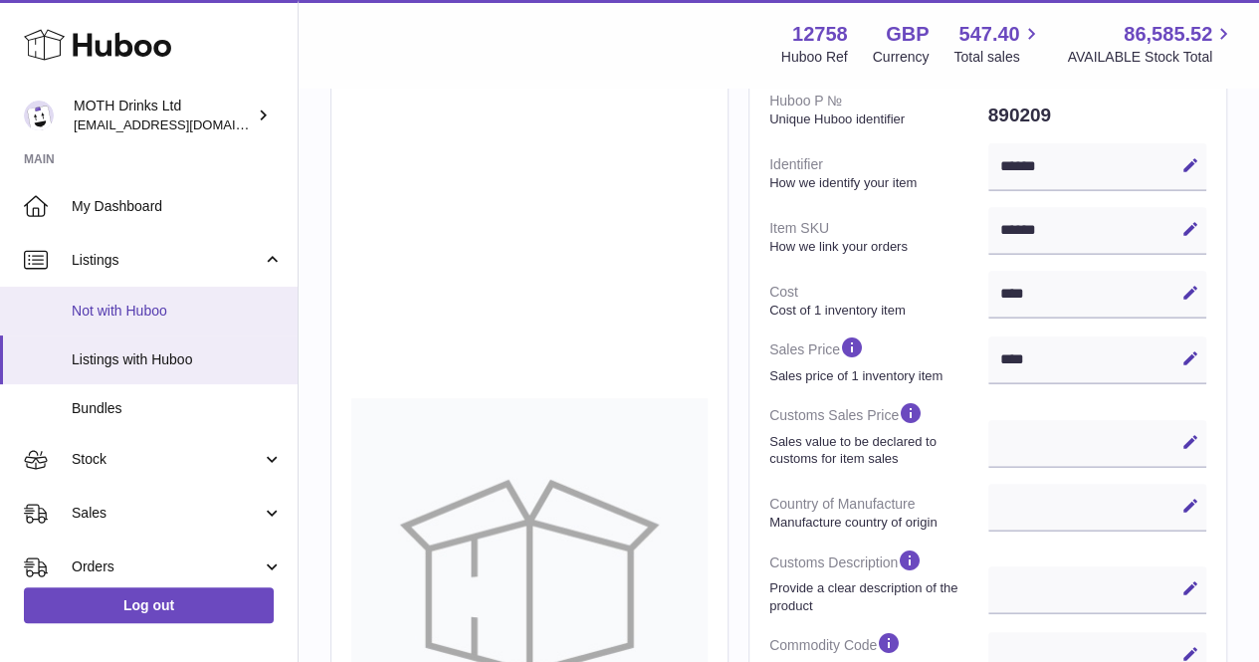
scroll to position [296, 0]
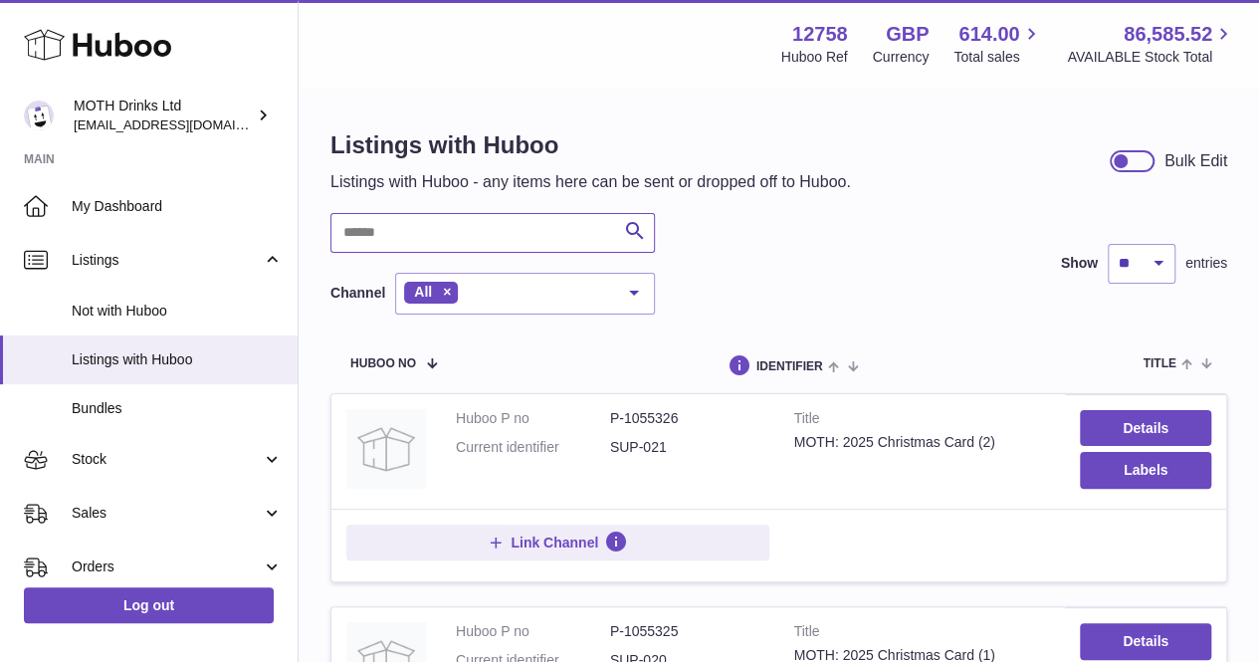
click at [457, 225] on input "text" at bounding box center [492, 233] width 325 height 40
type input "*********"
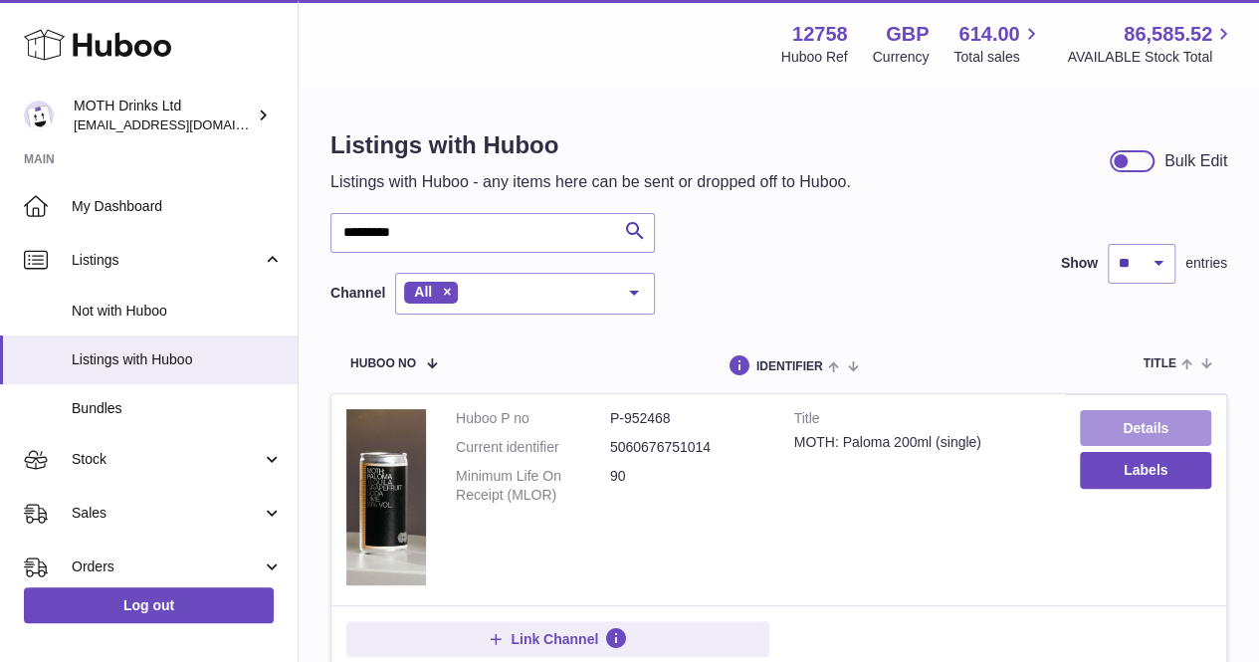
click at [1147, 439] on link "Details" at bounding box center [1145, 428] width 131 height 36
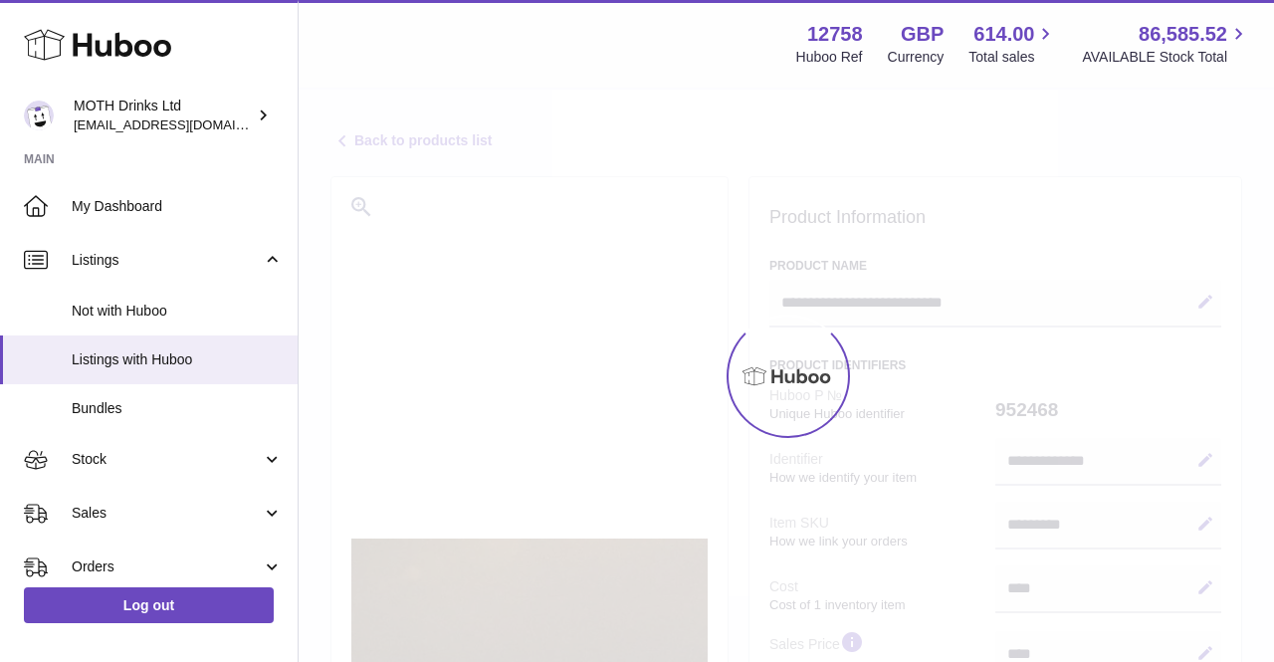
select select
select select "****"
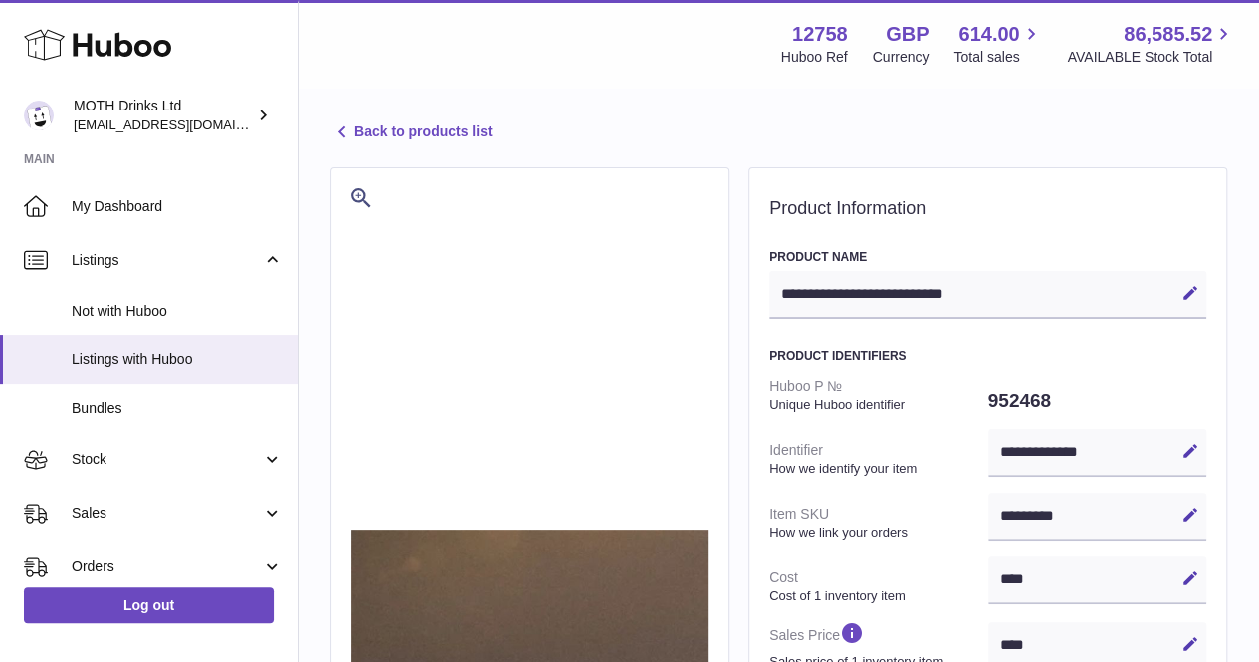
scroll to position [8, 0]
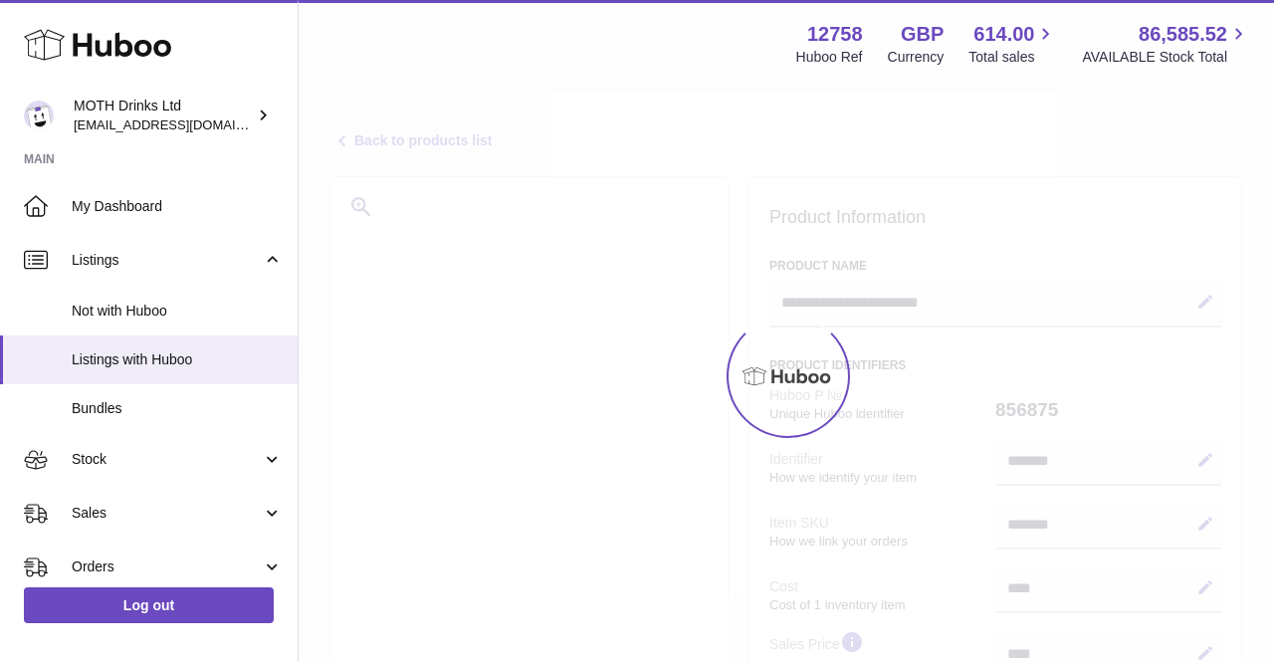
select select
select select "****"
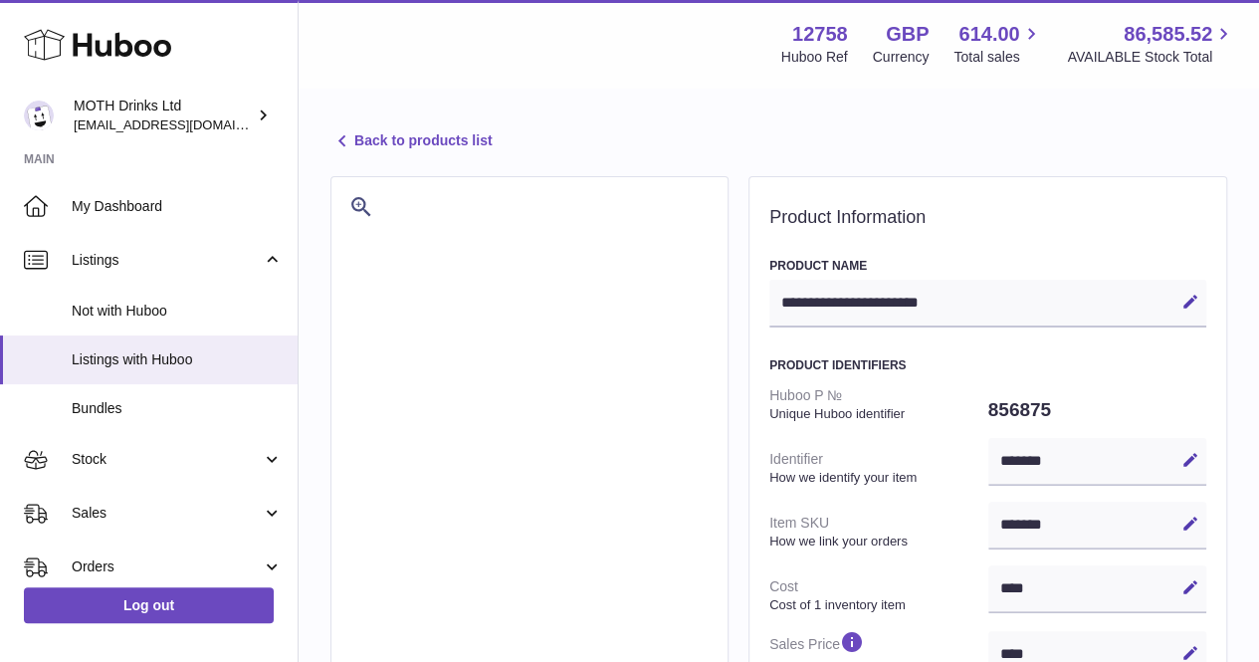
drag, startPoint x: 1073, startPoint y: 407, endPoint x: 951, endPoint y: 394, distance: 123.1
drag, startPoint x: 951, startPoint y: 394, endPoint x: 973, endPoint y: 407, distance: 25.4
click at [973, 407] on strong "Unique Huboo identifier" at bounding box center [877, 414] width 214 height 18
click at [975, 407] on strong "Unique Huboo identifier" at bounding box center [877, 414] width 214 height 18
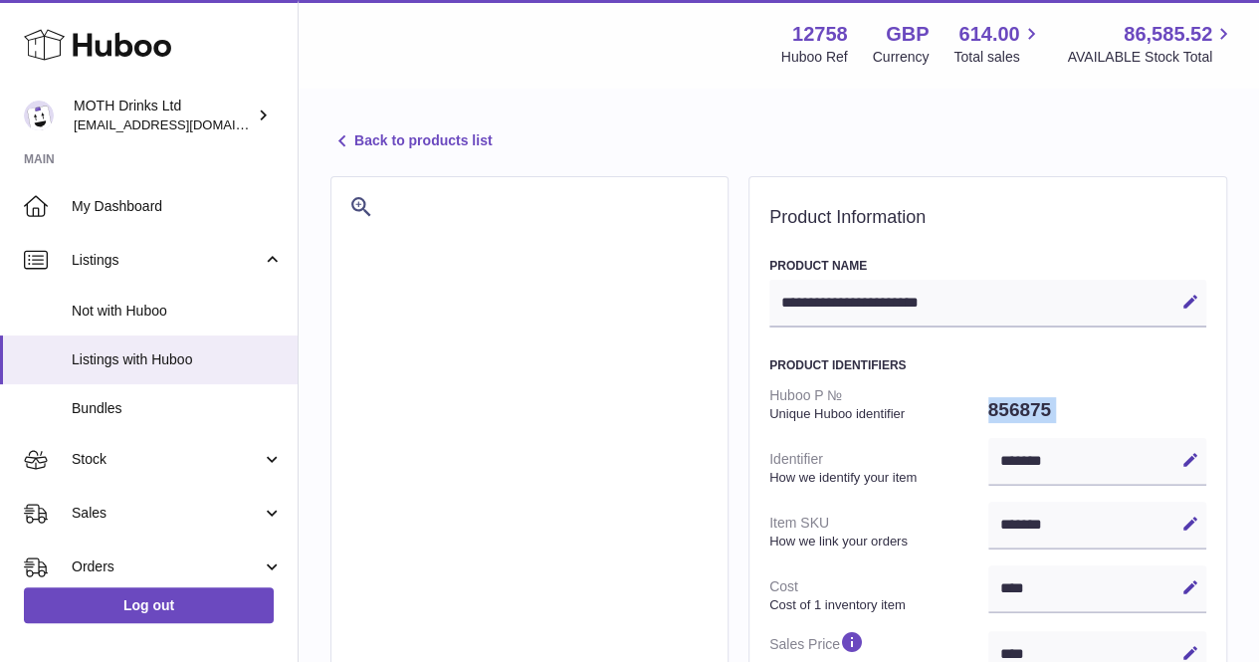
drag, startPoint x: 975, startPoint y: 407, endPoint x: 1048, endPoint y: 414, distance: 74.0
click at [912, 395] on dt "Huboo P № Unique Huboo identifier" at bounding box center [879, 404] width 219 height 52
click at [965, 299] on div "**********" at bounding box center [988, 304] width 437 height 48
click at [1181, 289] on button "Edit" at bounding box center [1191, 302] width 32 height 32
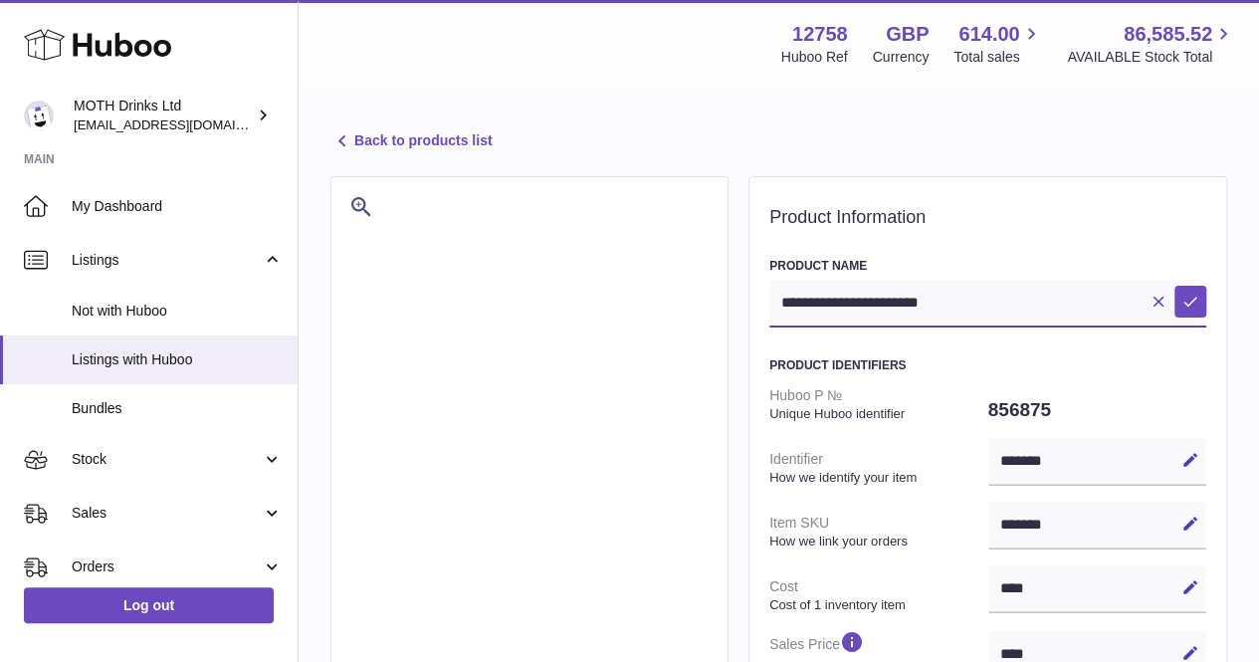
drag, startPoint x: 1055, startPoint y: 302, endPoint x: 775, endPoint y: 302, distance: 279.7
click at [775, 302] on input "**********" at bounding box center [988, 304] width 437 height 48
click at [638, 37] on div "Menu Huboo 12758 Huboo Ref GBP Currency 614.00 Total sales 86,585.52 AVAILABLE …" at bounding box center [779, 44] width 913 height 46
click at [480, 144] on link "Back to products list" at bounding box center [410, 141] width 161 height 24
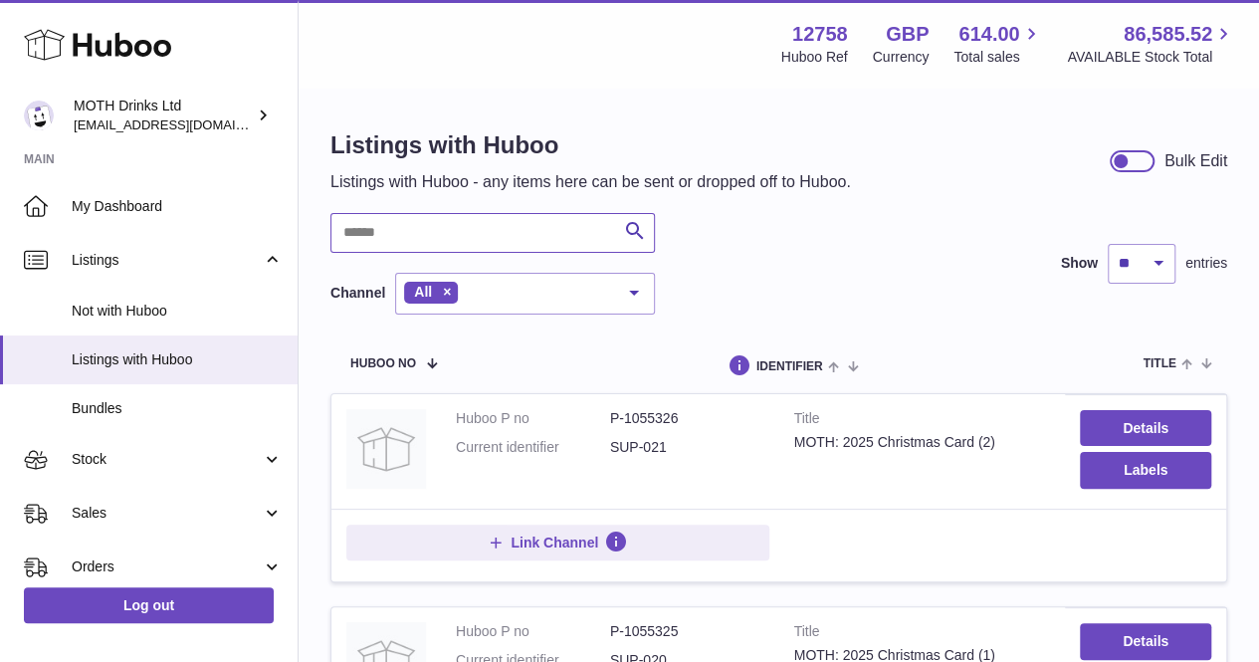
click at [412, 237] on input "text" at bounding box center [492, 233] width 325 height 40
type input "****"
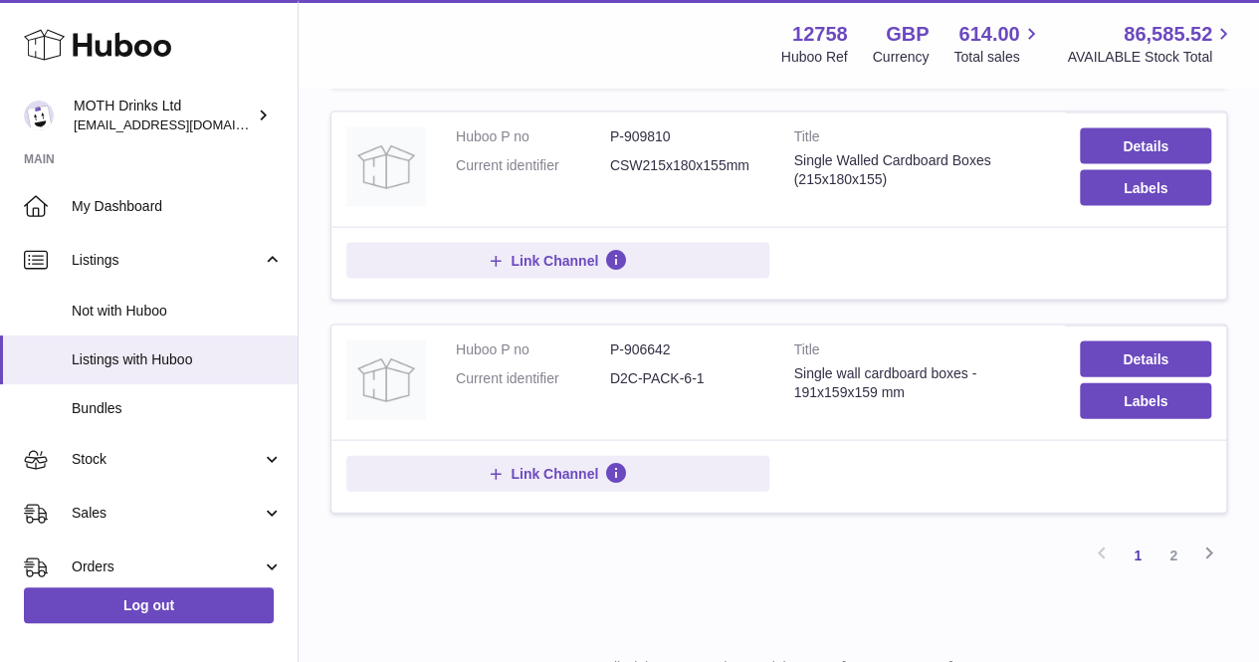
scroll to position [2060, 0]
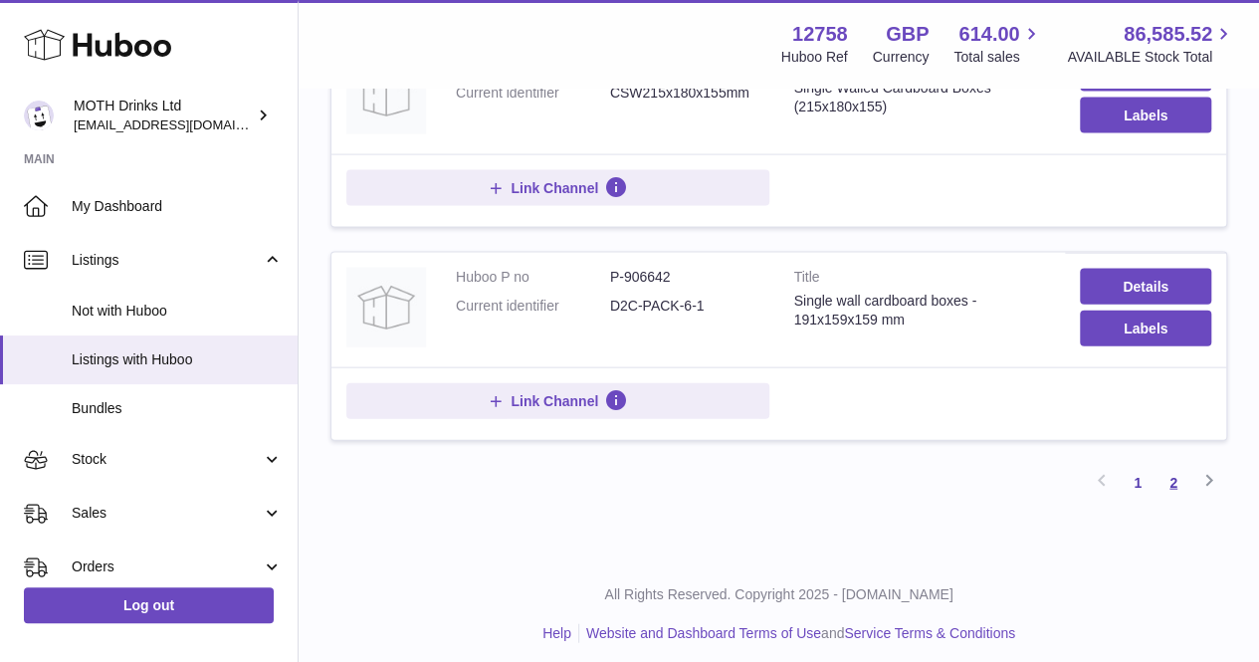
click at [1177, 465] on link "2" at bounding box center [1174, 483] width 36 height 36
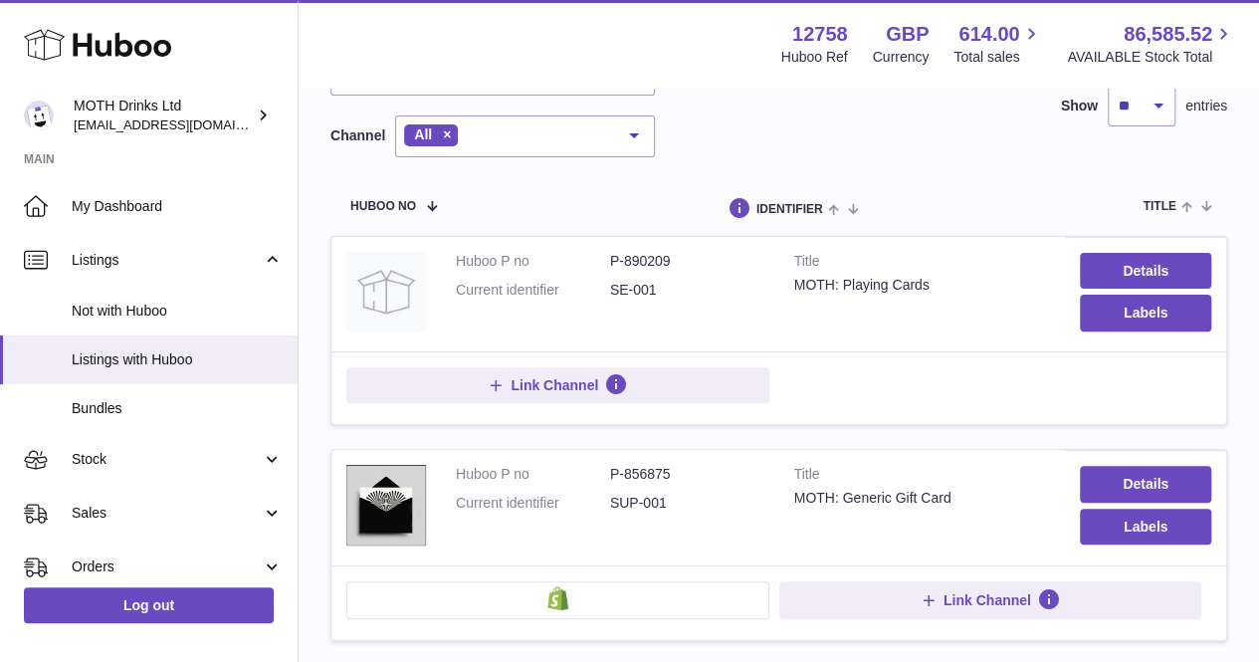
scroll to position [157, 0]
drag, startPoint x: 965, startPoint y: 282, endPoint x: 788, endPoint y: 301, distance: 177.2
click at [788, 301] on td "Title MOTH: Playing Cards" at bounding box center [922, 294] width 287 height 114
copy div "MOTH: Playing Cards"
click at [1122, 261] on link "Details" at bounding box center [1145, 271] width 131 height 36
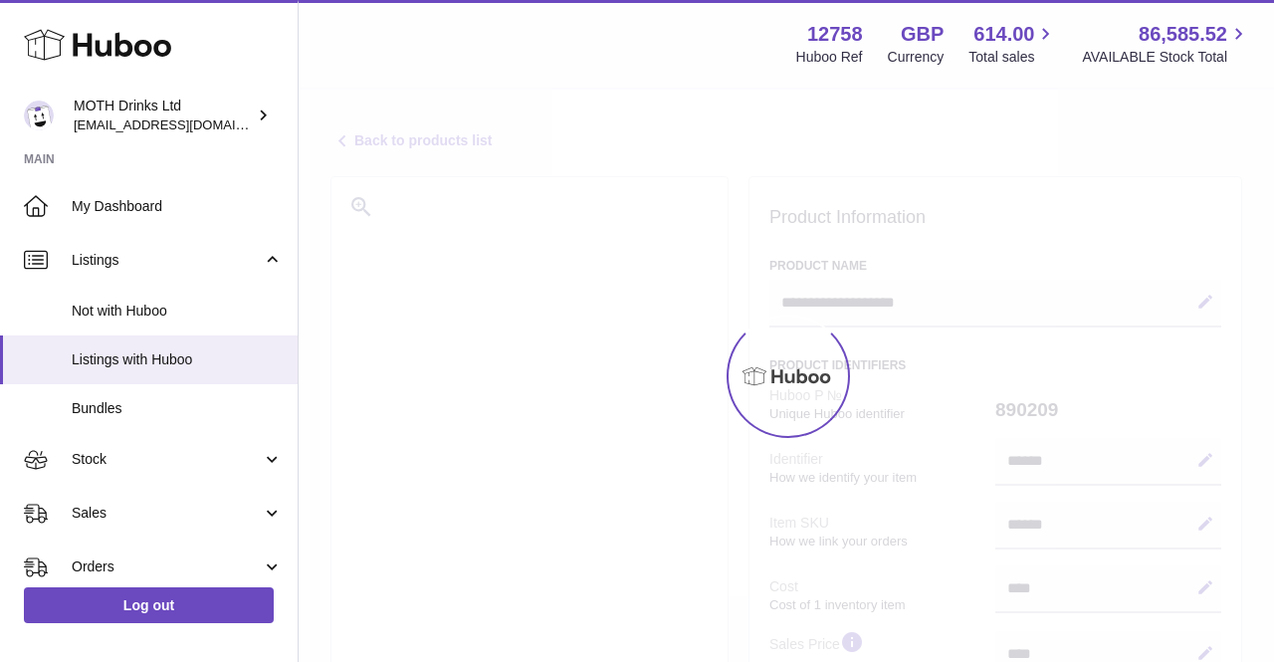
select select
select select "****"
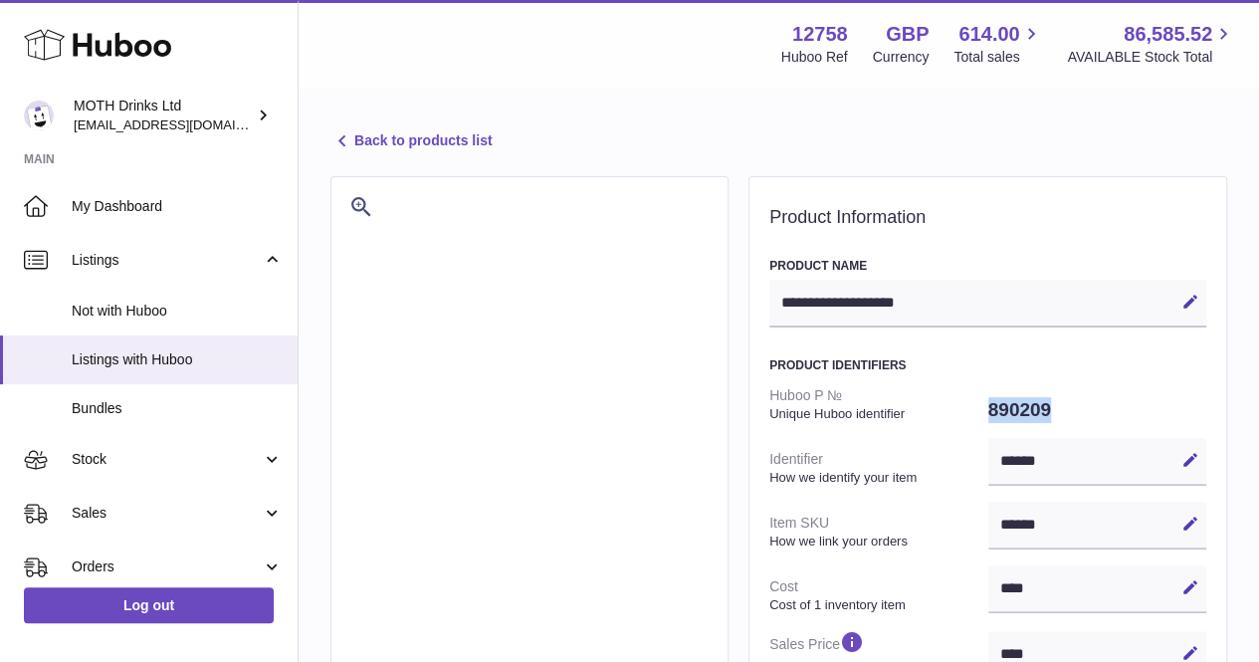
drag, startPoint x: 1056, startPoint y: 411, endPoint x: 982, endPoint y: 411, distance: 74.7
copy dl "890209"
click at [358, 145] on link "Back to products list" at bounding box center [410, 141] width 161 height 24
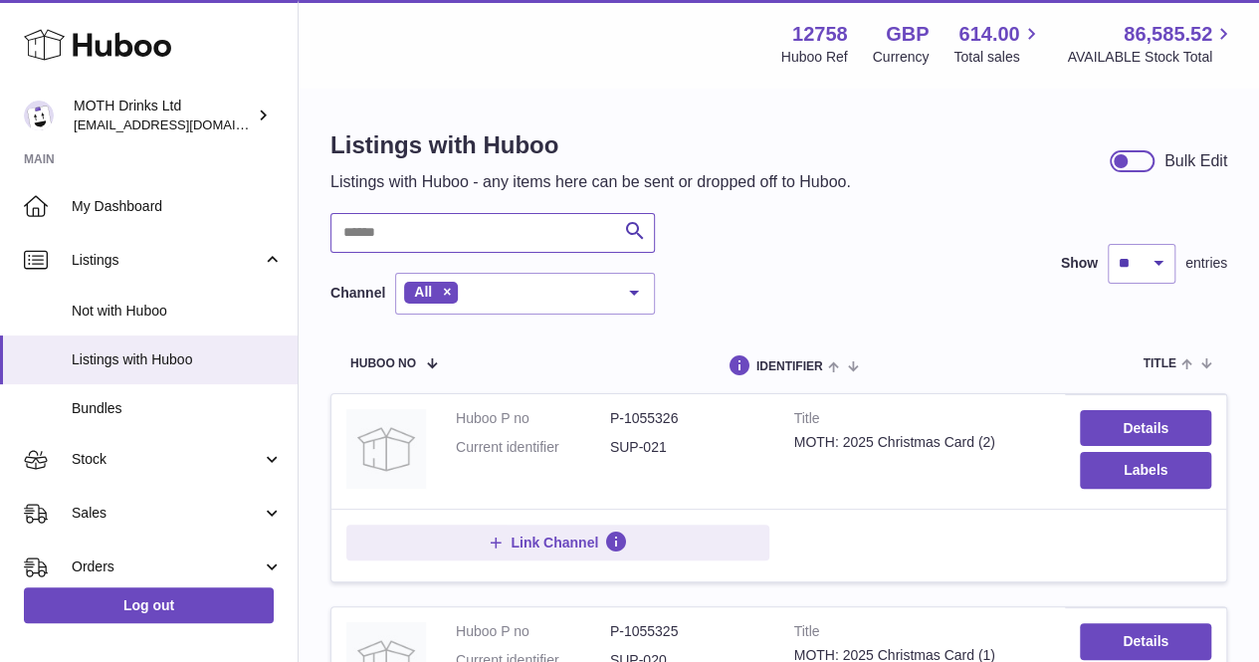
click at [437, 219] on input "text" at bounding box center [492, 233] width 325 height 40
type input "****"
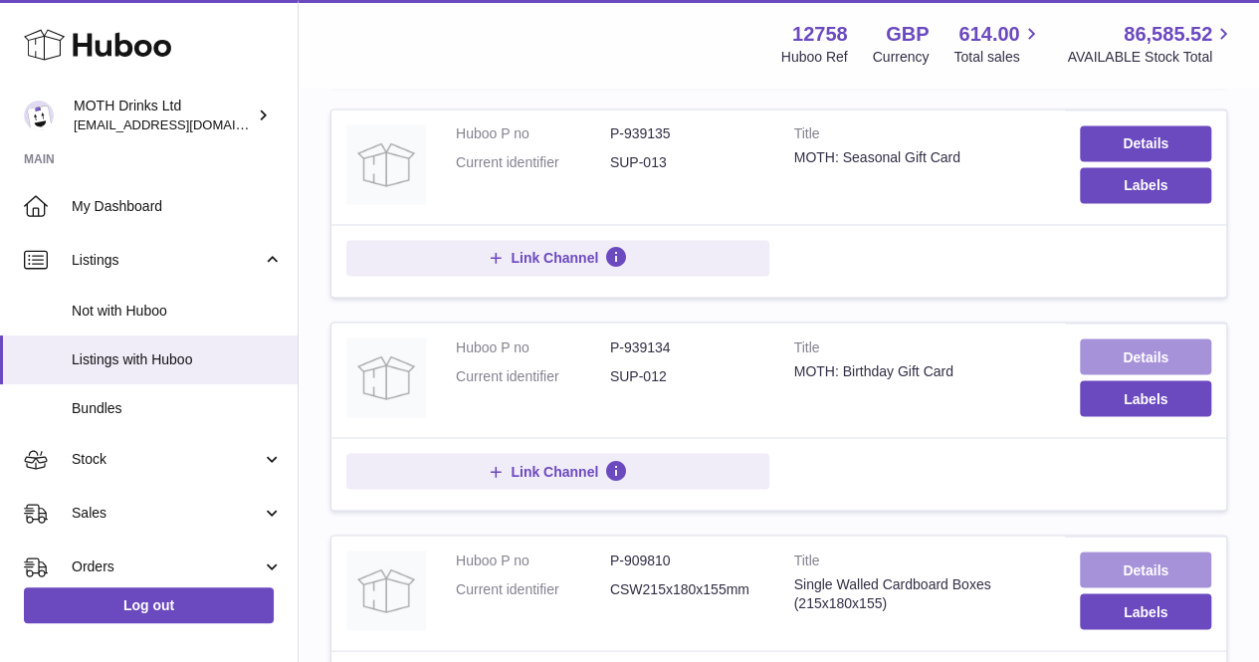
scroll to position [1563, 0]
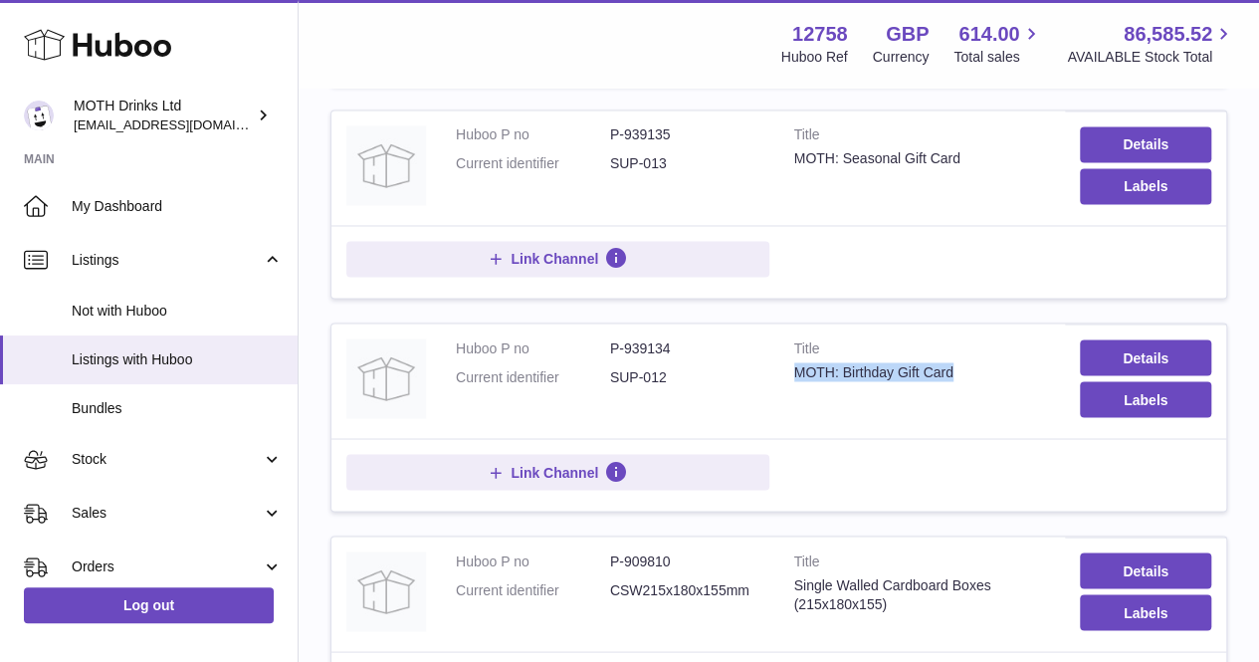
drag, startPoint x: 973, startPoint y: 366, endPoint x: 779, endPoint y: 371, distance: 193.2
click at [779, 371] on td "Title MOTH: Birthday Gift Card" at bounding box center [922, 381] width 287 height 114
copy div "MOTH: Birthday Gift Card"
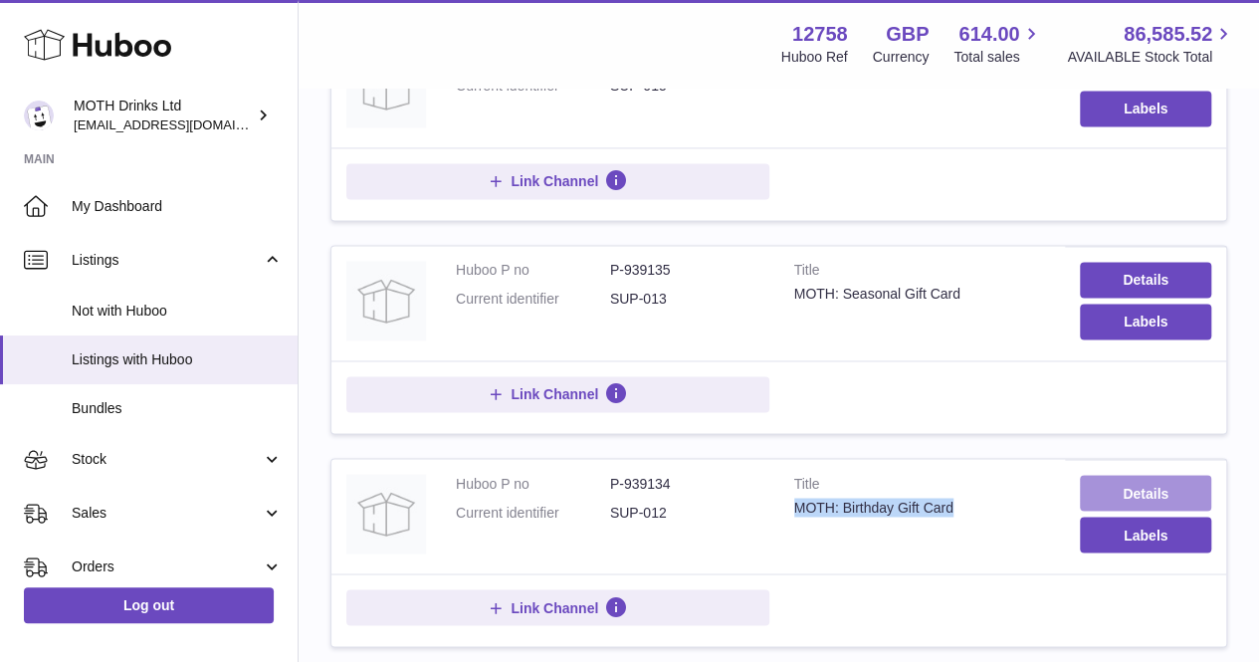
scroll to position [1401, 0]
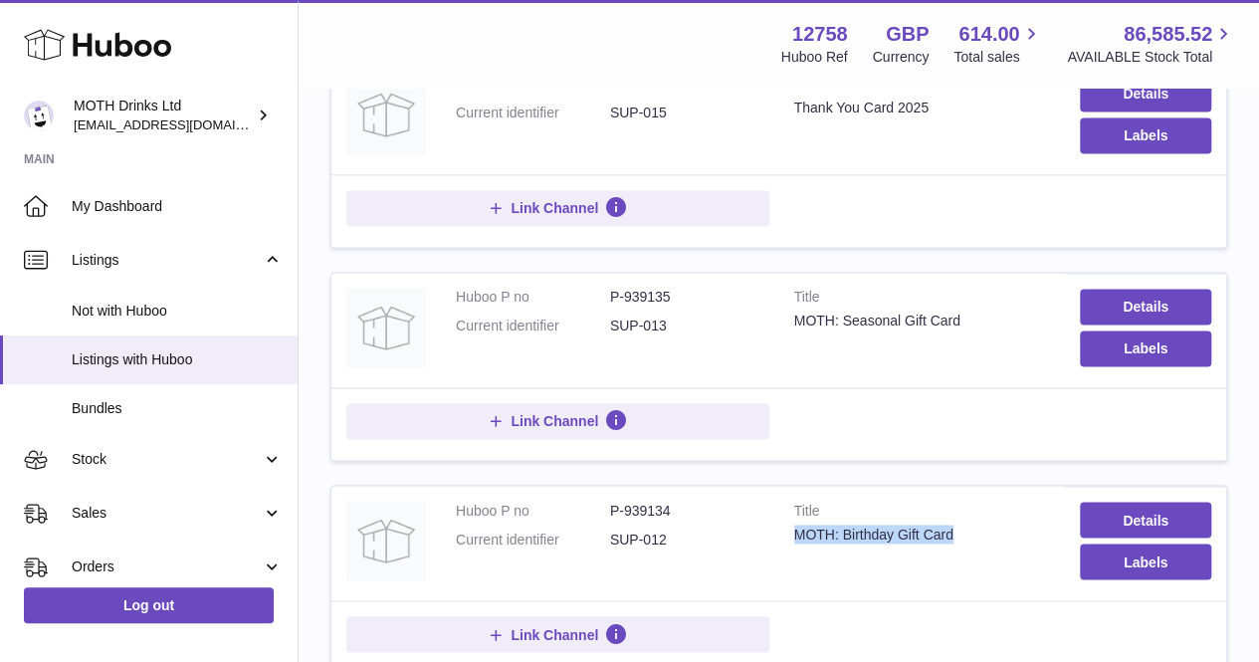
drag, startPoint x: 1003, startPoint y: 311, endPoint x: 771, endPoint y: 315, distance: 232.0
click at [771, 315] on tr "Huboo P no P-939135 Current identifier SUP-013 Title MOTH: Seasonal Gift Card D…" at bounding box center [778, 366] width 897 height 189
copy tr "Title MOTH: Seasonal Gift Card"
click at [771, 315] on td "Huboo P no P-939135 Current identifier SUP-013" at bounding box center [610, 330] width 338 height 114
drag, startPoint x: 990, startPoint y: 316, endPoint x: 771, endPoint y: 319, distance: 218.0
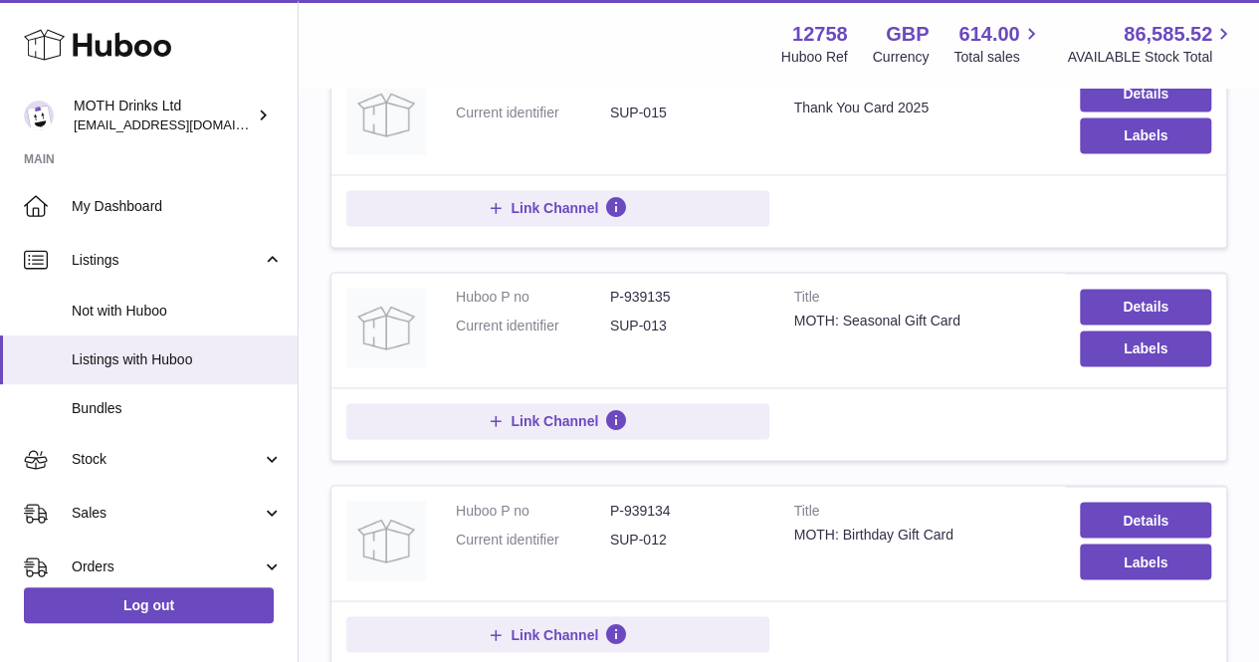
click at [771, 319] on tr "Huboo P no P-939135 Current identifier SUP-013 Title MOTH: Seasonal Gift Card D…" at bounding box center [778, 366] width 897 height 189
click at [771, 319] on td "Huboo P no P-939135 Current identifier SUP-013" at bounding box center [610, 330] width 338 height 114
drag, startPoint x: 952, startPoint y: 318, endPoint x: 806, endPoint y: 314, distance: 145.4
click at [806, 314] on div "MOTH: Seasonal Gift Card" at bounding box center [922, 321] width 257 height 19
drag, startPoint x: 788, startPoint y: 311, endPoint x: 973, endPoint y: 314, distance: 184.2
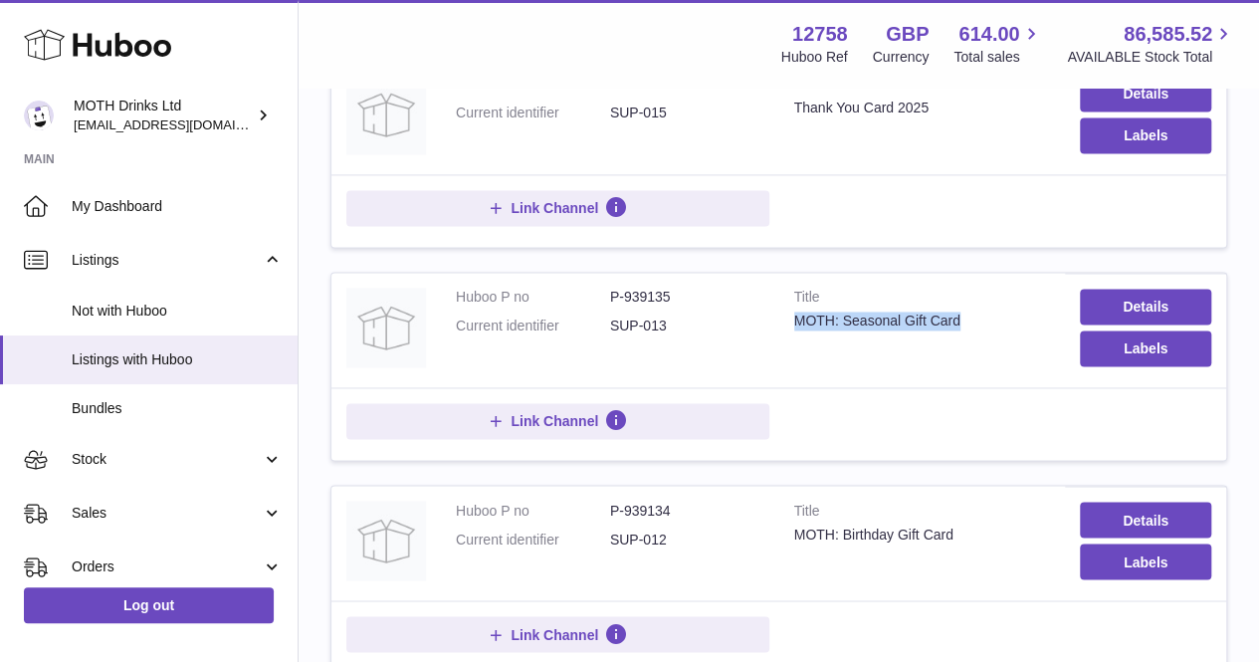
click at [973, 314] on td "Title MOTH: Seasonal Gift Card" at bounding box center [922, 330] width 287 height 114
copy div "MOTH: Seasonal Gift Card"
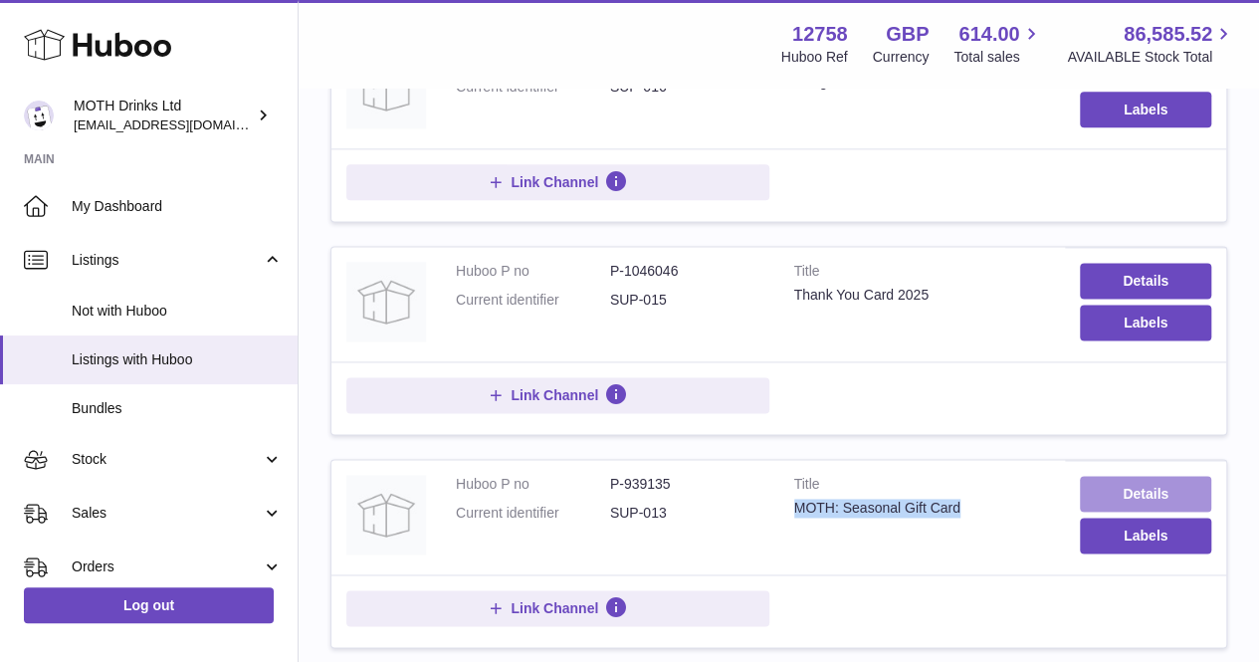
scroll to position [1143, 0]
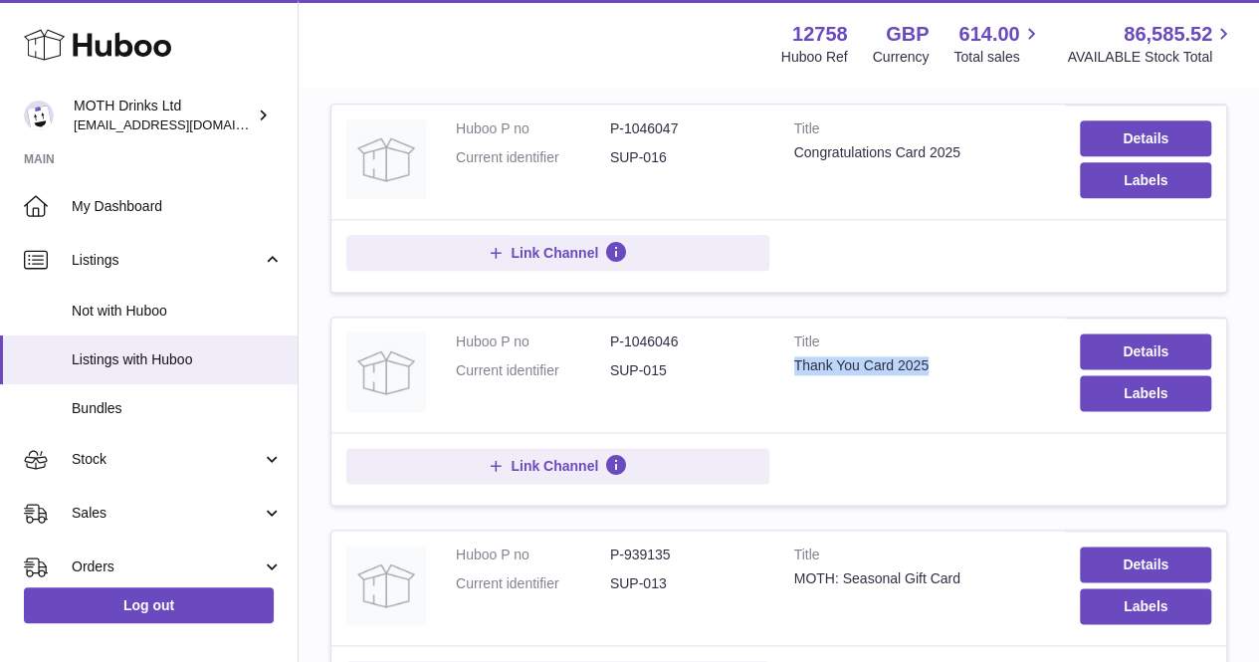
drag, startPoint x: 966, startPoint y: 353, endPoint x: 782, endPoint y: 359, distance: 183.3
click at [782, 359] on td "Title Thank You Card 2025" at bounding box center [922, 375] width 287 height 114
copy div "Thank You Card 2025"
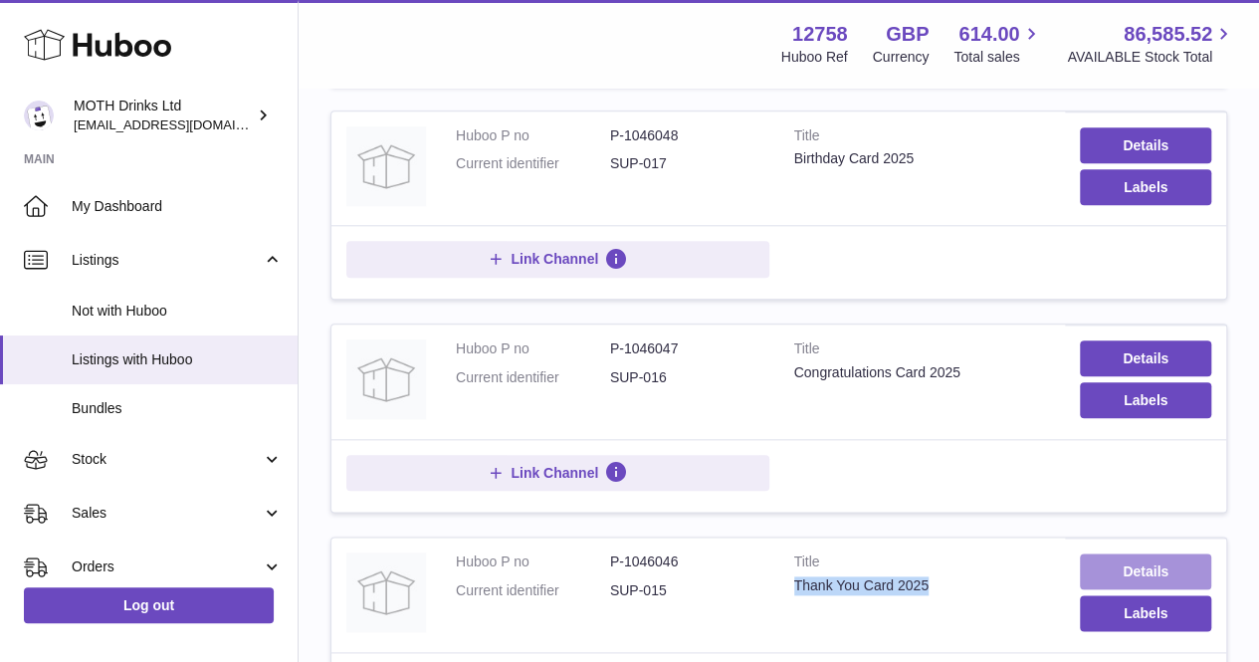
scroll to position [922, 0]
click at [981, 369] on div "Congratulations Card 2025" at bounding box center [922, 373] width 257 height 19
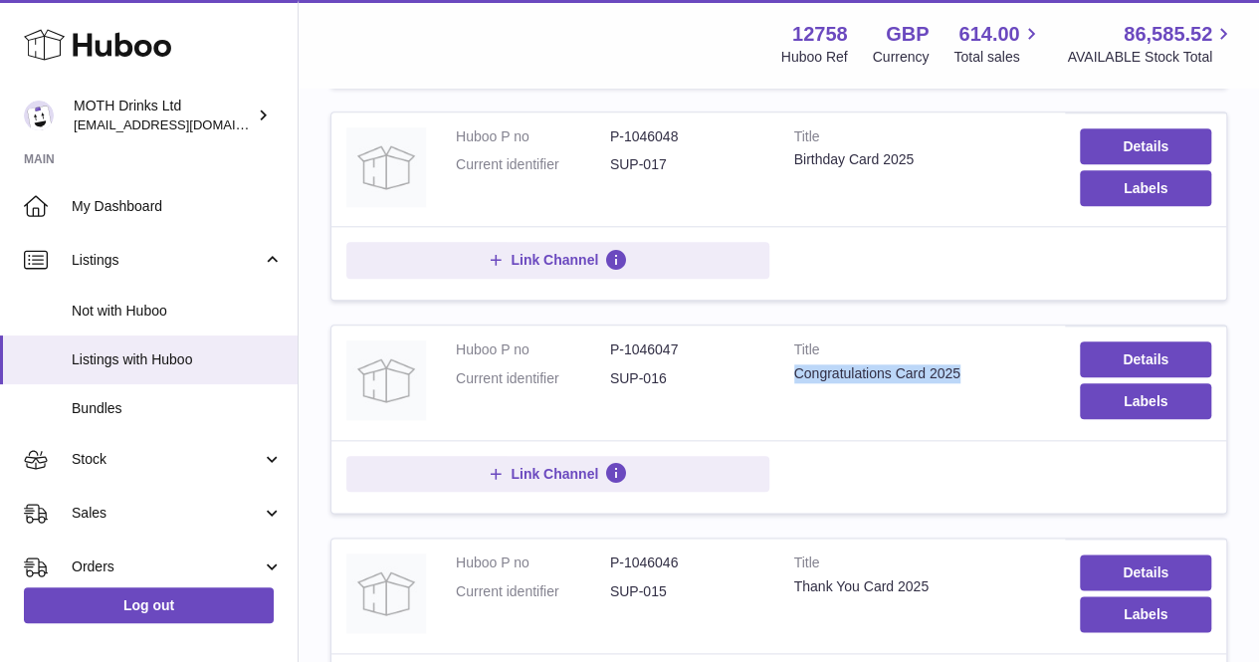
drag, startPoint x: 974, startPoint y: 360, endPoint x: 794, endPoint y: 372, distance: 179.6
click at [794, 372] on div "Congratulations Card 2025" at bounding box center [922, 373] width 257 height 19
copy div "Congratulations Card 2025"
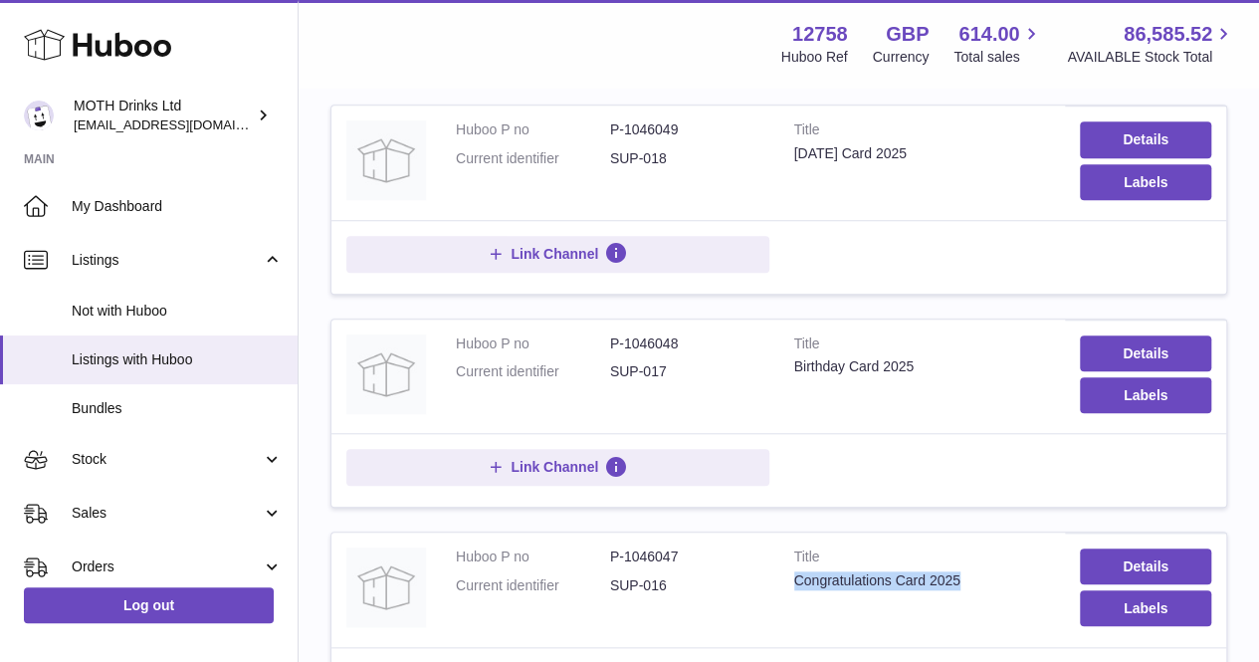
scroll to position [670, 0]
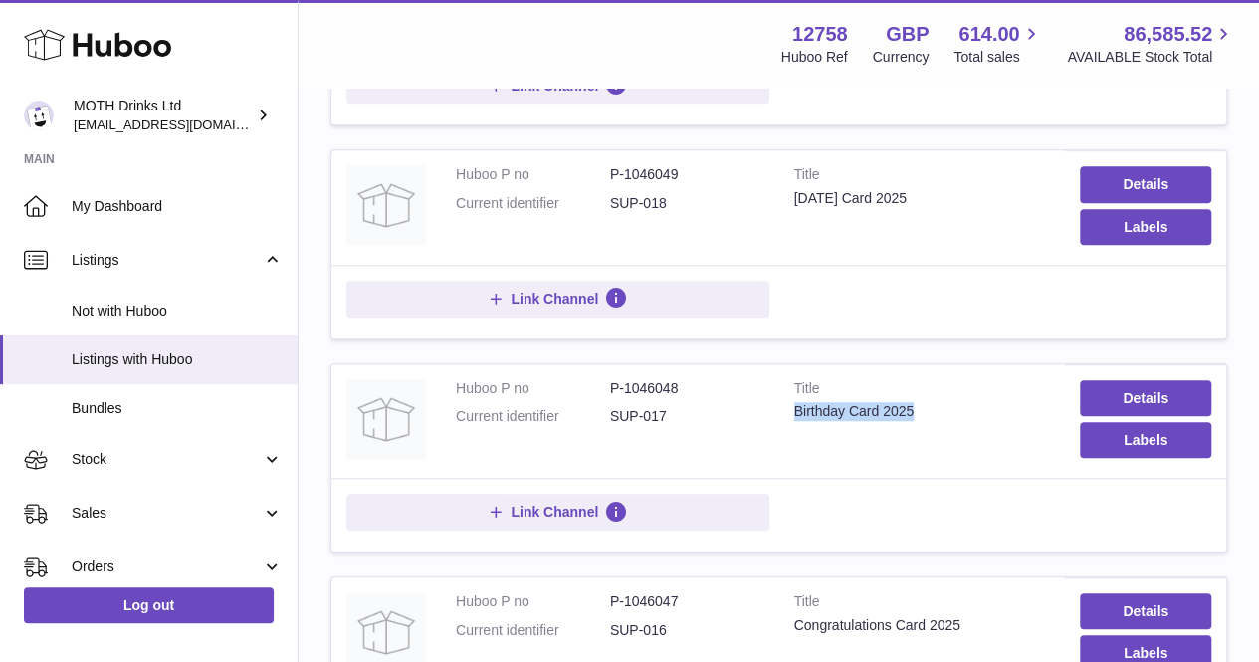
drag, startPoint x: 924, startPoint y: 401, endPoint x: 792, endPoint y: 409, distance: 131.6
click at [792, 409] on td "Title Birthday Card 2025" at bounding box center [922, 421] width 287 height 114
copy div "Birthday Card 2025"
click at [1077, 403] on td "Details Labels" at bounding box center [1145, 421] width 161 height 114
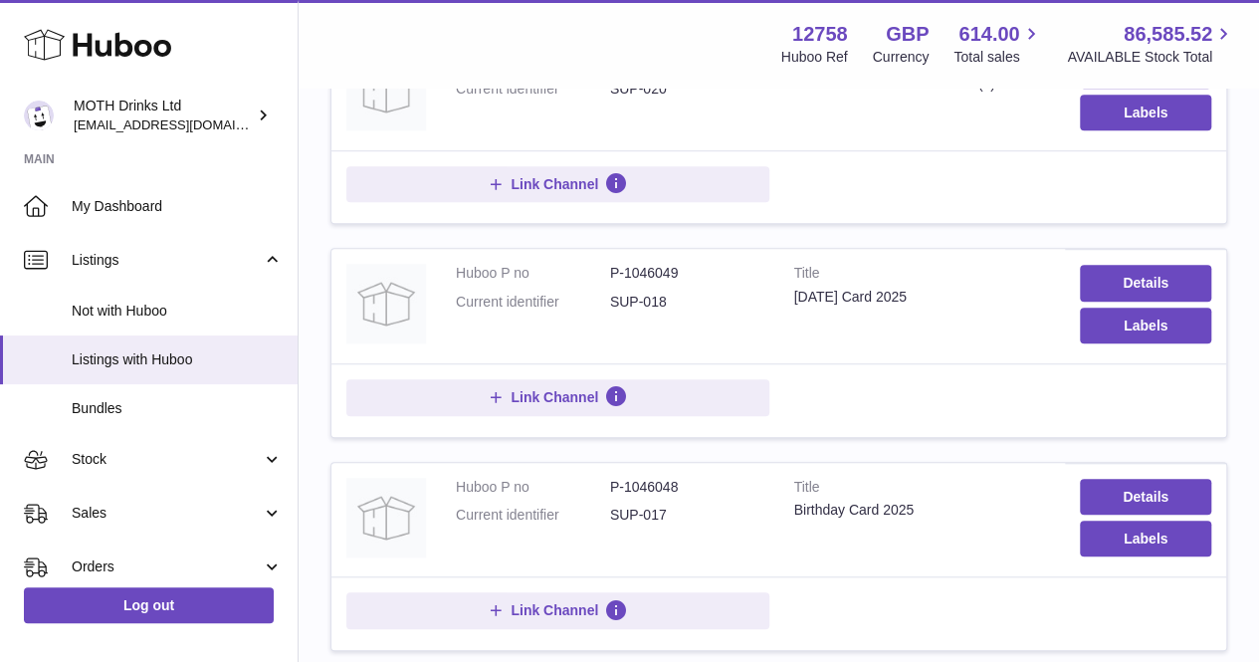
scroll to position [570, 0]
drag, startPoint x: 982, startPoint y: 295, endPoint x: 786, endPoint y: 295, distance: 195.1
click at [786, 295] on td "Title Father's Day Card 2025" at bounding box center [922, 307] width 287 height 114
copy div "Father's Day Card 2025"
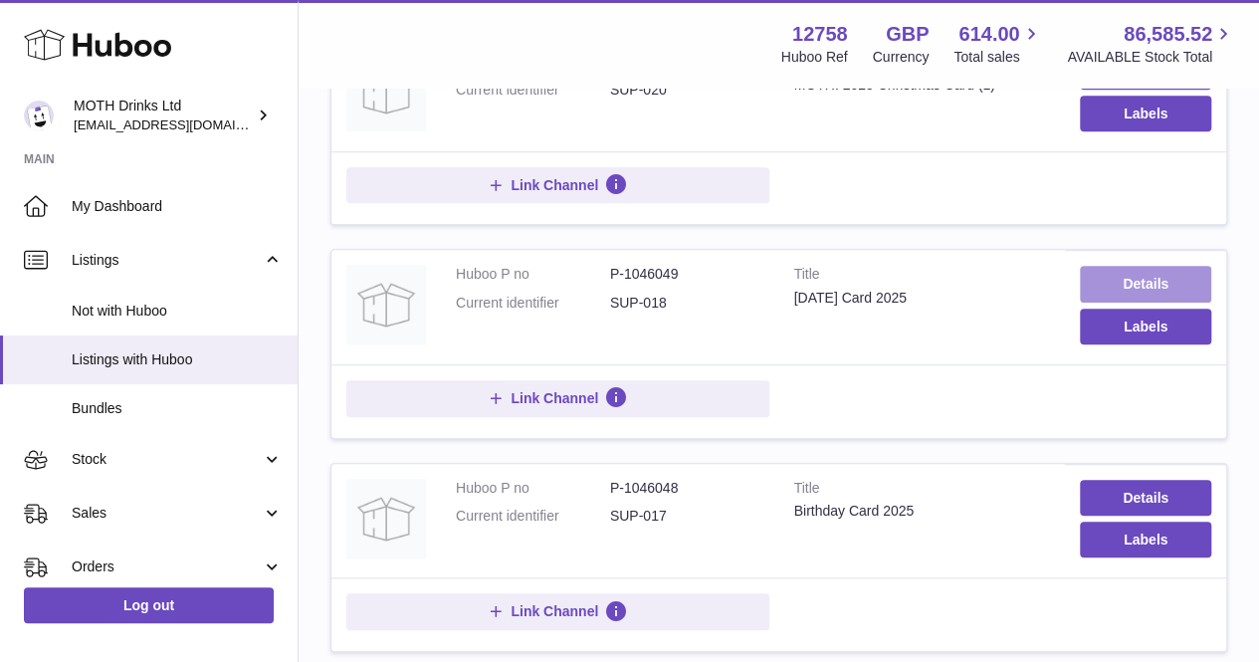
click at [1168, 267] on link "Details" at bounding box center [1145, 284] width 131 height 36
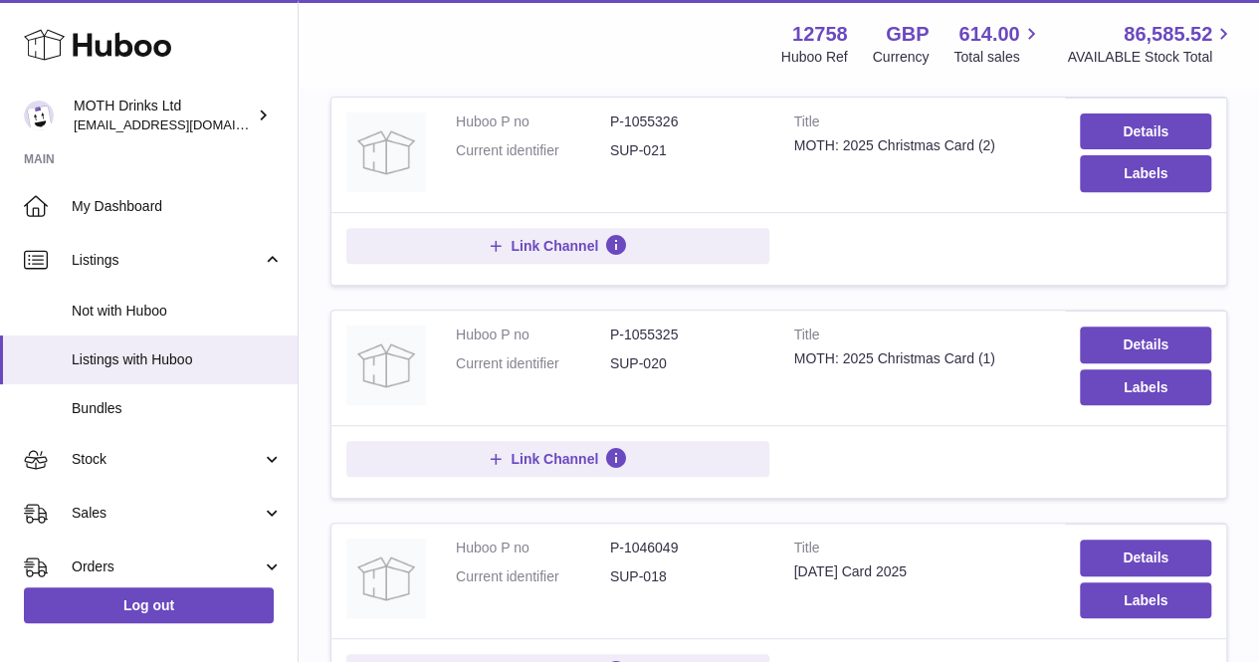
scroll to position [227, 0]
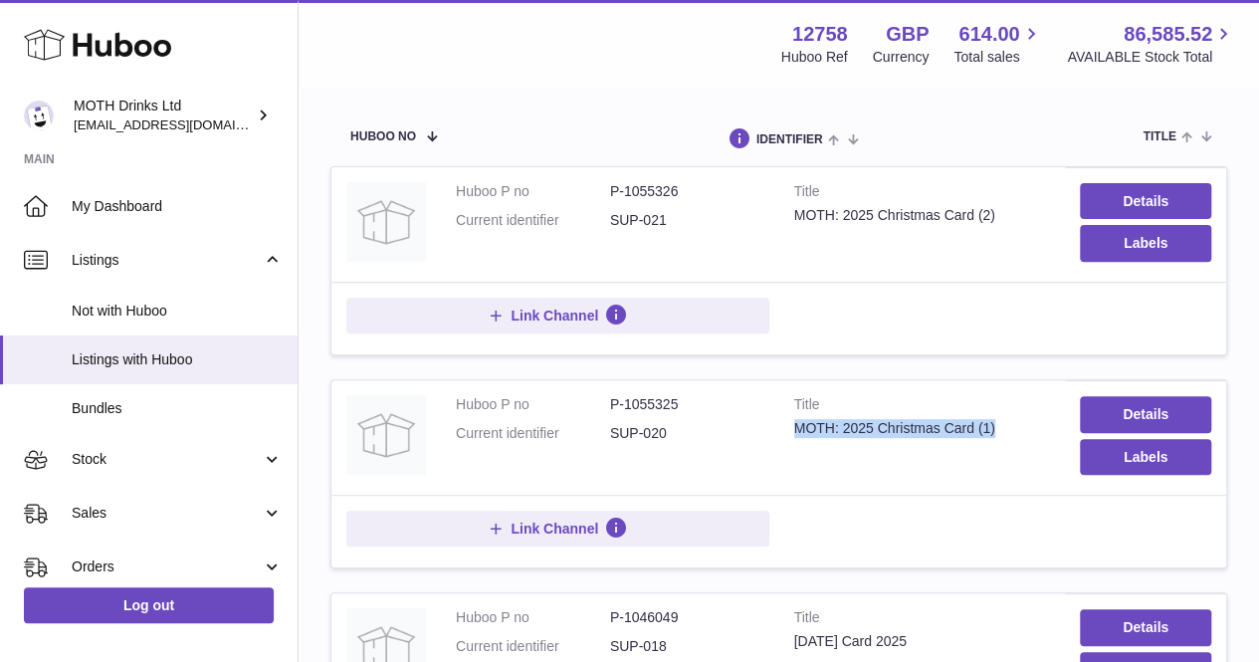
drag, startPoint x: 998, startPoint y: 427, endPoint x: 786, endPoint y: 426, distance: 212.0
click at [786, 426] on td "Title MOTH: 2025 Christmas Card (1)" at bounding box center [922, 437] width 287 height 114
copy div "MOTH: 2025 Christmas Card (1)"
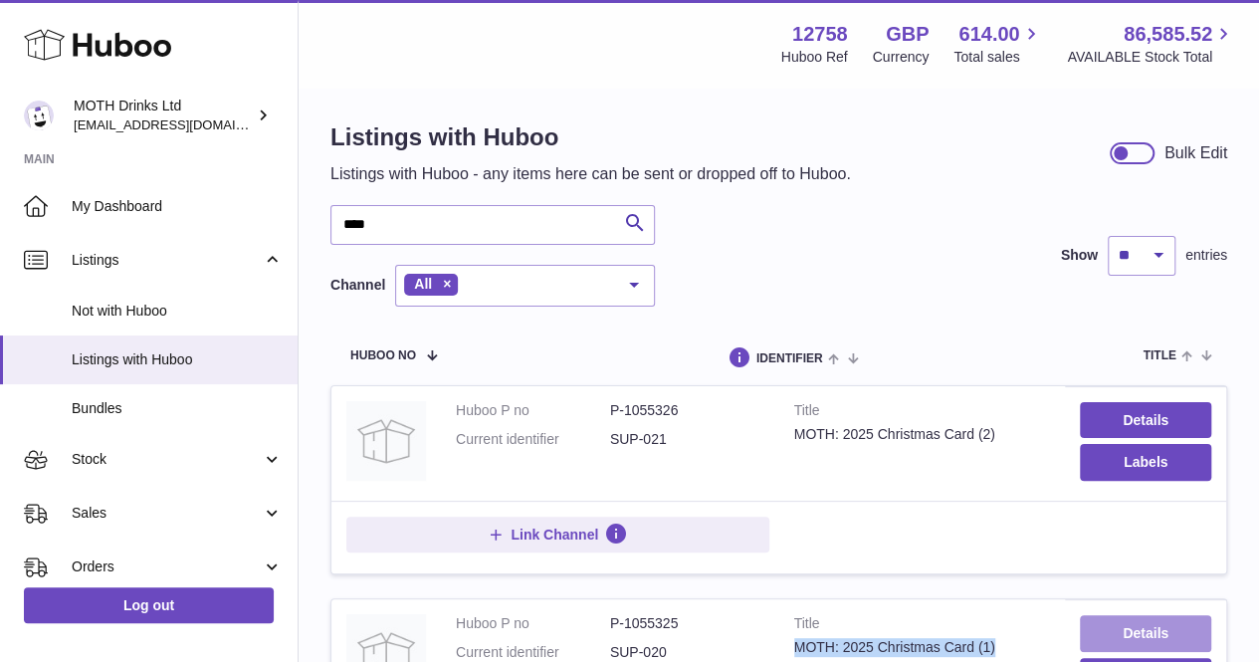
scroll to position [11, 0]
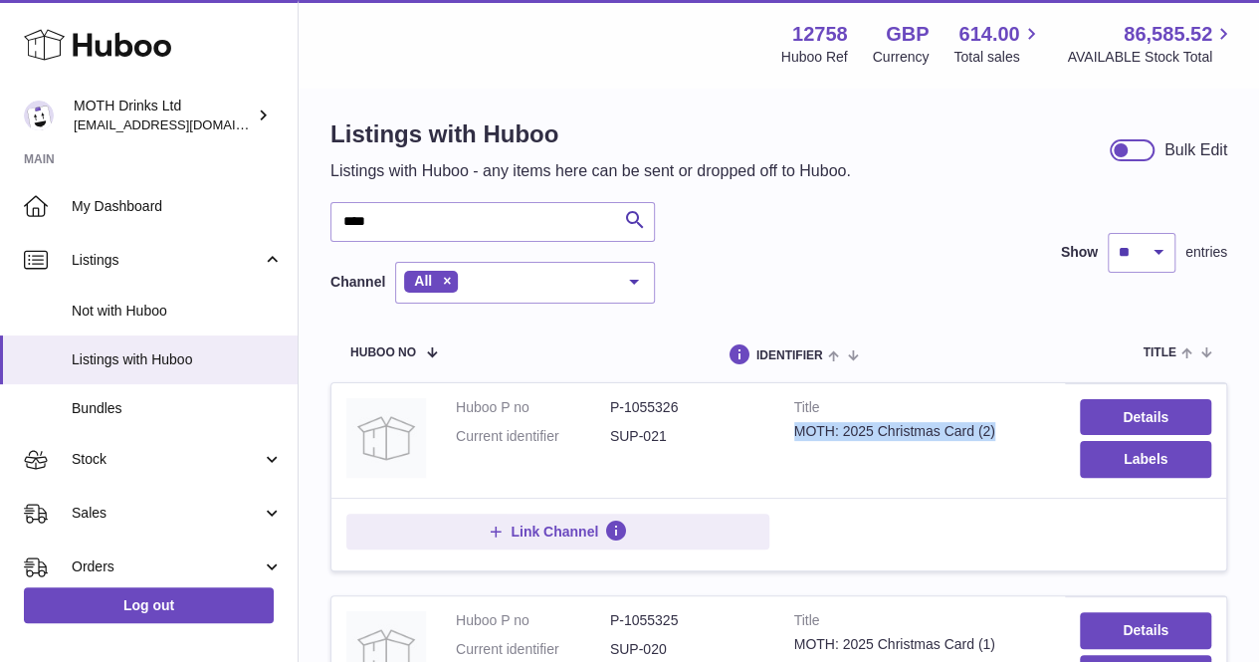
drag, startPoint x: 996, startPoint y: 424, endPoint x: 789, endPoint y: 425, distance: 207.1
click at [789, 425] on td "Title MOTH: 2025 Christmas Card (2)" at bounding box center [922, 440] width 287 height 114
copy div "MOTH: 2025 Christmas Card (2)"
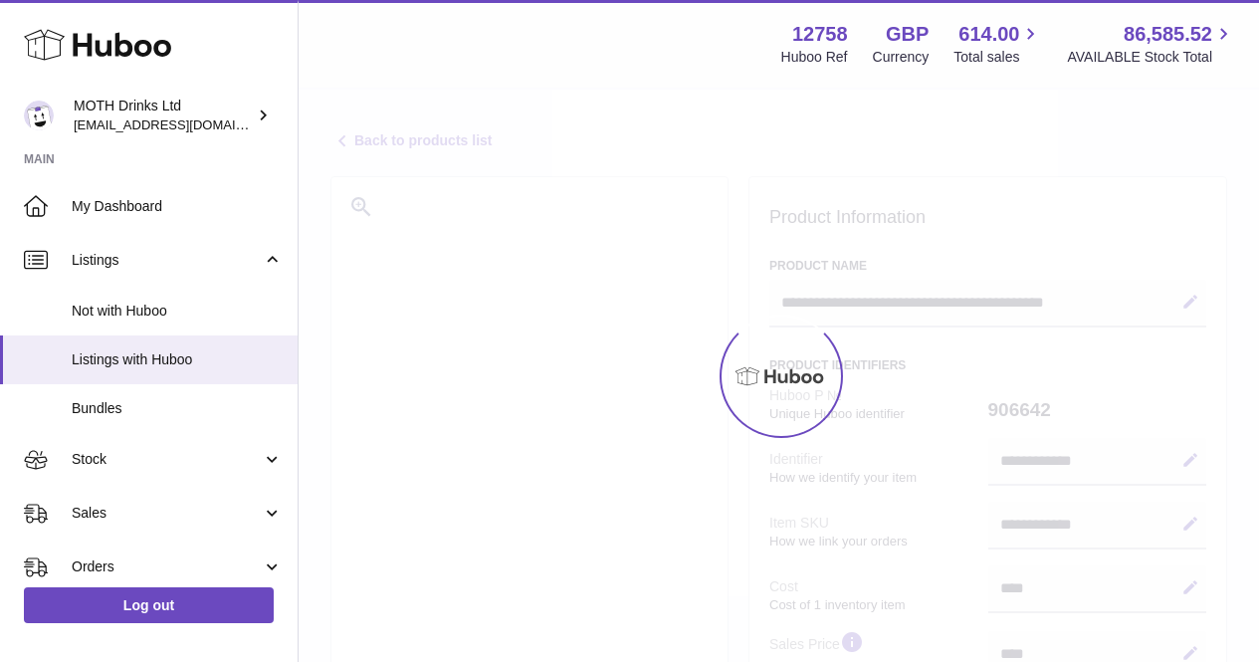
select select
select select "****"
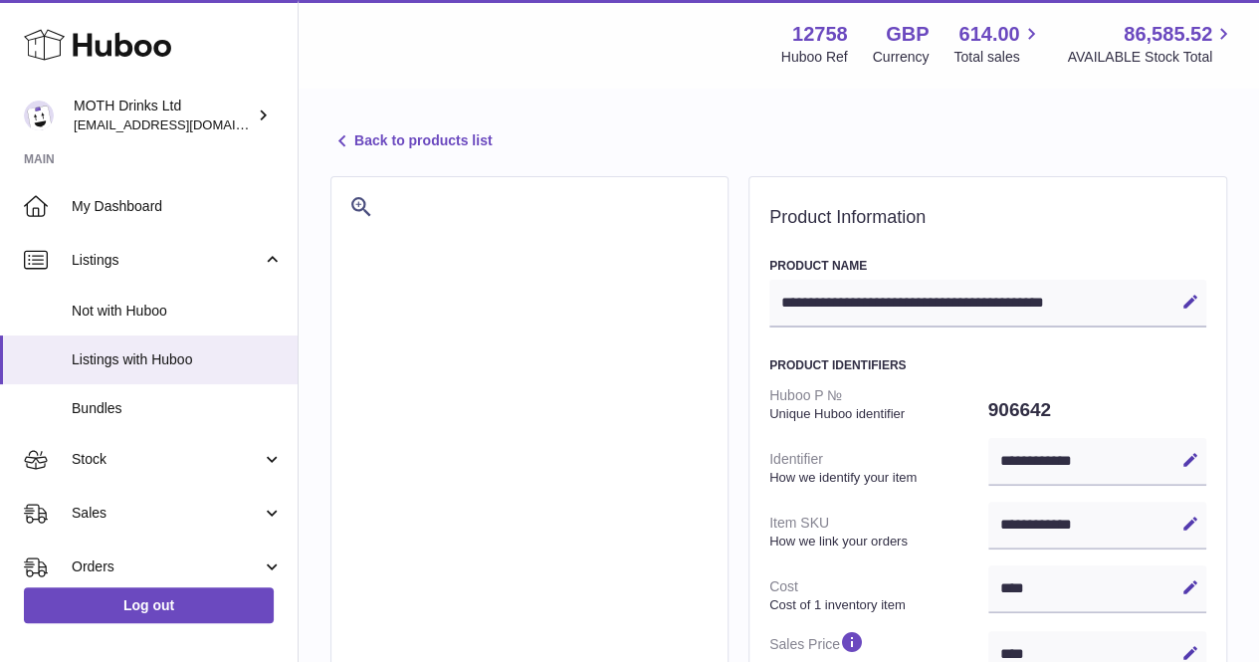
drag, startPoint x: 1059, startPoint y: 407, endPoint x: 976, endPoint y: 403, distance: 83.7
click at [976, 403] on dt "Huboo P № Unique Huboo identifier" at bounding box center [879, 404] width 219 height 52
drag, startPoint x: 982, startPoint y: 406, endPoint x: 1055, endPoint y: 406, distance: 73.7
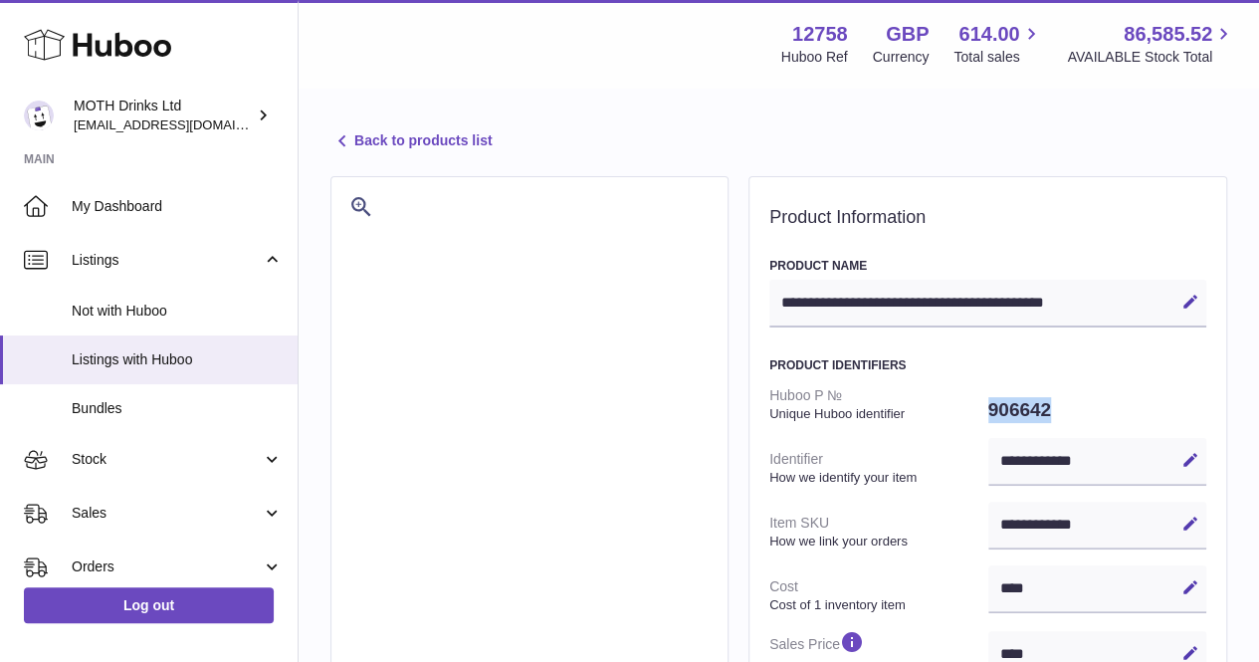
copy dl "906642"
click at [1140, 316] on div "**********" at bounding box center [988, 304] width 437 height 48
click at [1189, 300] on icon at bounding box center [1191, 302] width 18 height 18
drag, startPoint x: 1103, startPoint y: 296, endPoint x: 743, endPoint y: 286, distance: 360.5
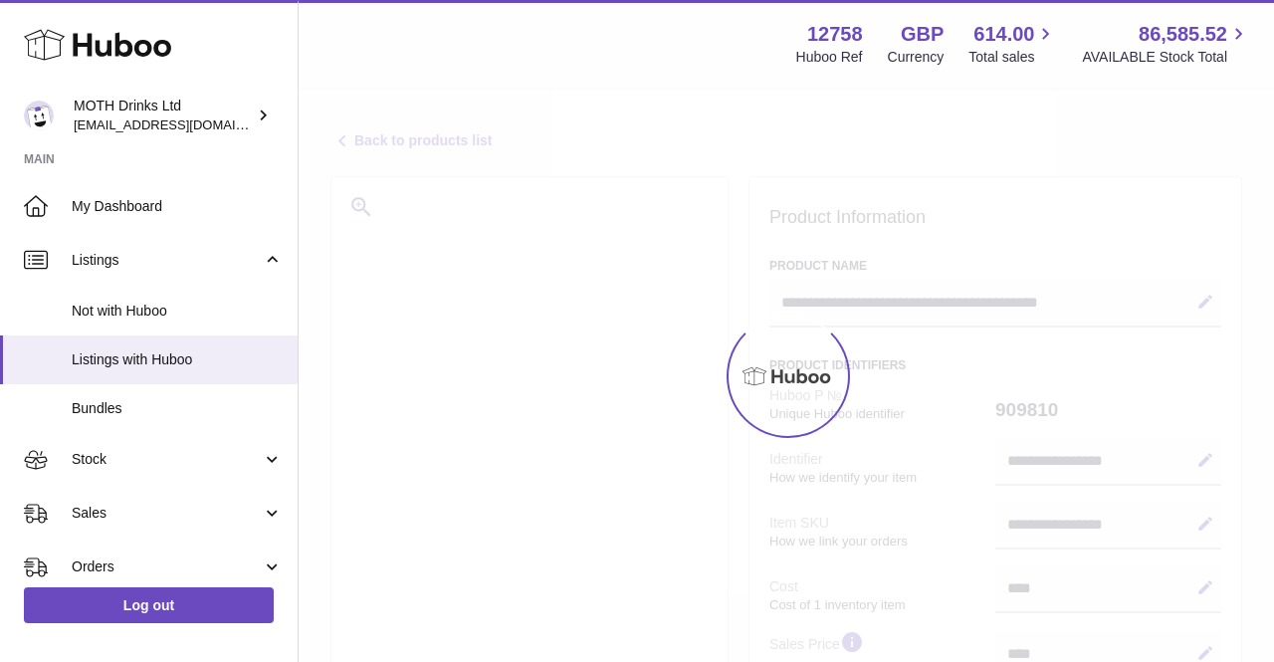
select select
select select "****"
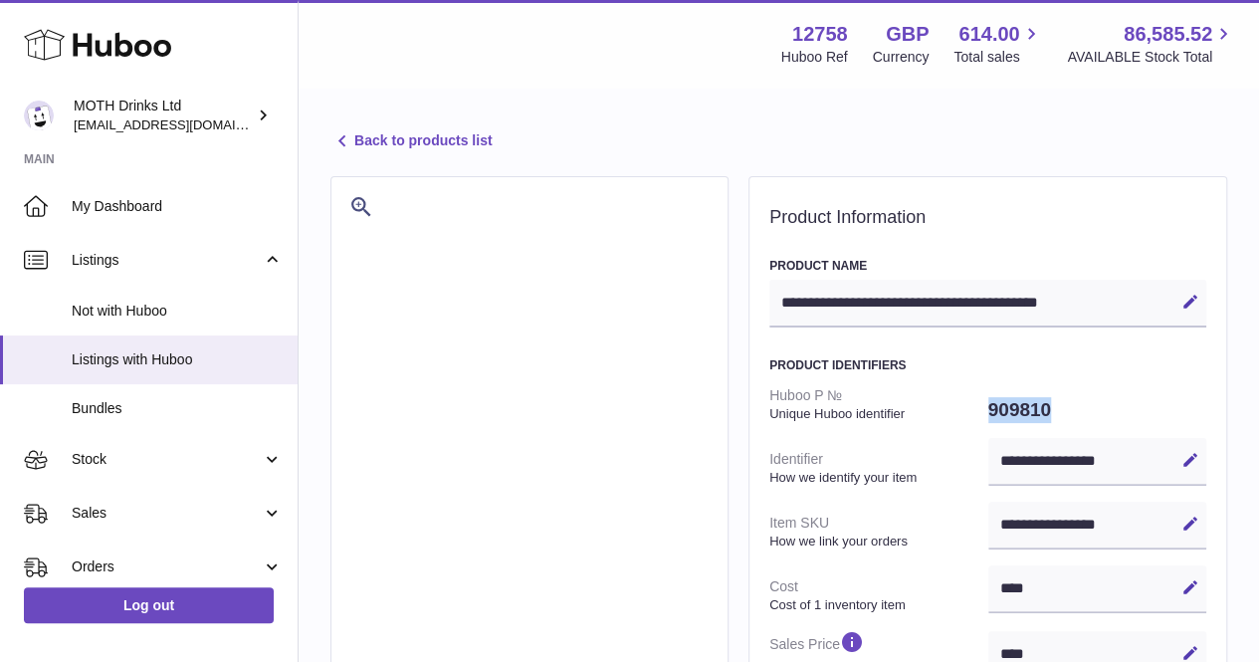
drag, startPoint x: 1066, startPoint y: 409, endPoint x: 952, endPoint y: 415, distance: 114.6
copy dl "909810"
click at [1124, 294] on div "**********" at bounding box center [988, 304] width 437 height 48
drag, startPoint x: 1106, startPoint y: 296, endPoint x: 814, endPoint y: 302, distance: 291.7
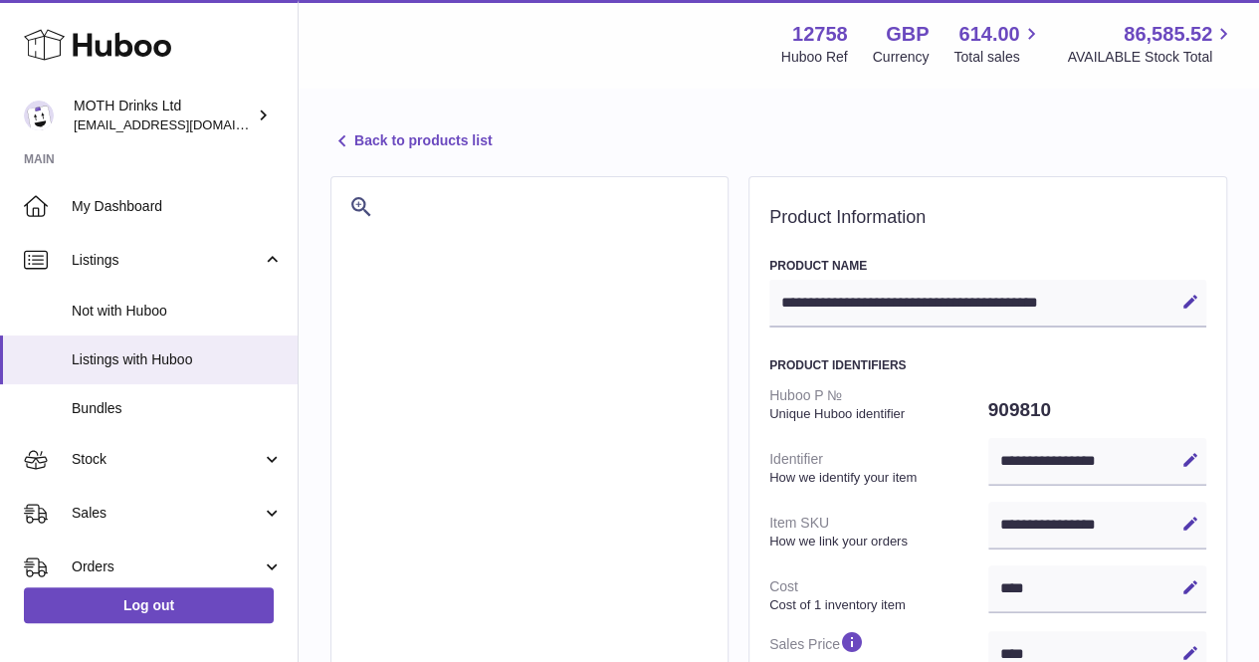
click at [814, 302] on div "**********" at bounding box center [988, 304] width 437 height 48
drag, startPoint x: 779, startPoint y: 299, endPoint x: 1099, endPoint y: 309, distance: 319.7
click at [1099, 309] on div "**********" at bounding box center [988, 304] width 437 height 48
click at [1196, 309] on icon at bounding box center [1191, 302] width 18 height 18
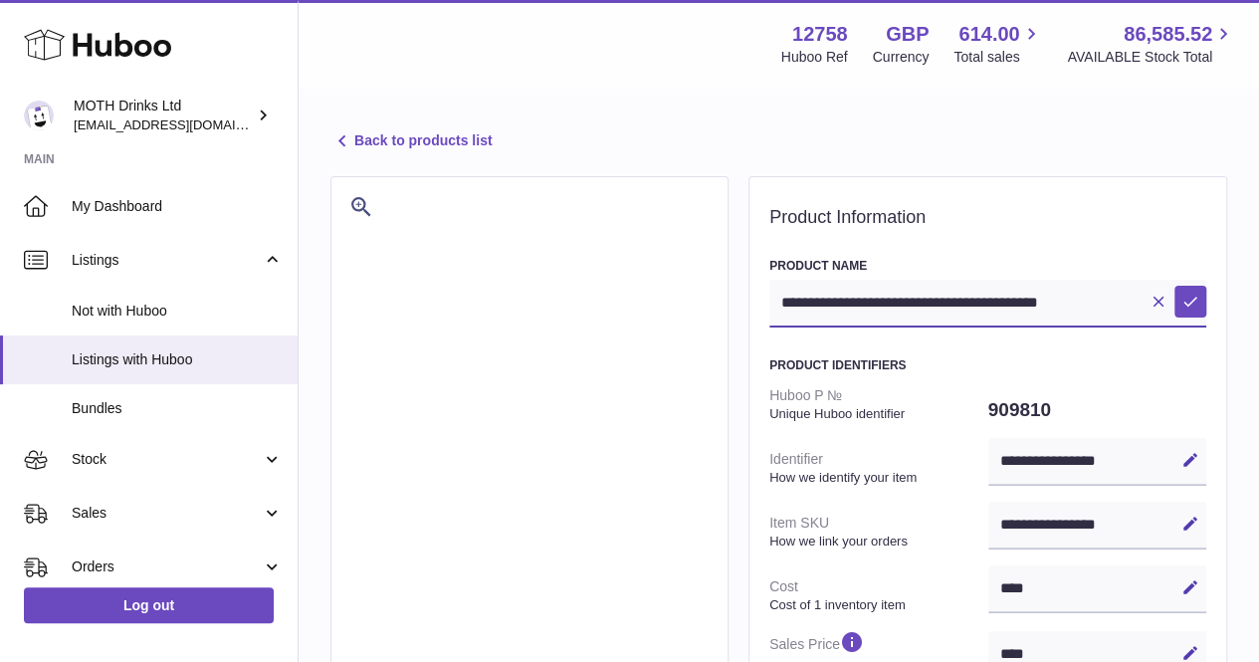
drag, startPoint x: 1124, startPoint y: 305, endPoint x: 739, endPoint y: 288, distance: 385.6
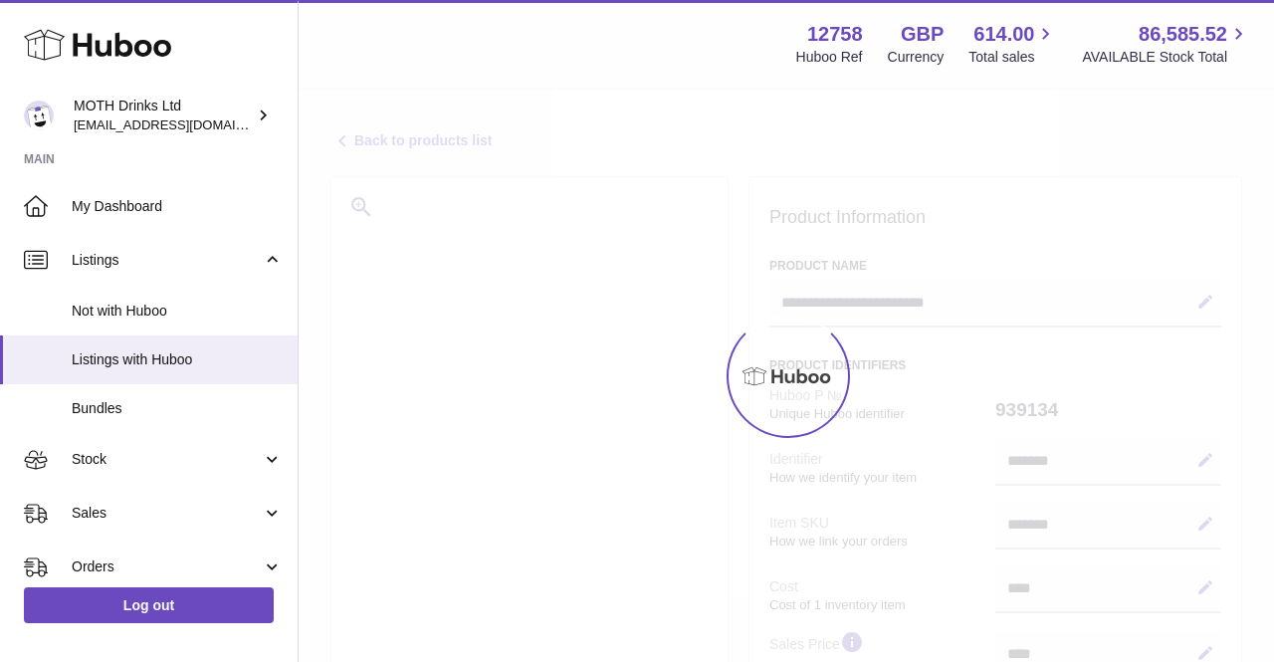
select select
select select "****"
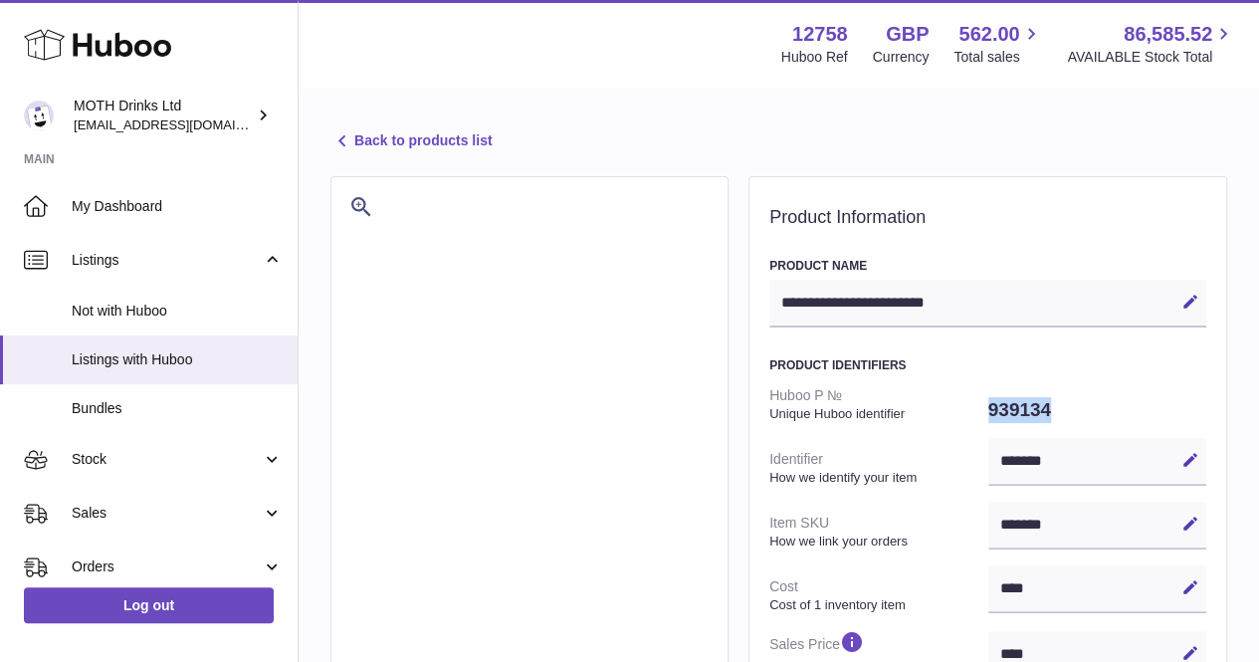
drag, startPoint x: 1055, startPoint y: 399, endPoint x: 970, endPoint y: 407, distance: 86.0
copy dl "939134"
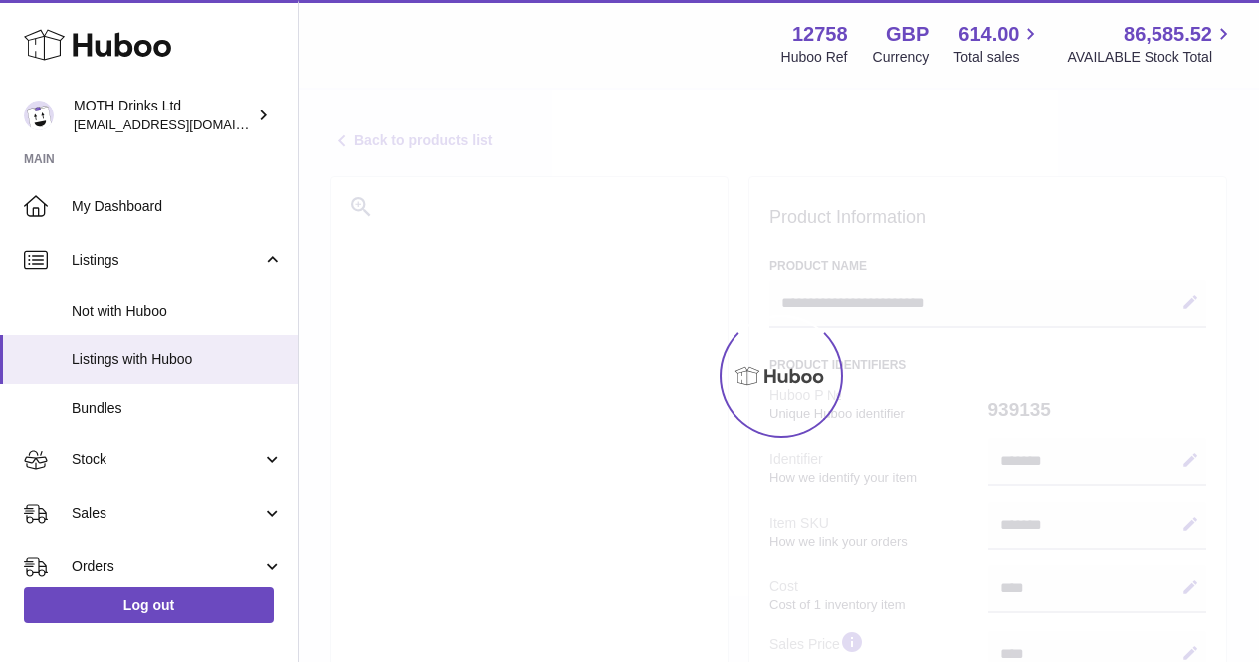
select select
select select "****"
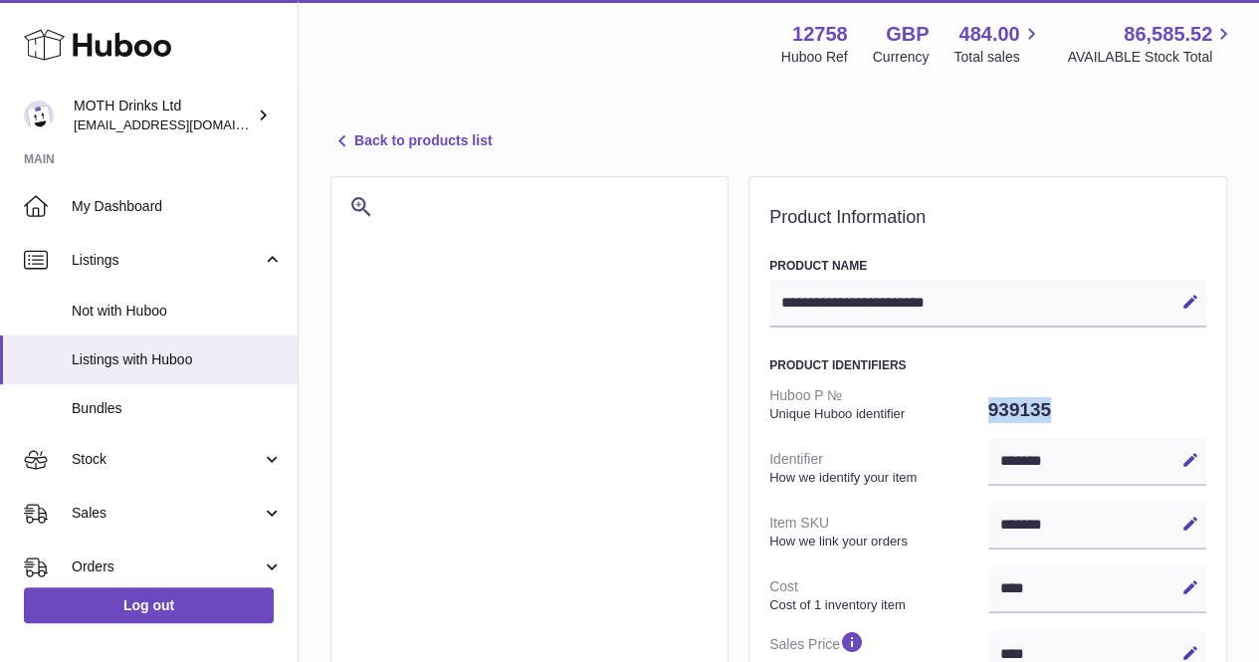
drag, startPoint x: 1071, startPoint y: 411, endPoint x: 988, endPoint y: 413, distance: 83.6
click at [989, 413] on dd "939135" at bounding box center [1098, 410] width 219 height 42
copy dd "939135"
select select
select select "****"
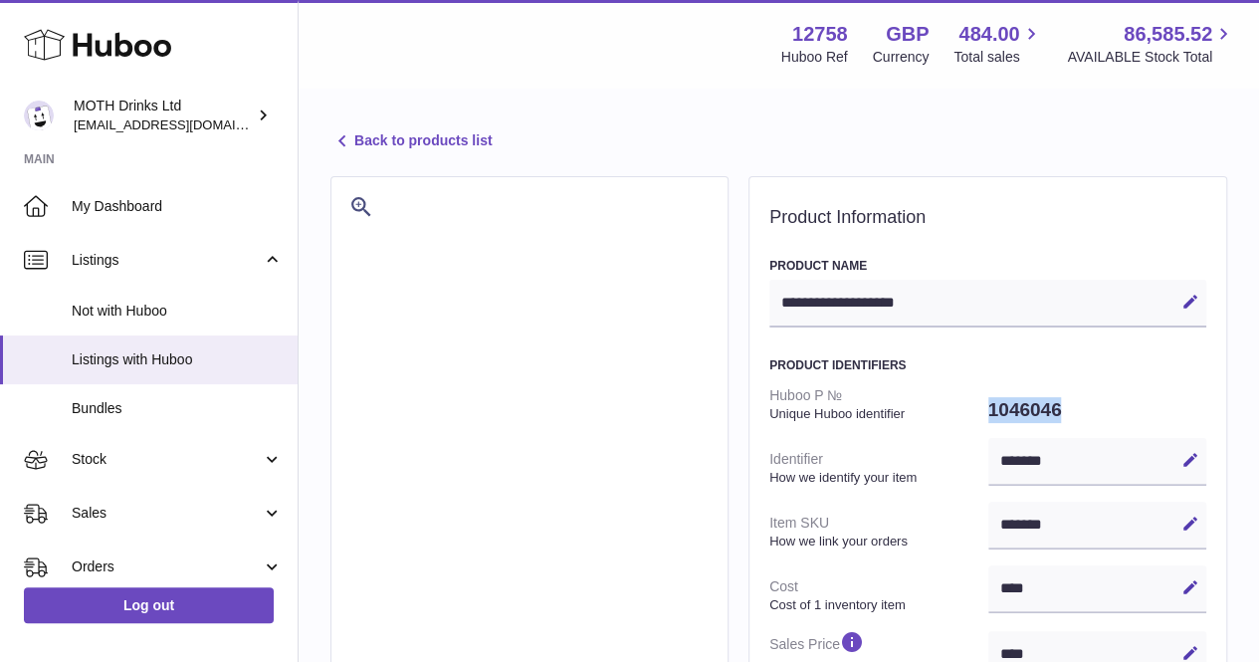
drag, startPoint x: 1072, startPoint y: 405, endPoint x: 986, endPoint y: 405, distance: 86.6
copy dl "1046046"
select select
select select "****"
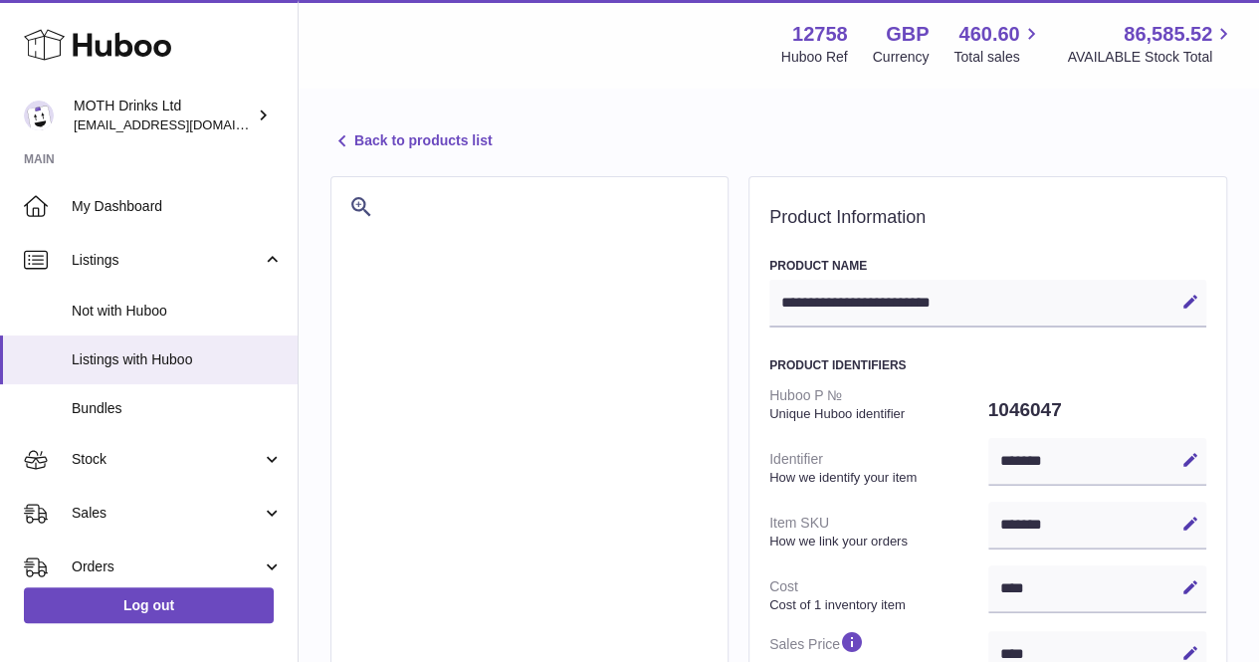
drag, startPoint x: 1069, startPoint y: 393, endPoint x: 984, endPoint y: 389, distance: 85.7
click at [984, 389] on dt "Huboo P № Unique Huboo identifier" at bounding box center [879, 404] width 219 height 52
drag, startPoint x: 1077, startPoint y: 411, endPoint x: 988, endPoint y: 404, distance: 89.9
click at [989, 404] on dd "1046047" at bounding box center [1098, 410] width 219 height 42
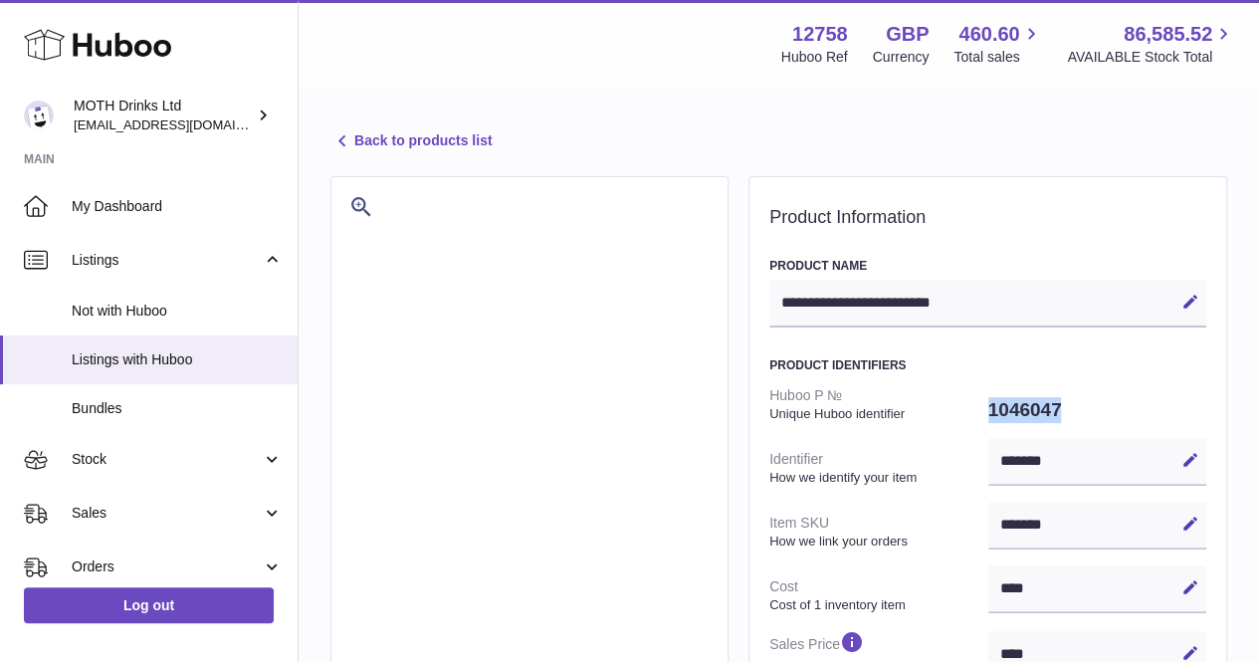
copy dd "1046047"
select select
select select "****"
drag, startPoint x: 1069, startPoint y: 401, endPoint x: 976, endPoint y: 405, distance: 93.7
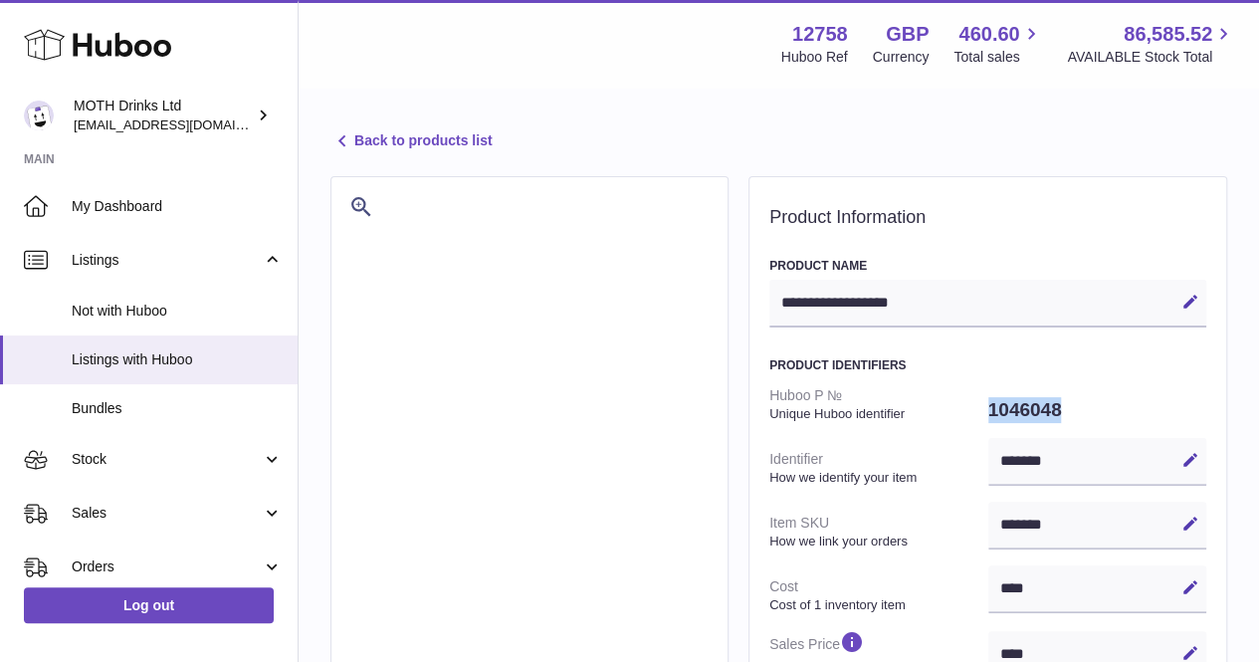
copy dl "1046048"
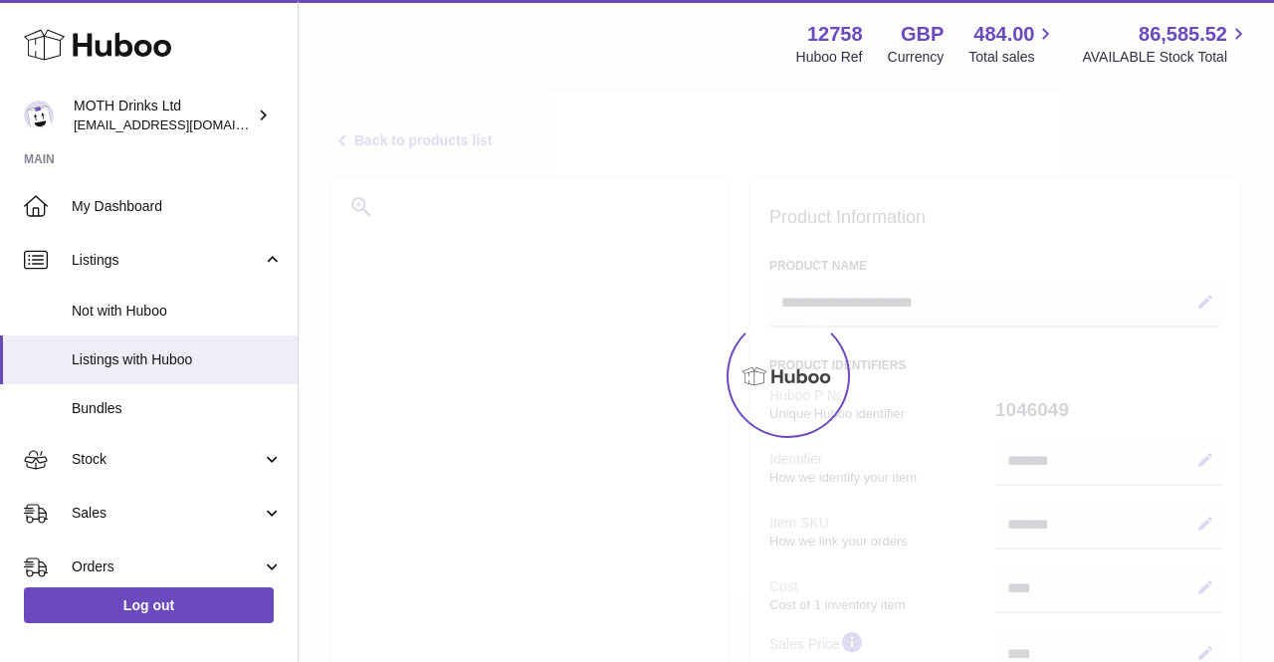
select select
select select "****"
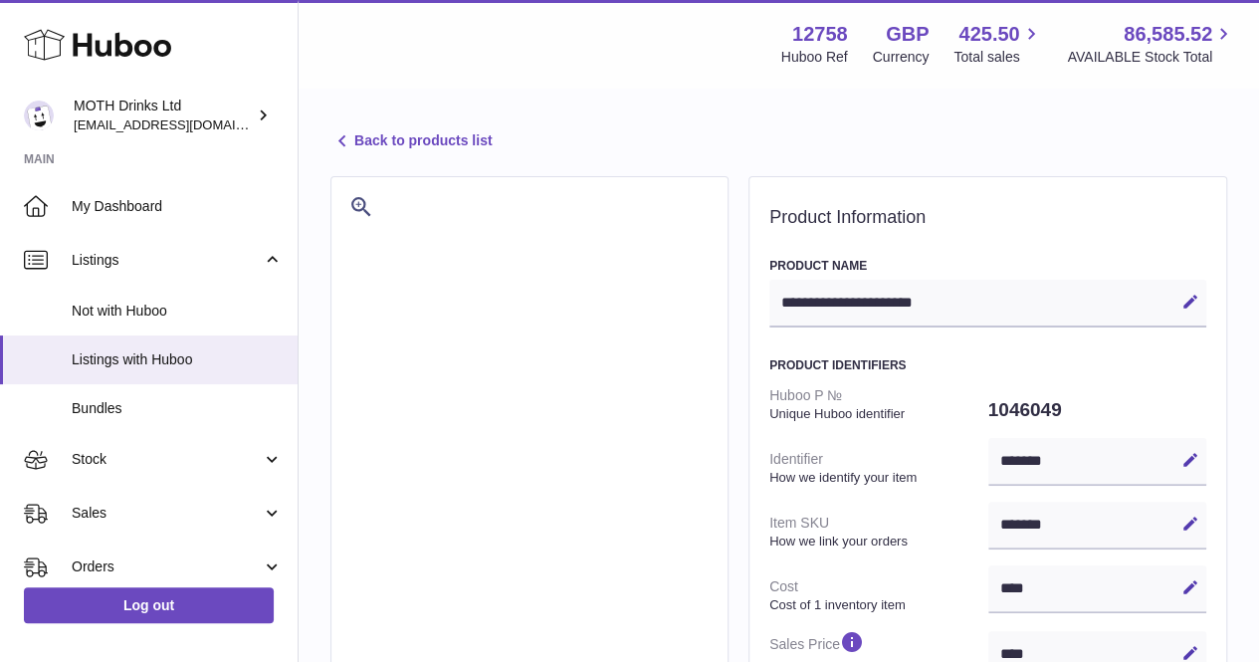
drag, startPoint x: 1122, startPoint y: 410, endPoint x: 985, endPoint y: 393, distance: 138.4
click at [1014, 410] on dd "1046049" at bounding box center [1098, 410] width 219 height 42
drag, startPoint x: 986, startPoint y: 409, endPoint x: 1079, endPoint y: 419, distance: 94.1
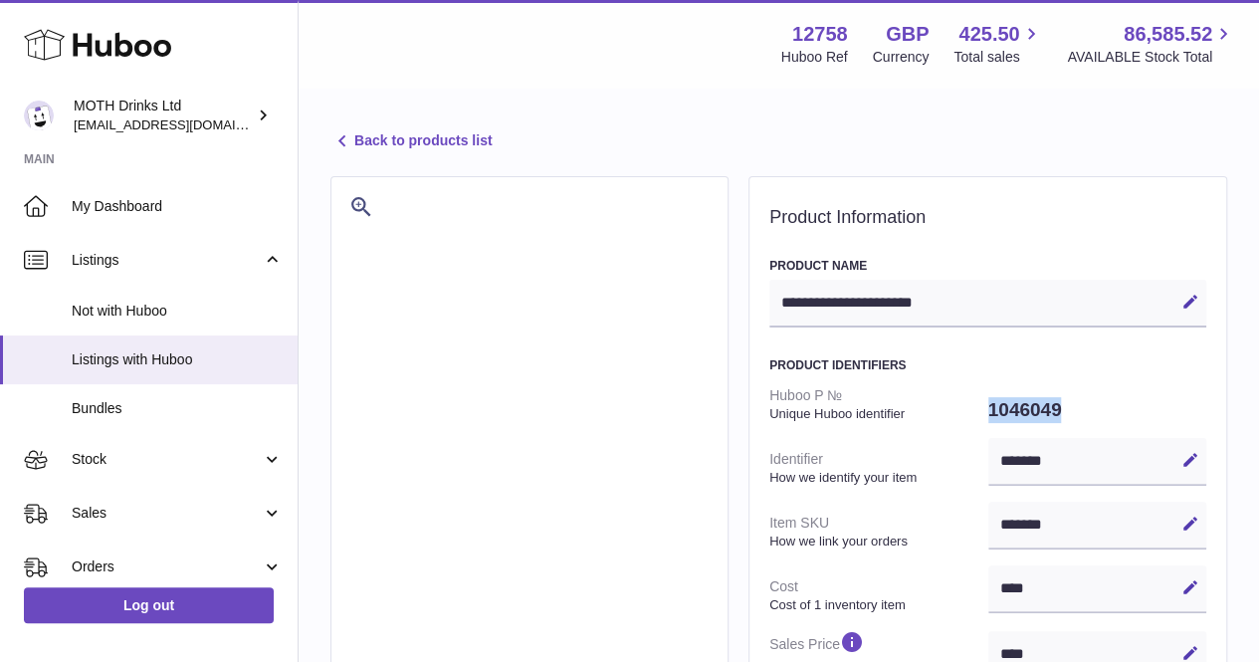
copy dl "1046049"
select select
select select "****"
drag, startPoint x: 1079, startPoint y: 401, endPoint x: 968, endPoint y: 405, distance: 111.6
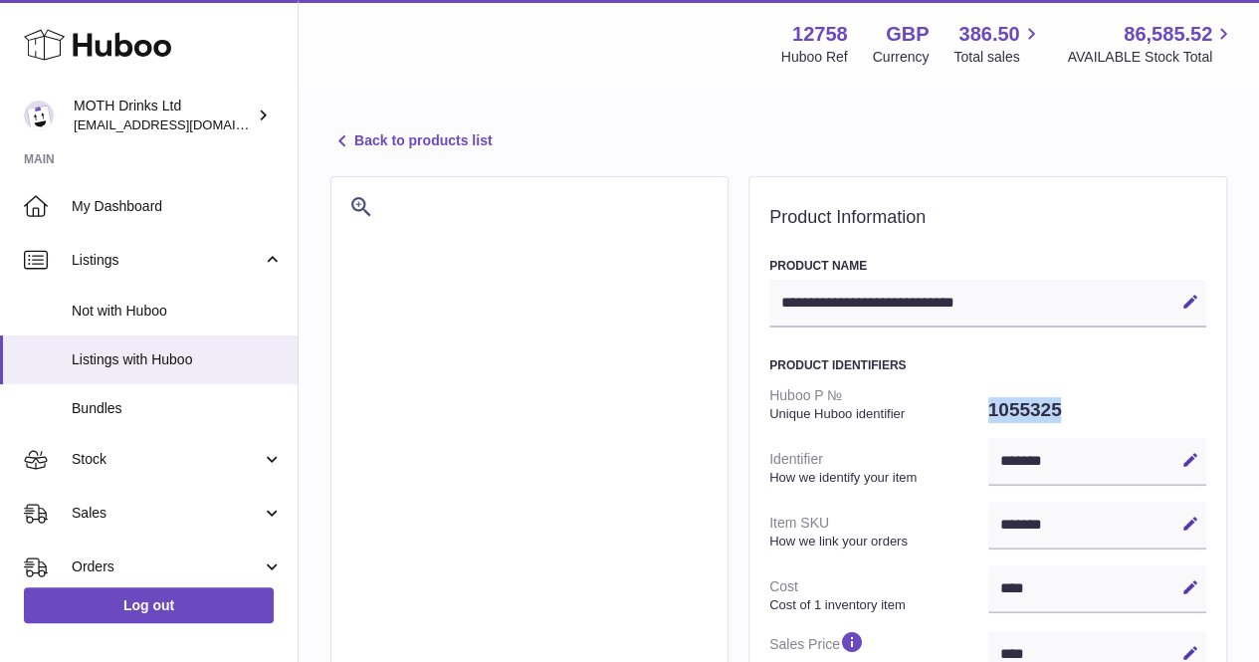
copy dl "1055325"
select select
select select "****"
drag, startPoint x: 1066, startPoint y: 397, endPoint x: 982, endPoint y: 405, distance: 85.0
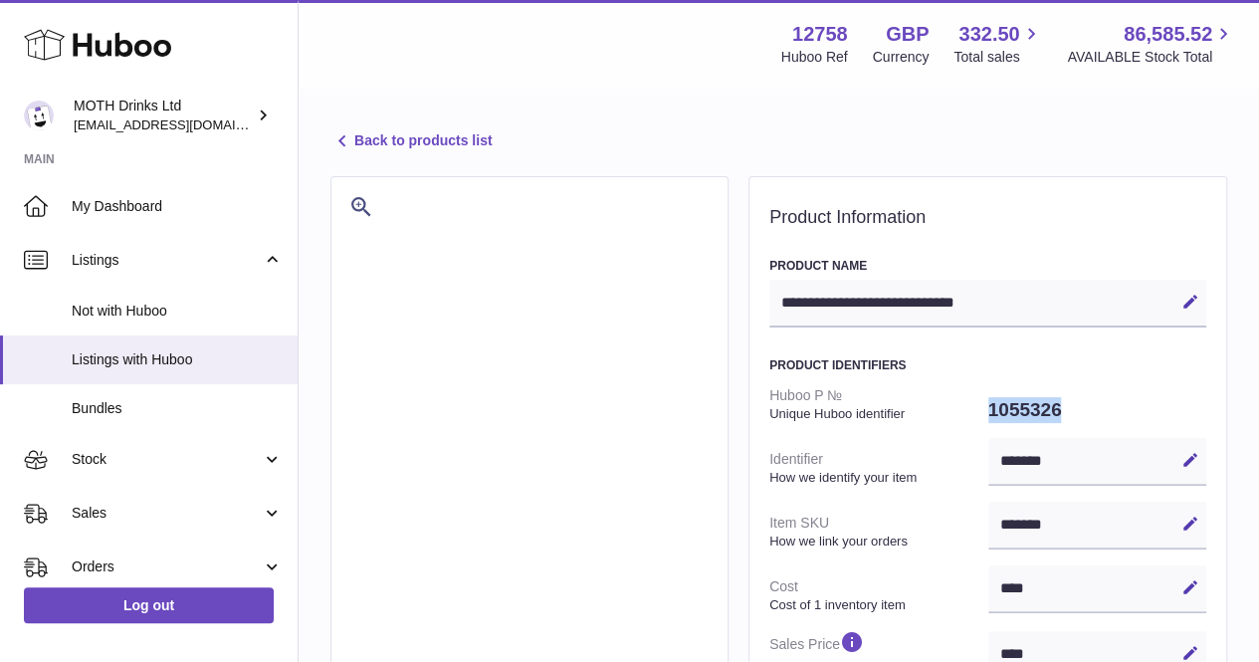
copy dl "1055326"
